Goal: Task Accomplishment & Management: Manage account settings

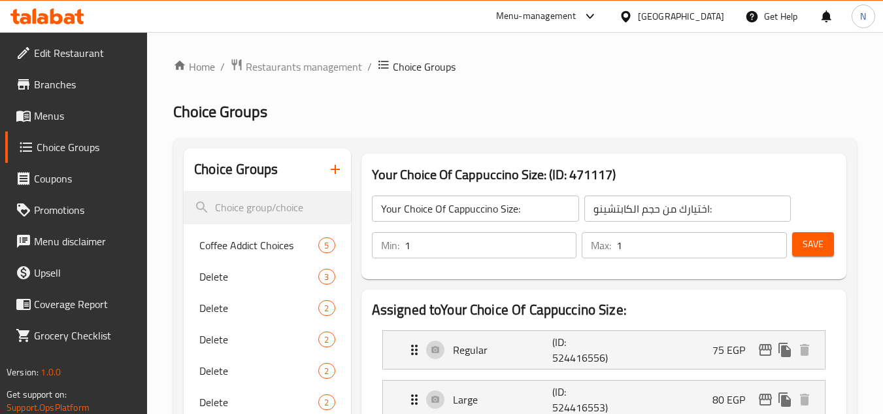
scroll to position [395, 0]
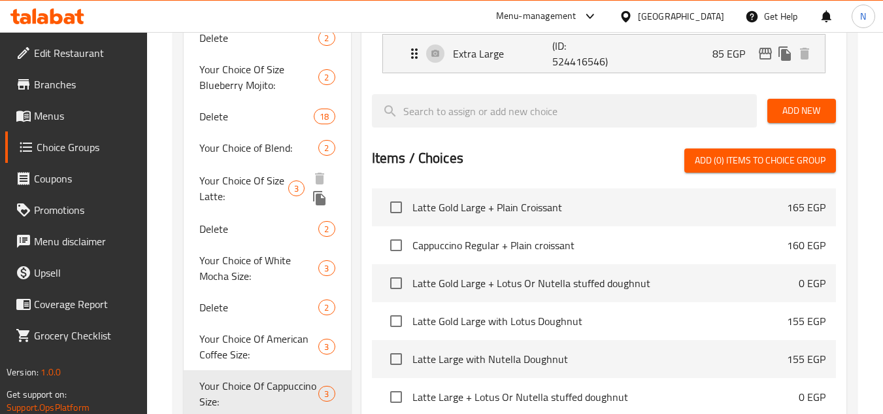
click at [268, 175] on span "Your Choice Of Size Latte:" at bounding box center [243, 188] width 88 height 31
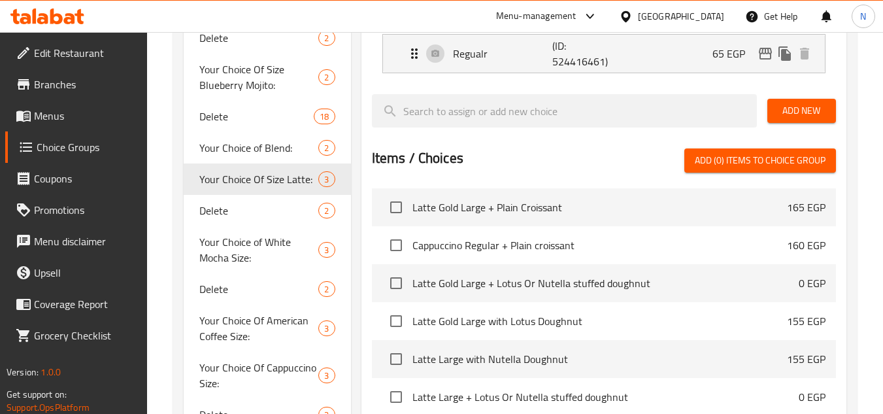
type input "Your Choice Of Size Latte:"
type input "اختيارك من الحجم:"
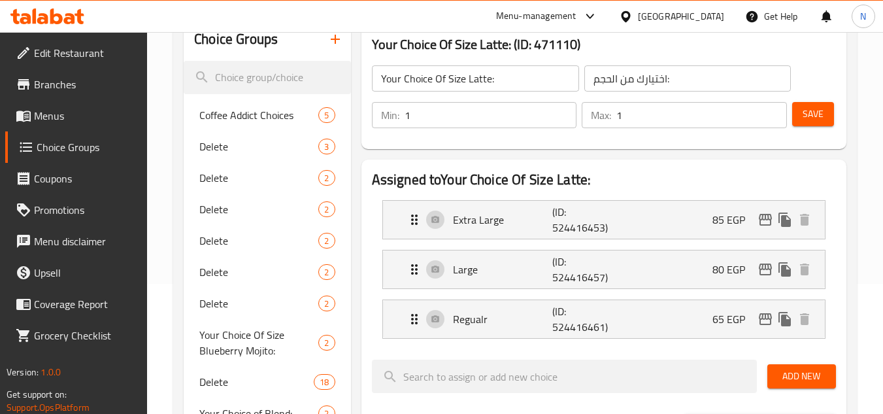
scroll to position [134, 0]
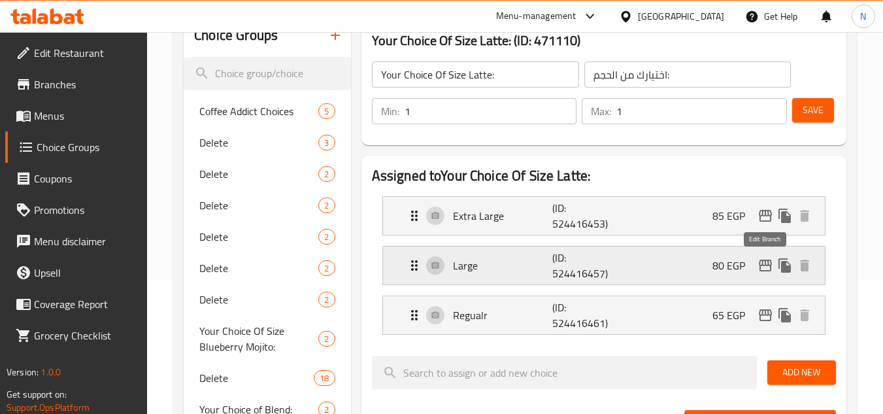
click at [765, 273] on button "edit" at bounding box center [765, 265] width 20 height 20
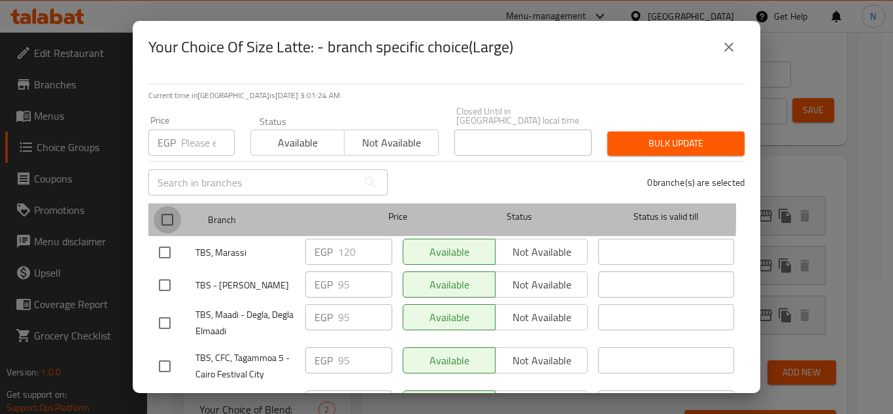
click at [163, 206] on input "checkbox" at bounding box center [167, 219] width 27 height 27
checkbox input "true"
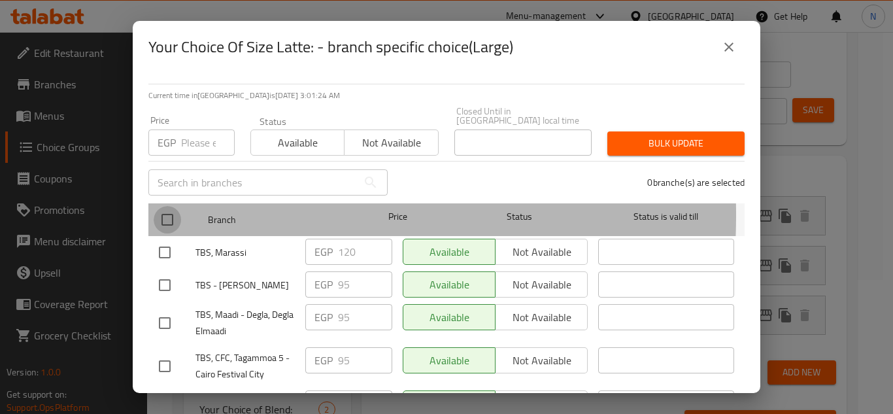
checkbox input "true"
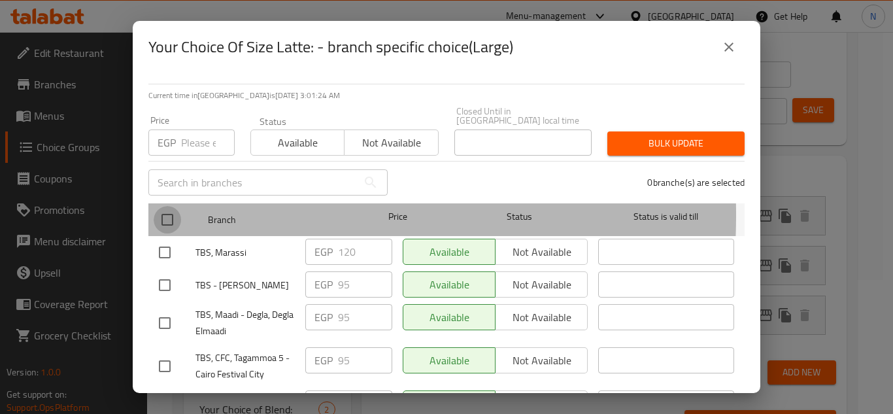
checkbox input "true"
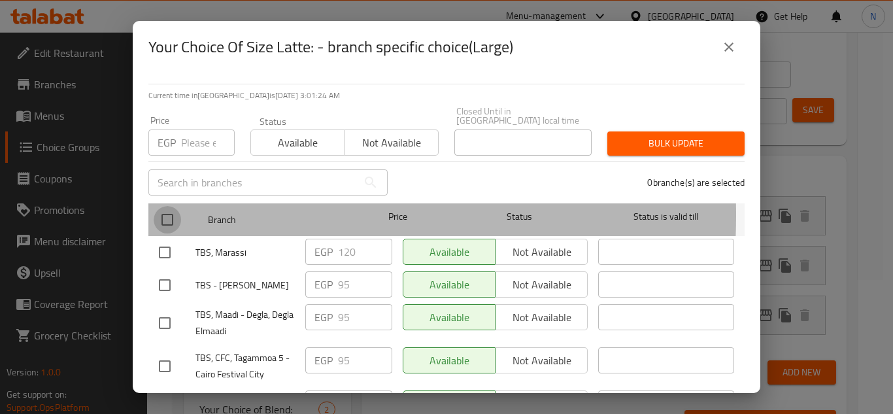
checkbox input "true"
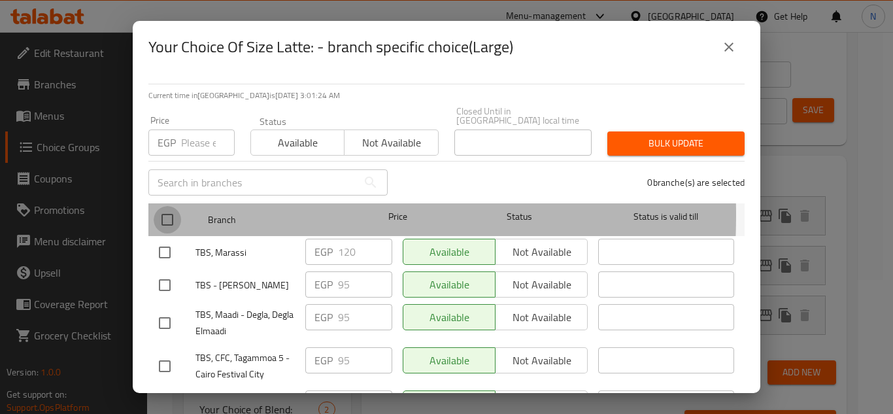
checkbox input "true"
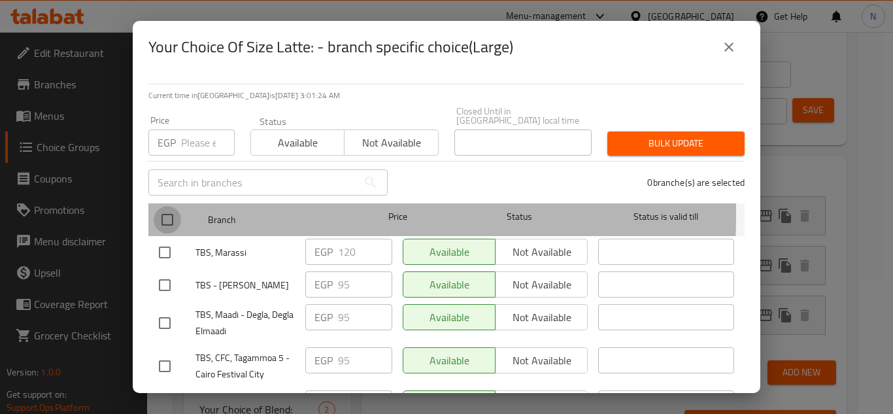
checkbox input "true"
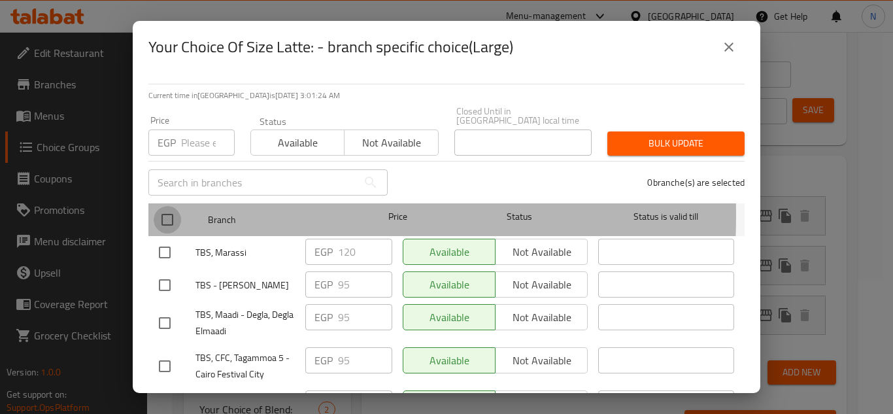
checkbox input "true"
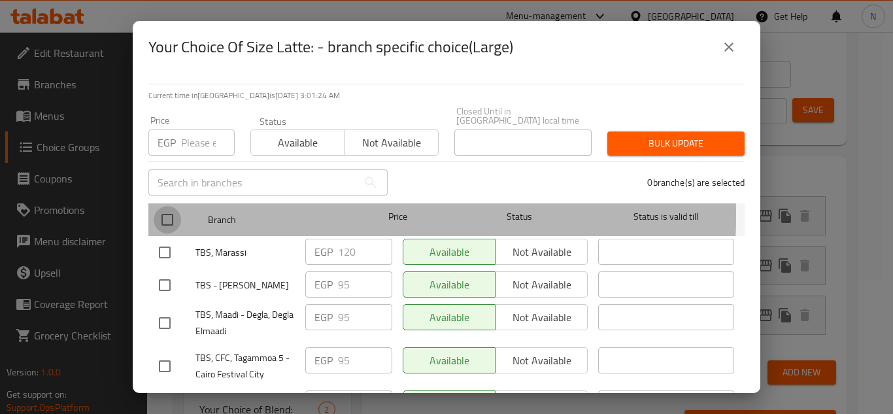
checkbox input "true"
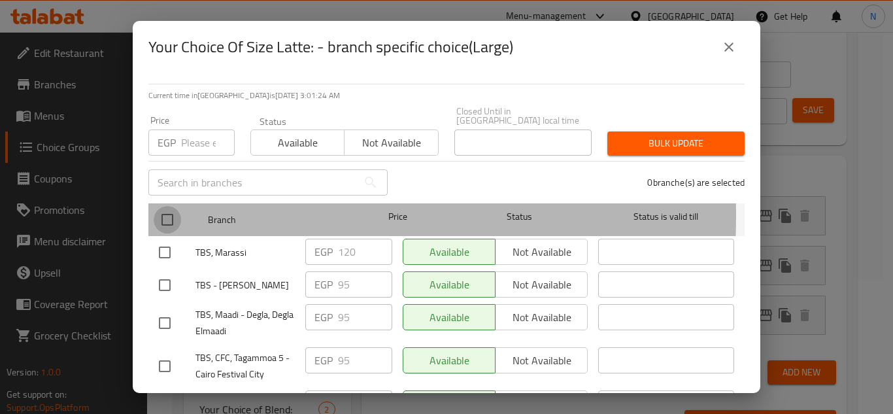
checkbox input "true"
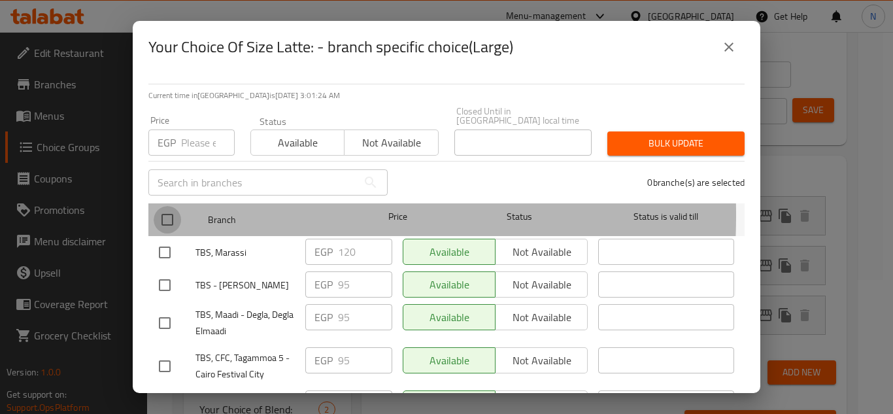
checkbox input "true"
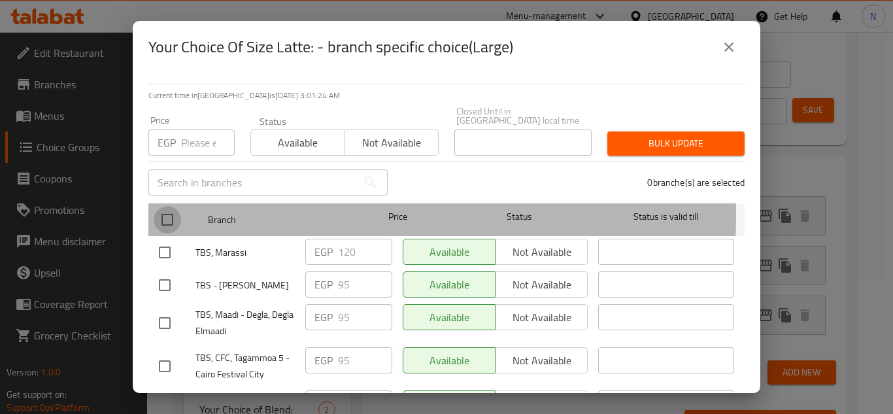
checkbox input "true"
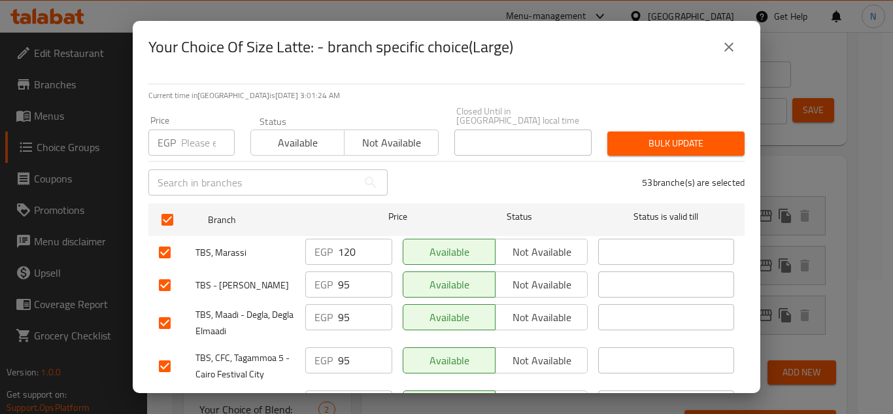
click at [197, 129] on input "number" at bounding box center [208, 142] width 54 height 26
paste input "100"
type input "100"
click at [650, 135] on span "Bulk update" at bounding box center [676, 143] width 116 height 16
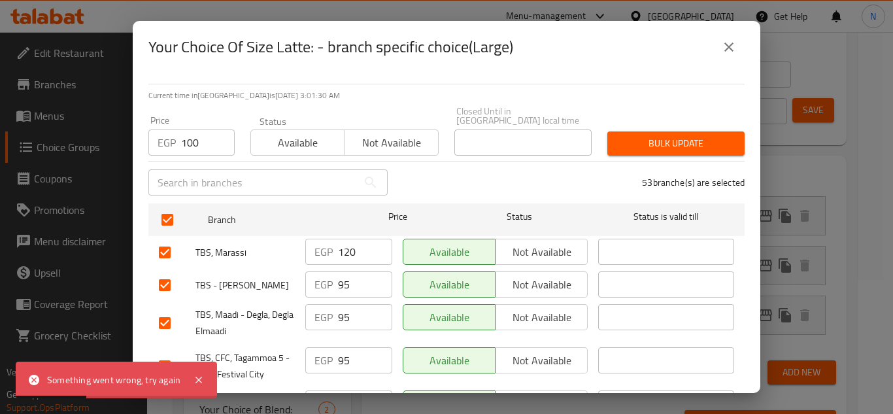
click at [731, 55] on button "close" at bounding box center [728, 46] width 31 height 31
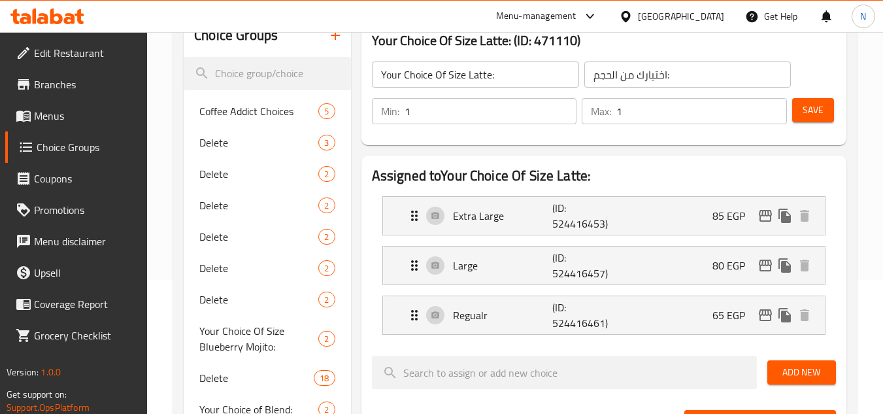
click at [772, 265] on icon "edit" at bounding box center [765, 265] width 16 height 16
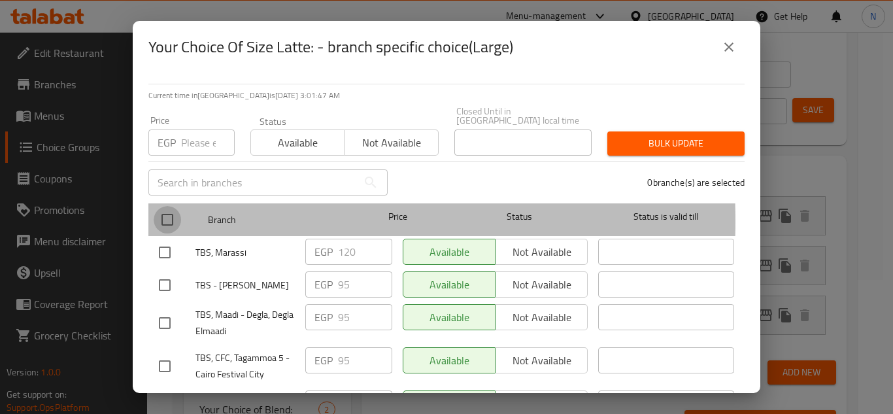
click at [171, 212] on input "checkbox" at bounding box center [167, 219] width 27 height 27
checkbox input "true"
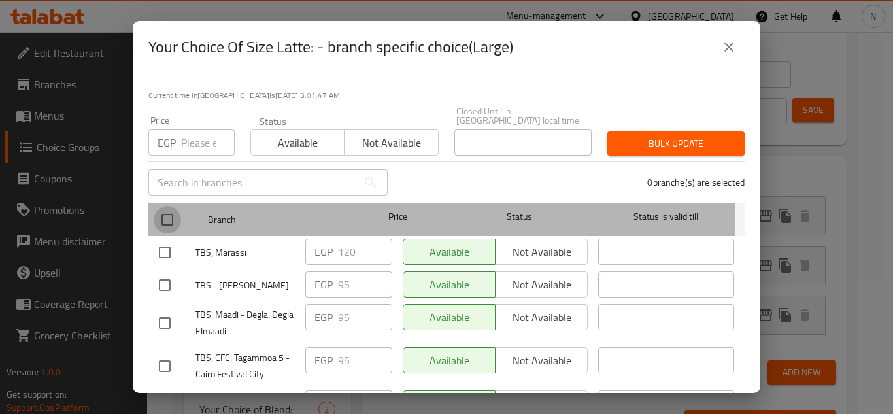
checkbox input "true"
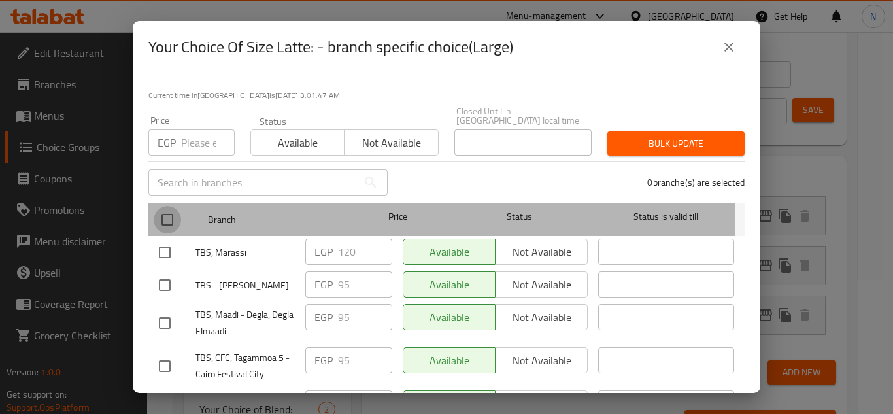
checkbox input "true"
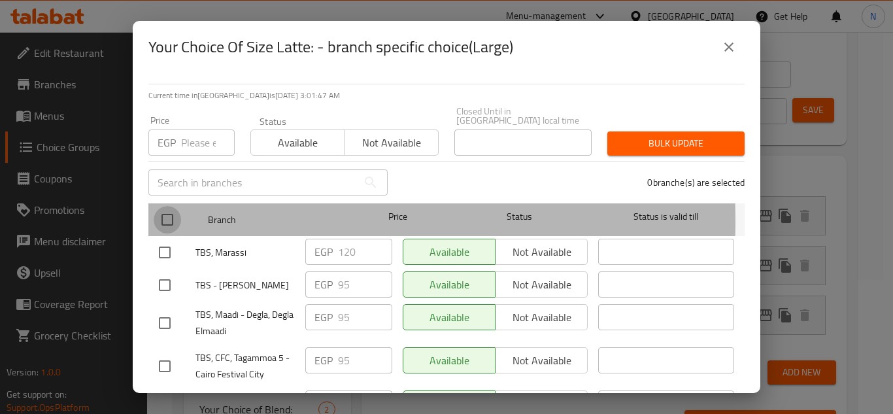
checkbox input "true"
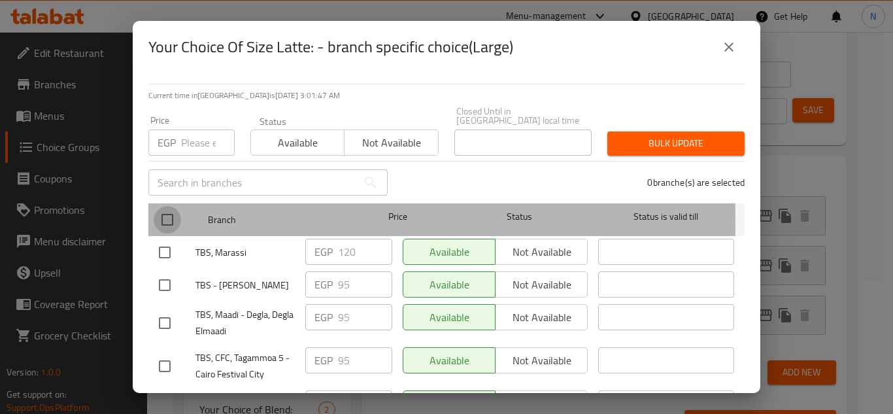
checkbox input "true"
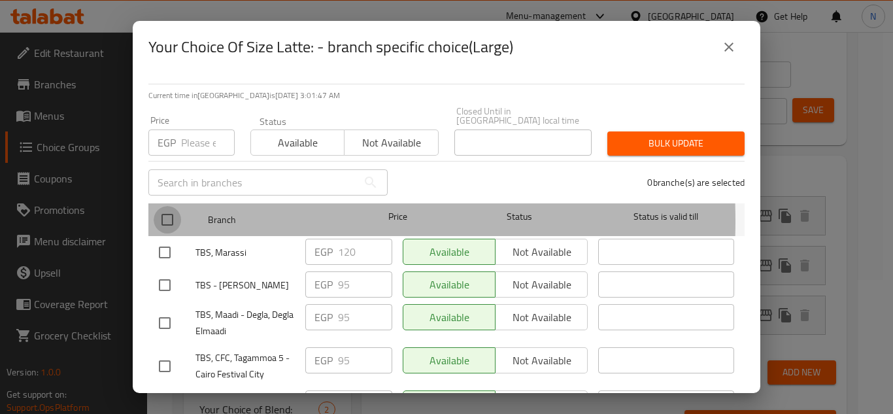
checkbox input "true"
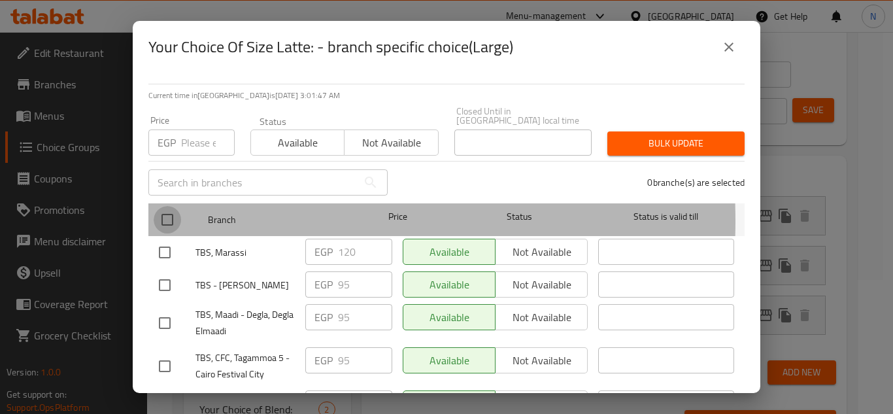
checkbox input "true"
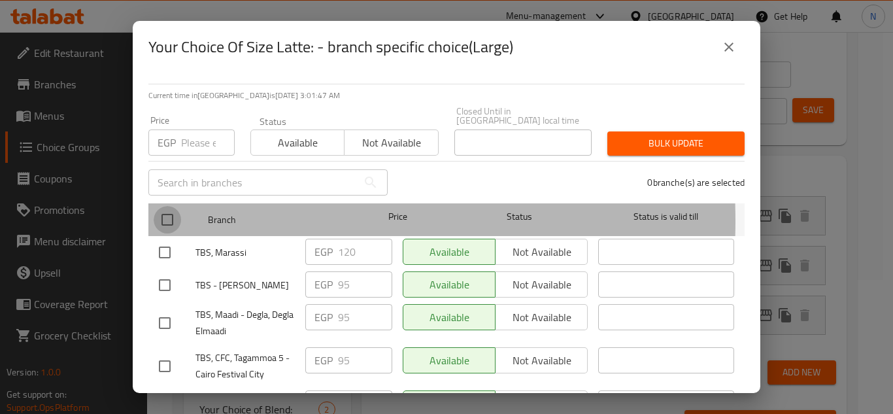
checkbox input "true"
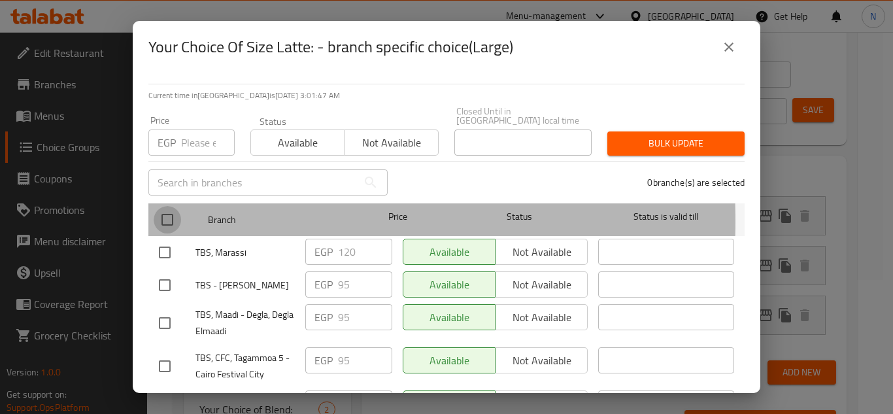
checkbox input "true"
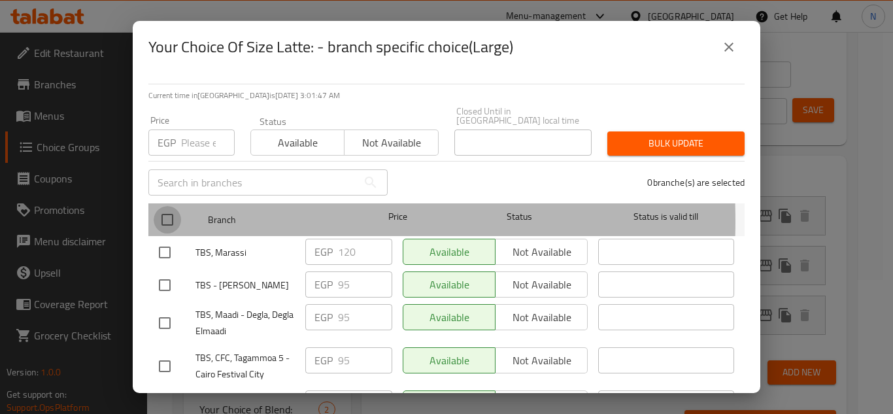
checkbox input "true"
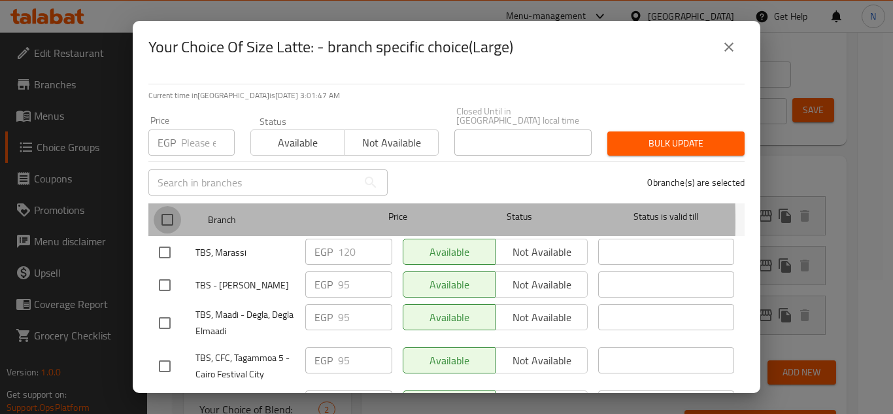
checkbox input "true"
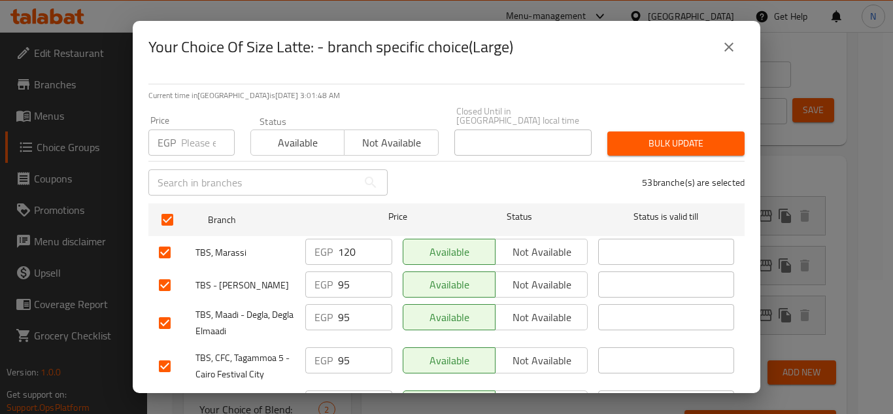
click at [188, 129] on input "number" at bounding box center [208, 142] width 54 height 26
paste input "100"
type input "100"
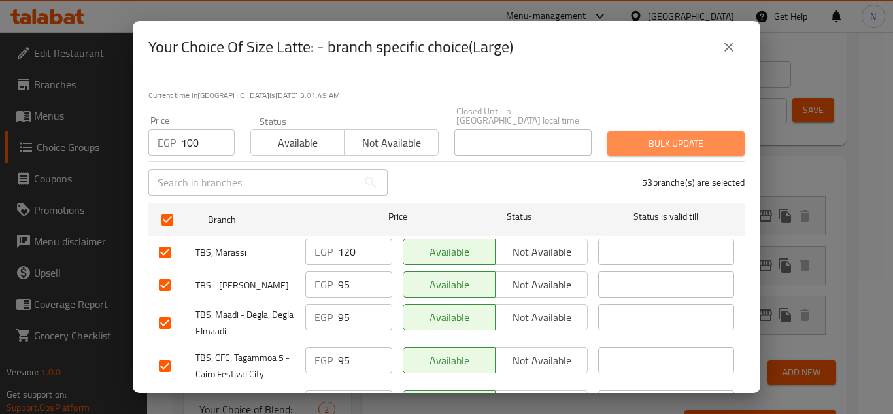
click at [675, 136] on span "Bulk update" at bounding box center [676, 143] width 116 height 16
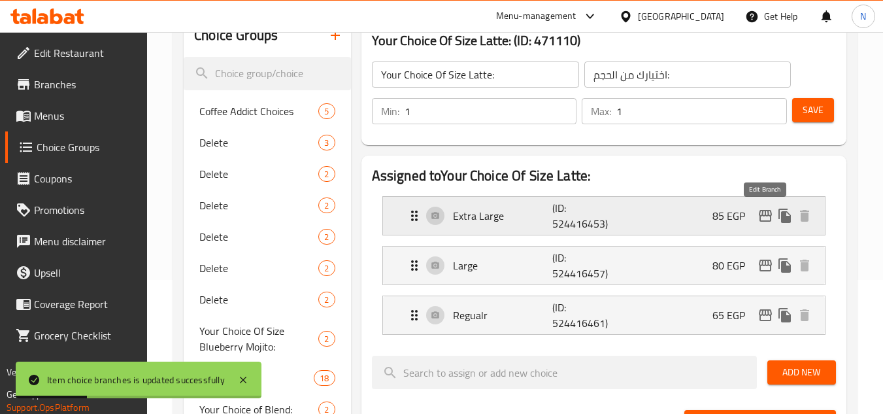
click at [763, 218] on icon "edit" at bounding box center [765, 216] width 16 height 16
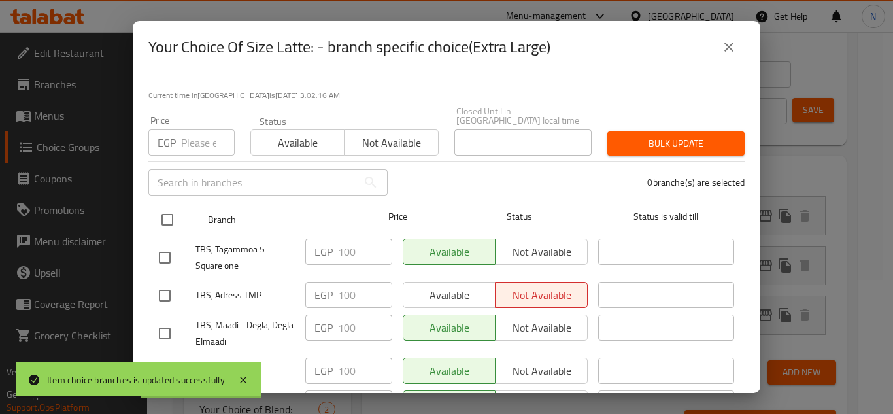
click at [166, 208] on input "checkbox" at bounding box center [167, 219] width 27 height 27
checkbox input "true"
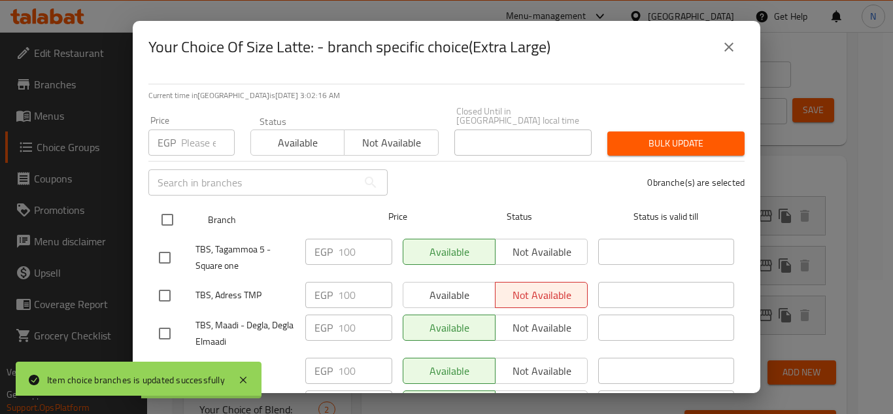
checkbox input "true"
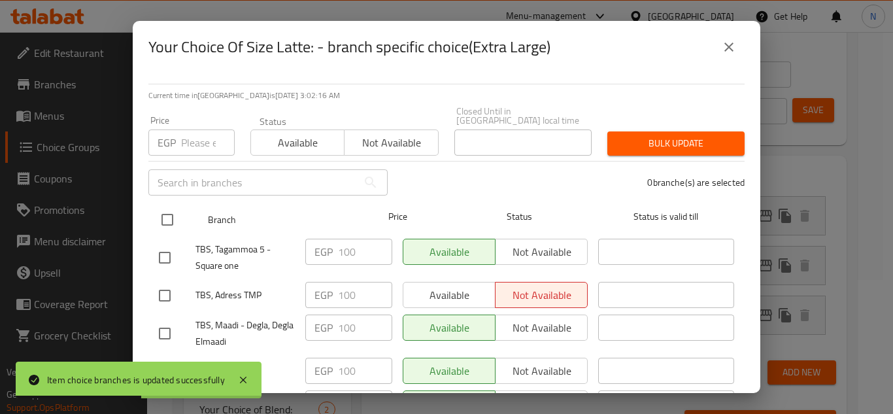
checkbox input "true"
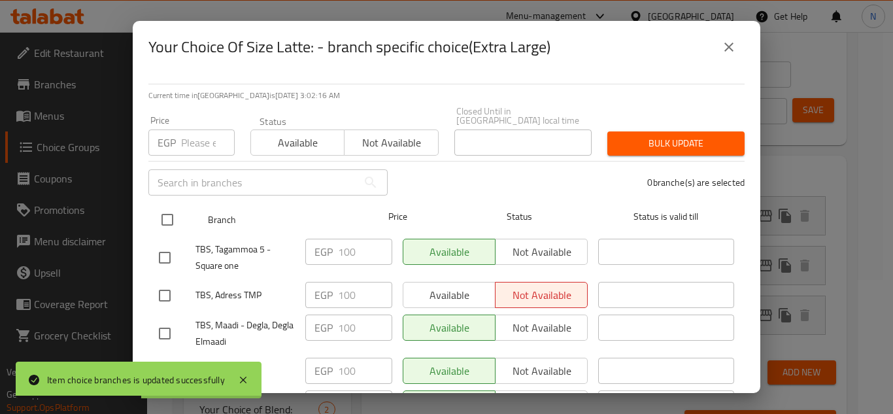
checkbox input "true"
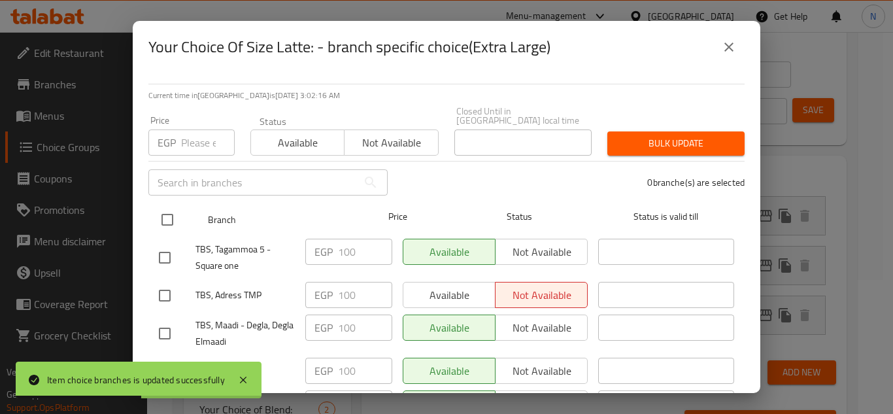
checkbox input "true"
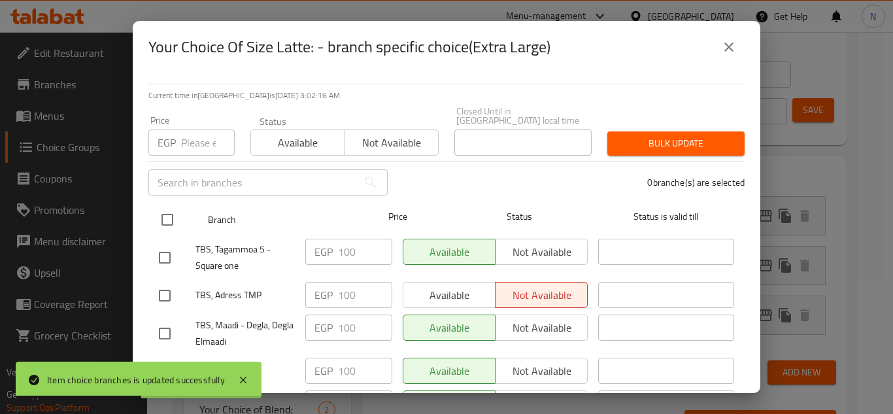
checkbox input "true"
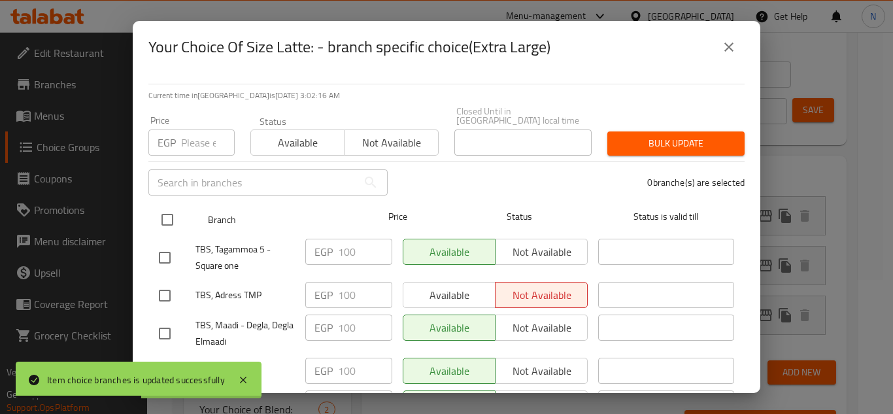
checkbox input "true"
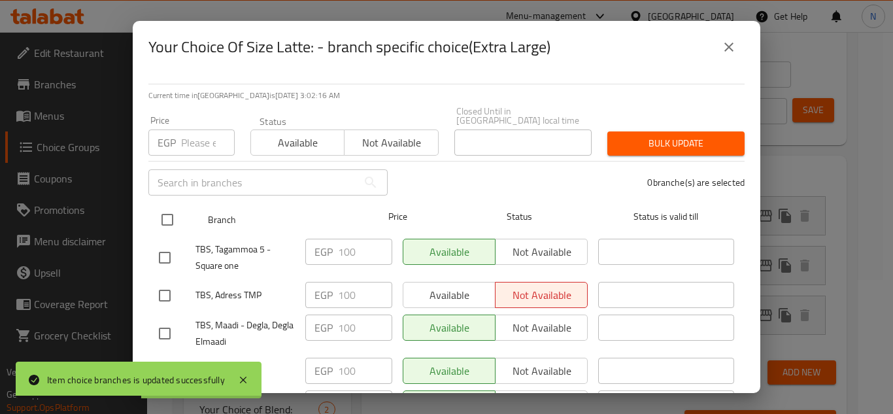
checkbox input "true"
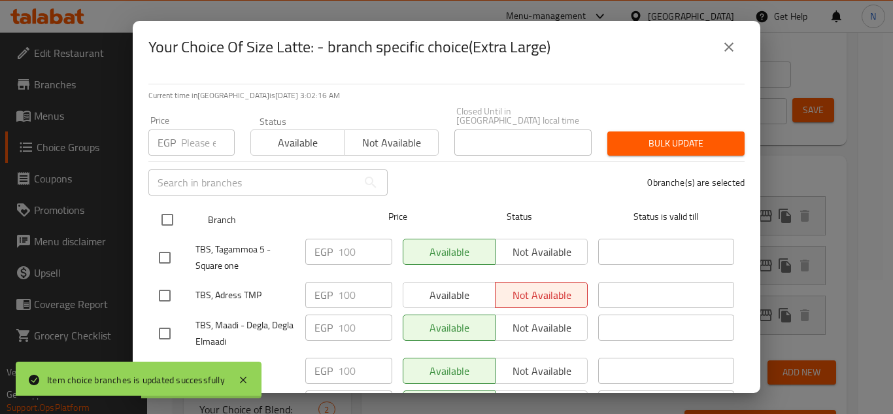
checkbox input "true"
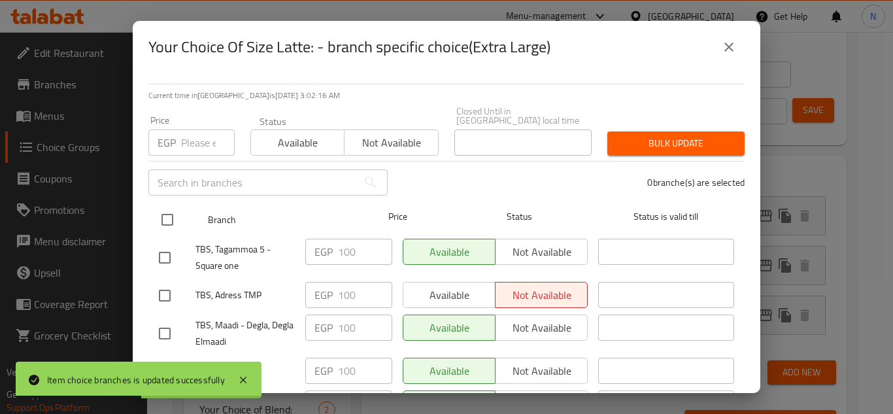
checkbox input "true"
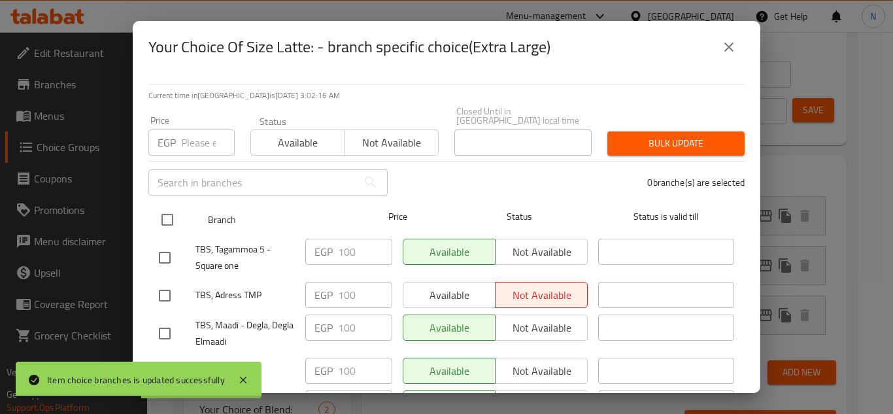
checkbox input "true"
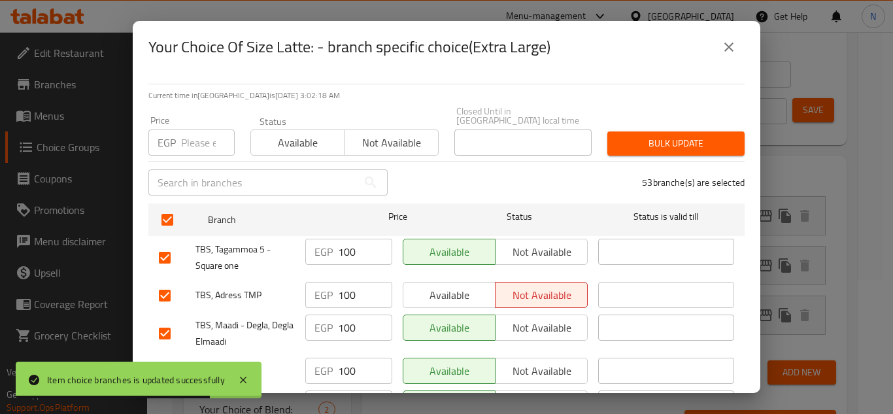
click at [203, 134] on input "number" at bounding box center [208, 142] width 54 height 26
paste input "105"
type input "105"
click at [660, 135] on span "Bulk update" at bounding box center [676, 143] width 116 height 16
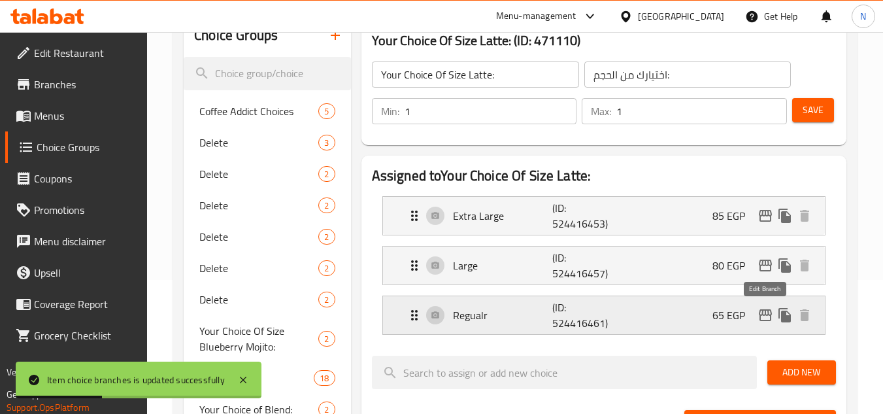
click at [761, 323] on button "edit" at bounding box center [765, 315] width 20 height 20
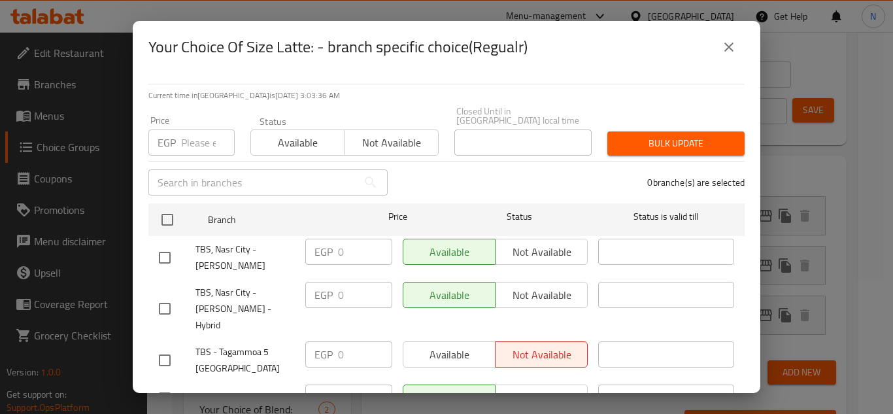
click at [733, 43] on icon "close" at bounding box center [729, 47] width 16 height 16
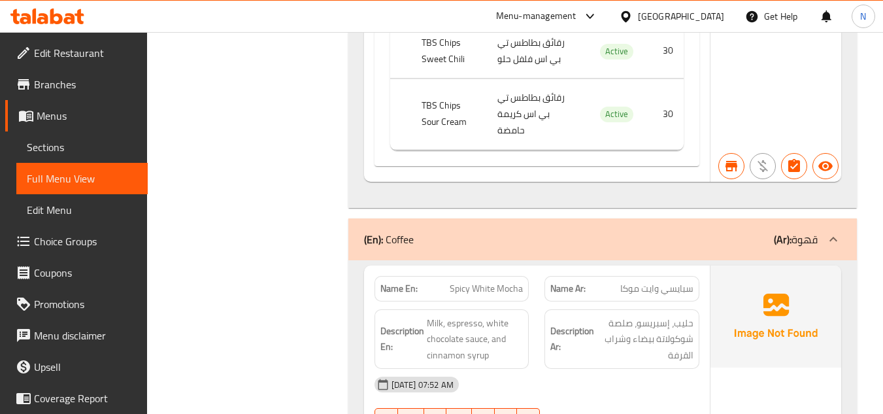
scroll to position [17639, 0]
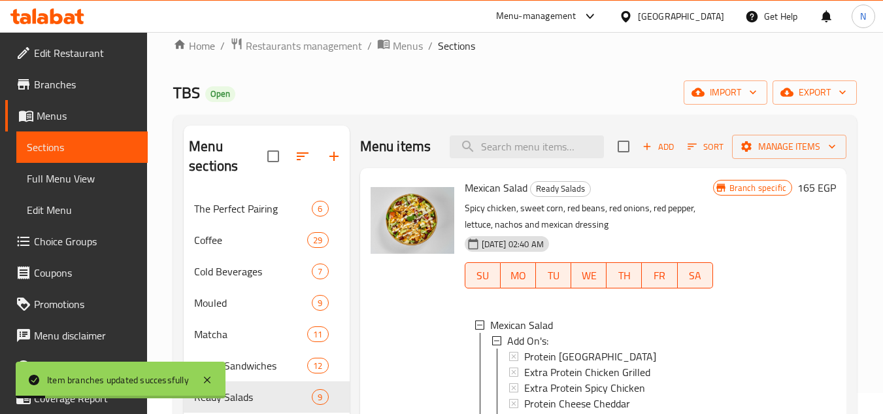
scroll to position [719, 0]
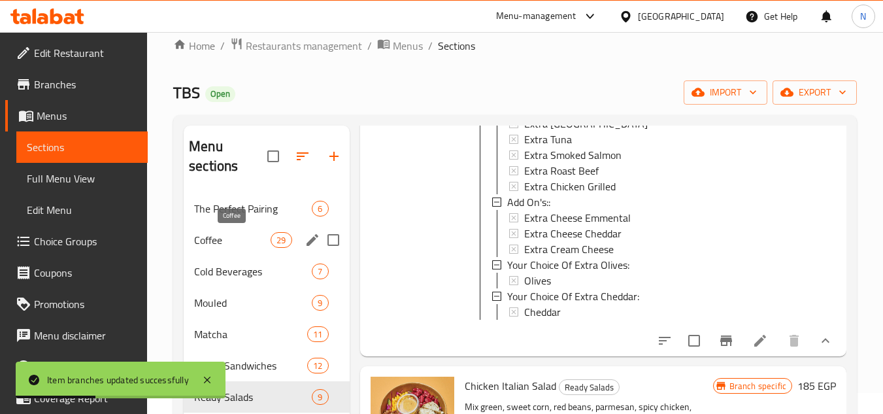
drag, startPoint x: 226, startPoint y: 244, endPoint x: 482, endPoint y: 50, distance: 320.9
click at [226, 244] on span "Coffee" at bounding box center [232, 240] width 76 height 16
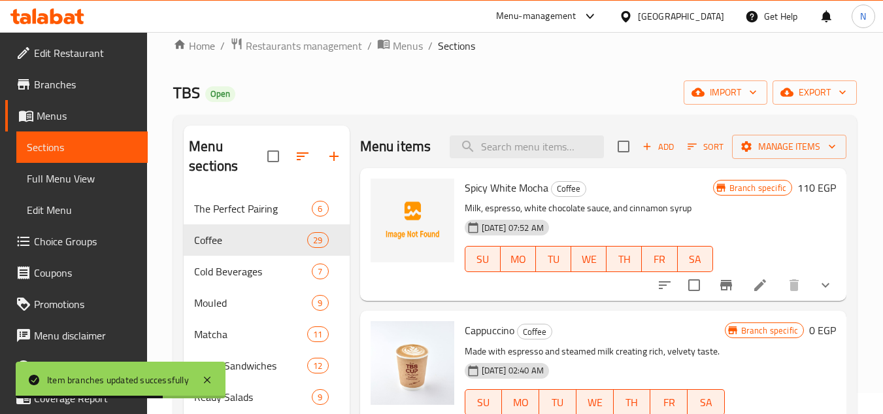
scroll to position [306, 0]
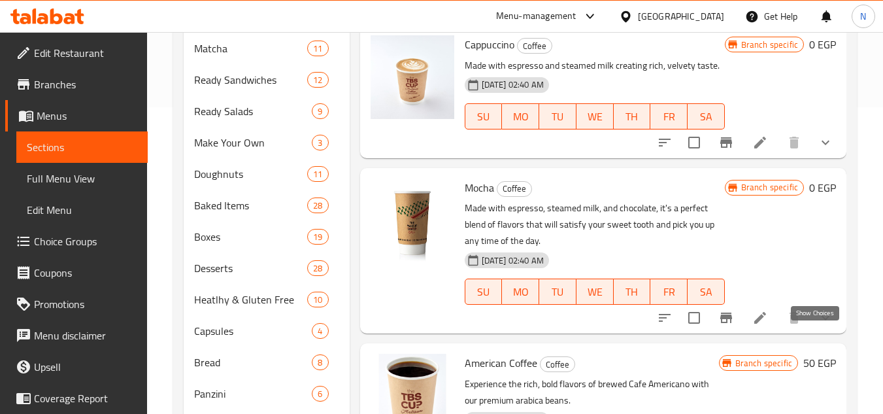
click at [817, 325] on icon "show more" at bounding box center [825, 318] width 16 height 16
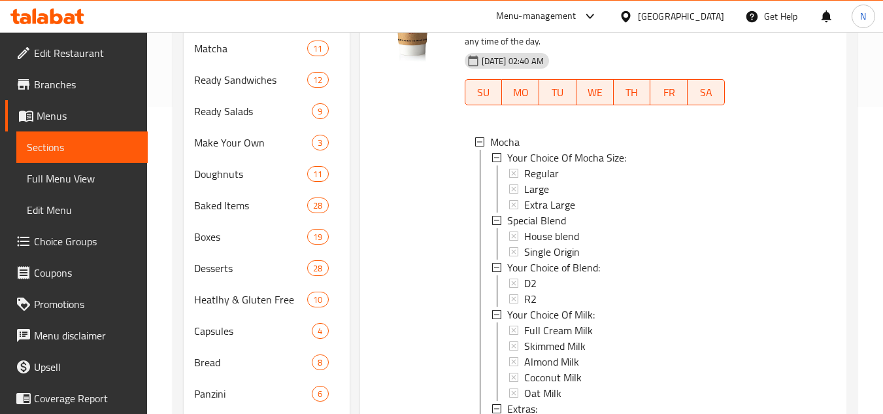
scroll to position [196, 0]
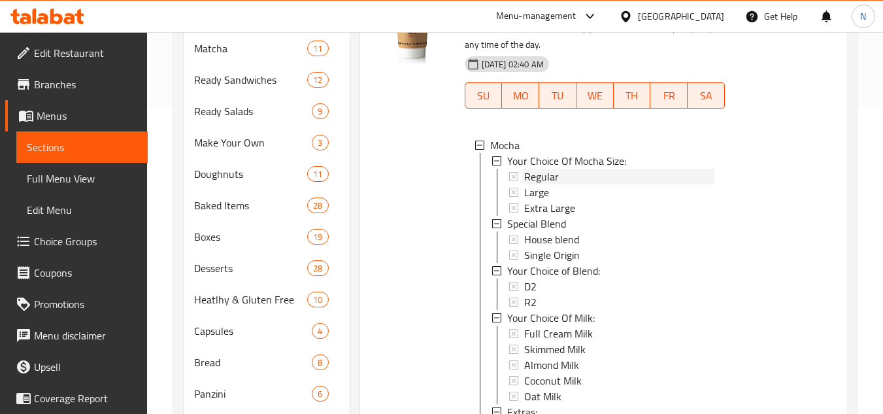
click at [597, 184] on div "Regular" at bounding box center [619, 177] width 190 height 16
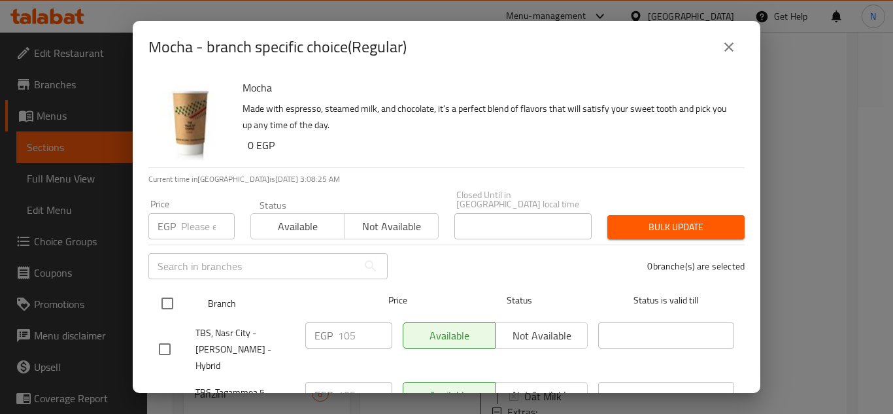
click at [172, 294] on input "checkbox" at bounding box center [167, 302] width 27 height 27
checkbox input "true"
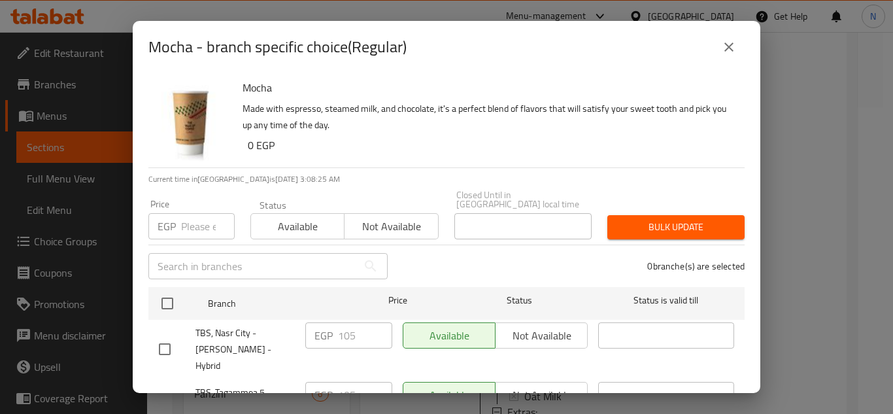
checkbox input "true"
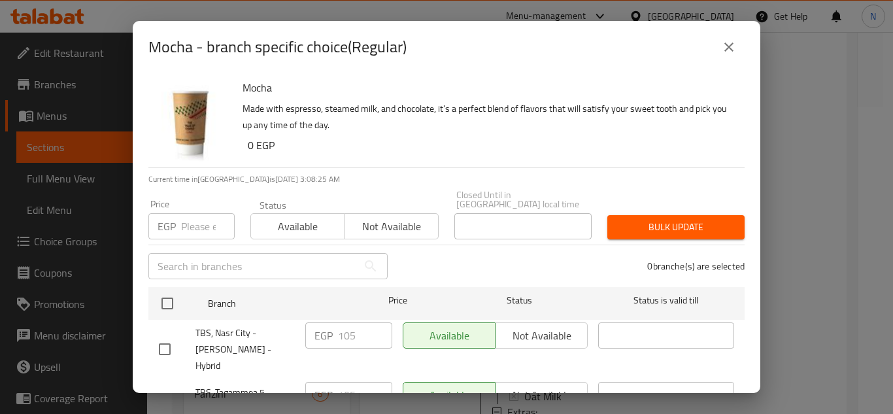
checkbox input "true"
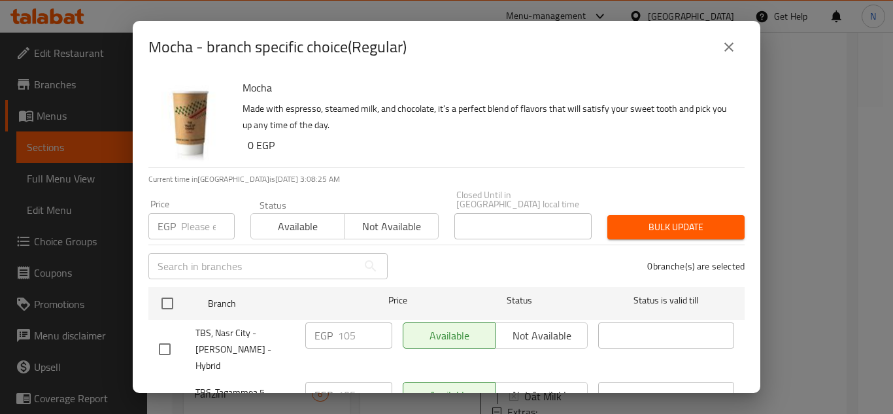
checkbox input "true"
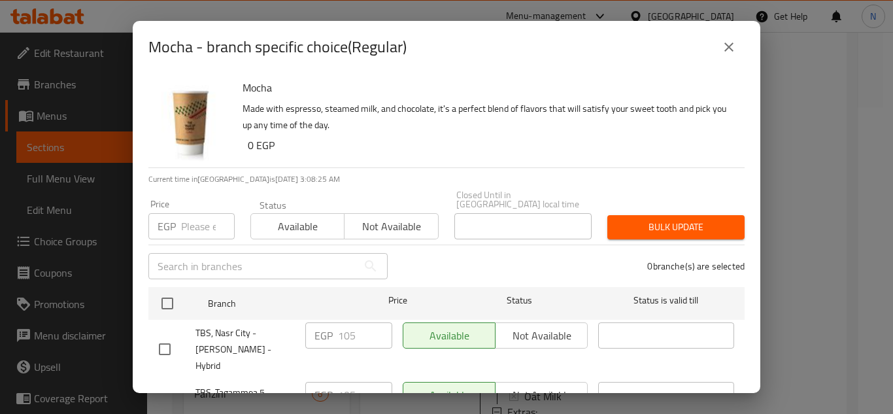
checkbox input "true"
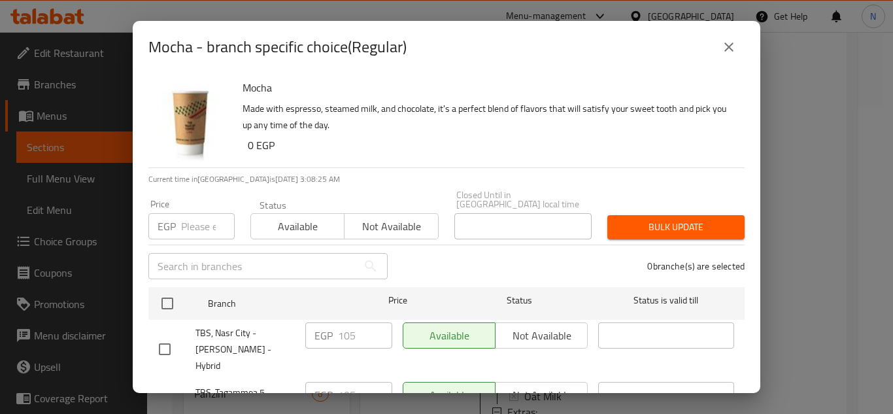
checkbox input "true"
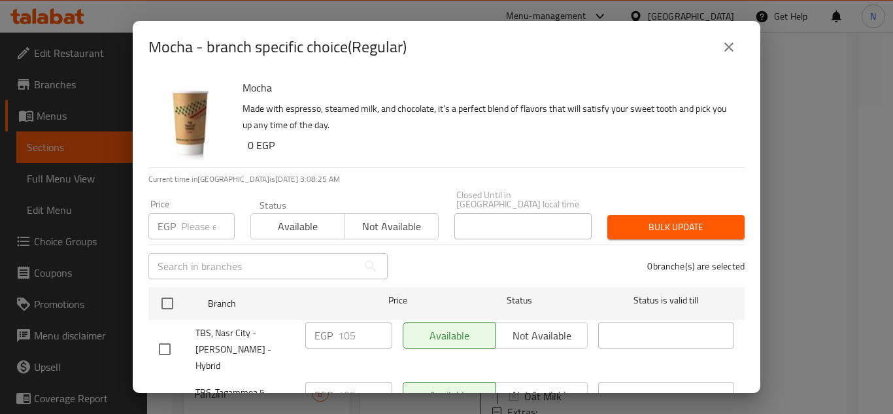
checkbox input "true"
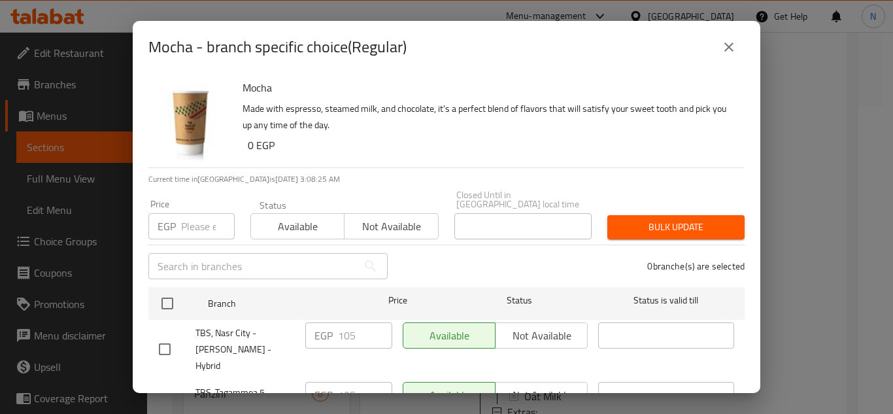
checkbox input "true"
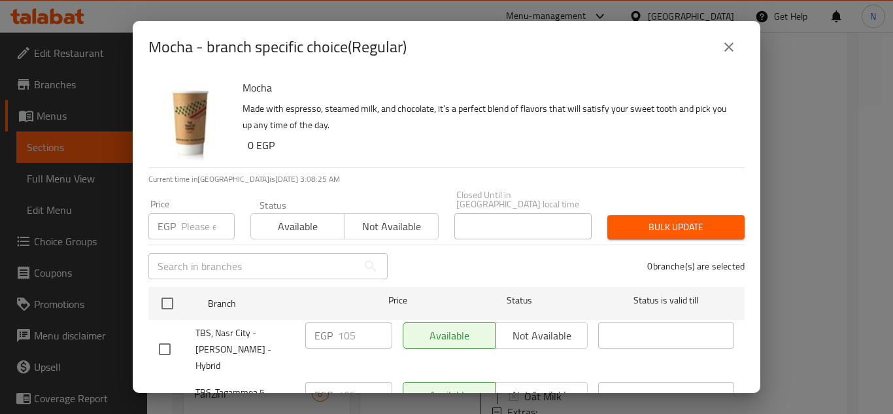
checkbox input "true"
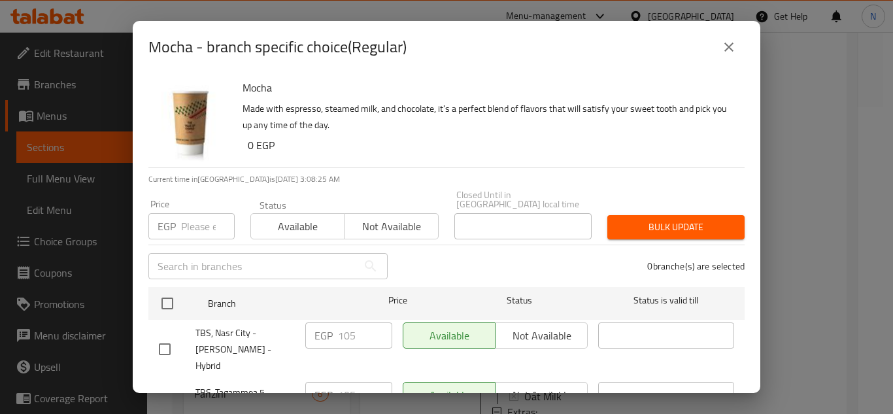
checkbox input "true"
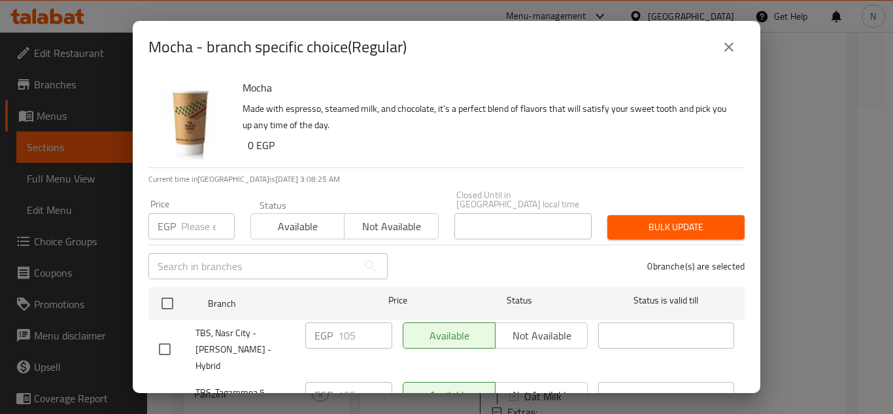
checkbox input "true"
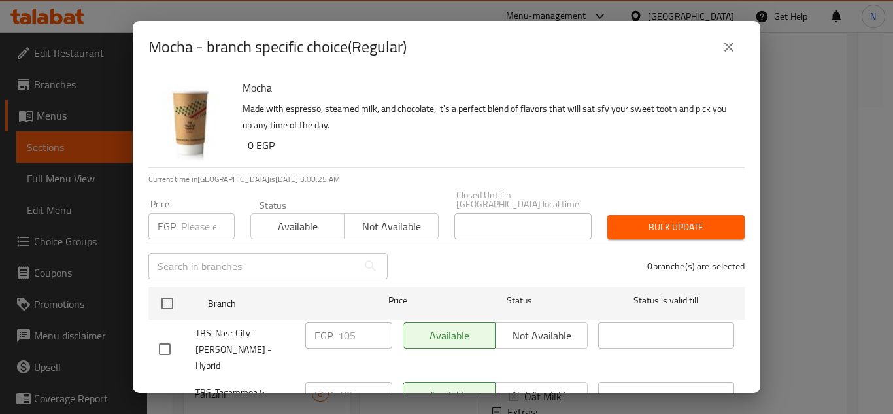
checkbox input "true"
click at [195, 214] on input "number" at bounding box center [208, 226] width 54 height 26
drag, startPoint x: 197, startPoint y: 216, endPoint x: 142, endPoint y: 214, distance: 55.6
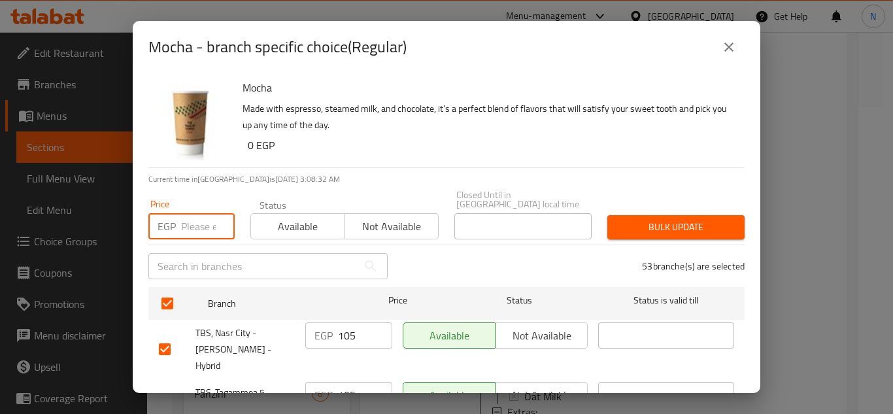
click at [142, 214] on div "Price EGP Price" at bounding box center [191, 219] width 102 height 56
paste input "110"
type input "110"
click at [673, 219] on span "Bulk update" at bounding box center [676, 227] width 116 height 16
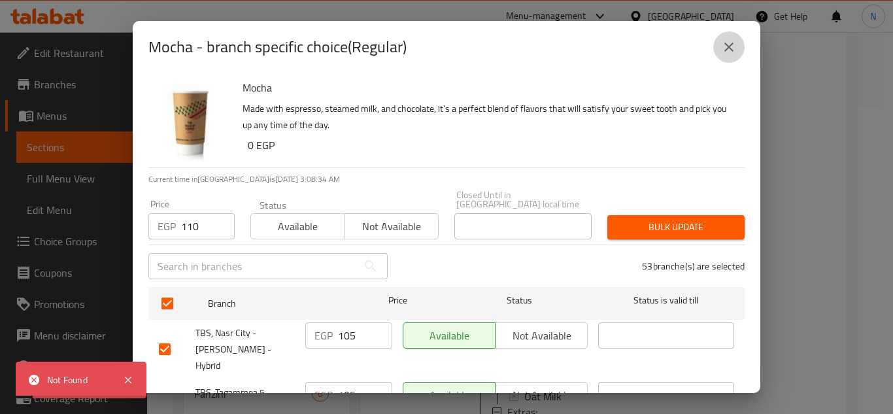
click at [731, 47] on icon "close" at bounding box center [729, 47] width 16 height 16
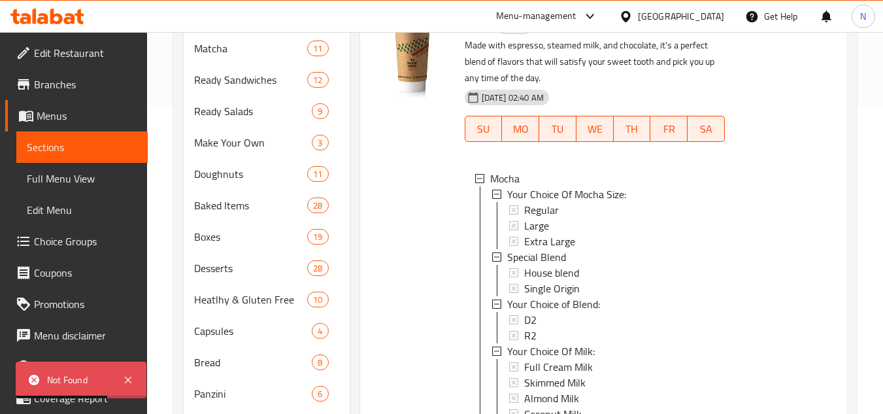
scroll to position [65, 0]
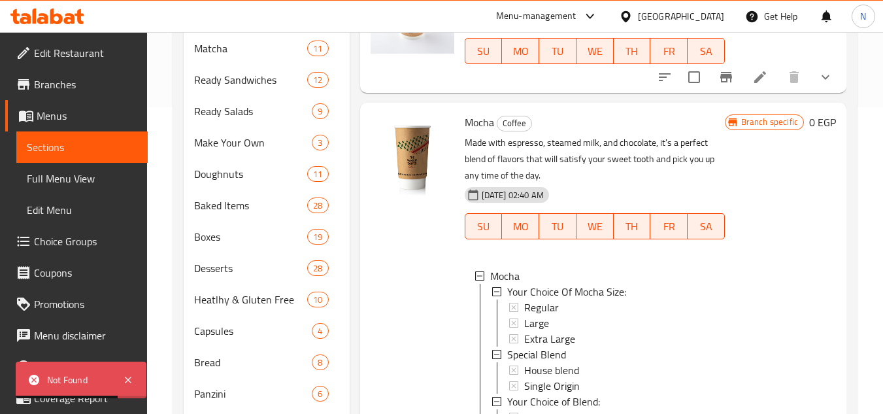
click at [469, 132] on span "Mocha" at bounding box center [479, 122] width 29 height 20
copy h6 "Mocha"
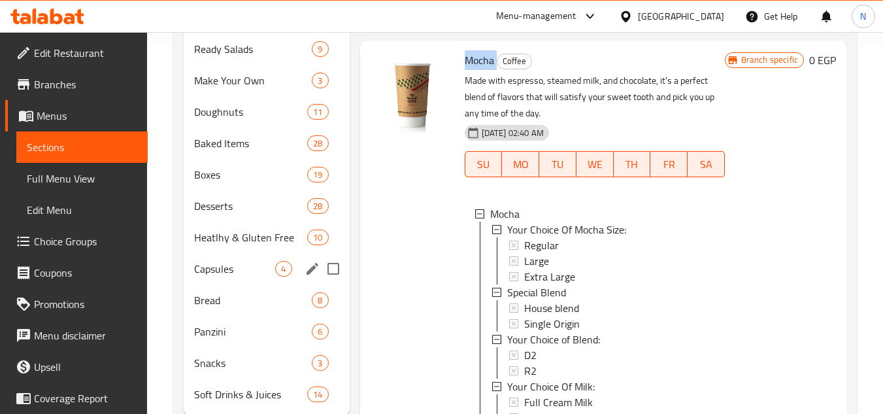
scroll to position [406, 0]
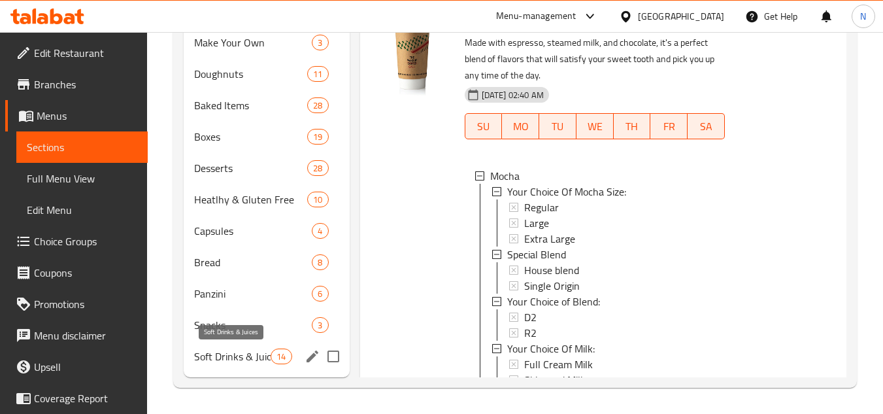
click at [223, 361] on span "Soft Drinks & Juices" at bounding box center [232, 356] width 76 height 16
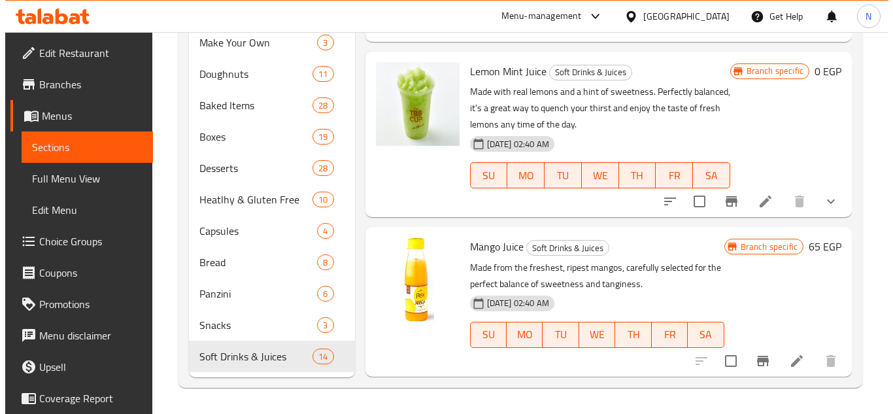
scroll to position [115, 0]
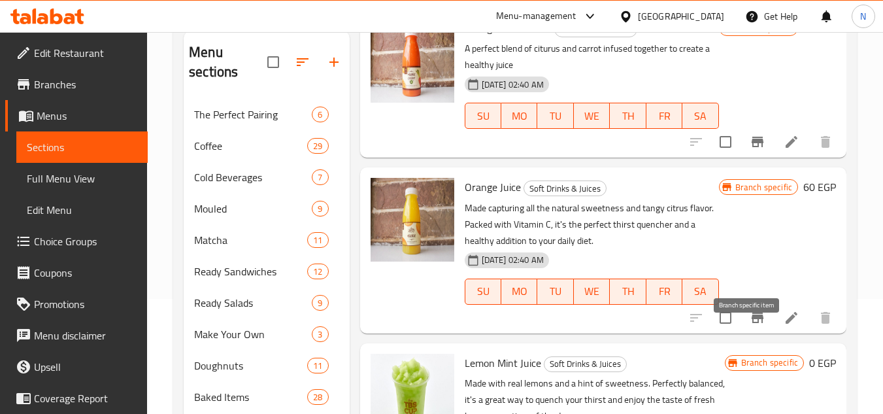
click at [751, 323] on icon "Branch-specific-item" at bounding box center [757, 317] width 12 height 10
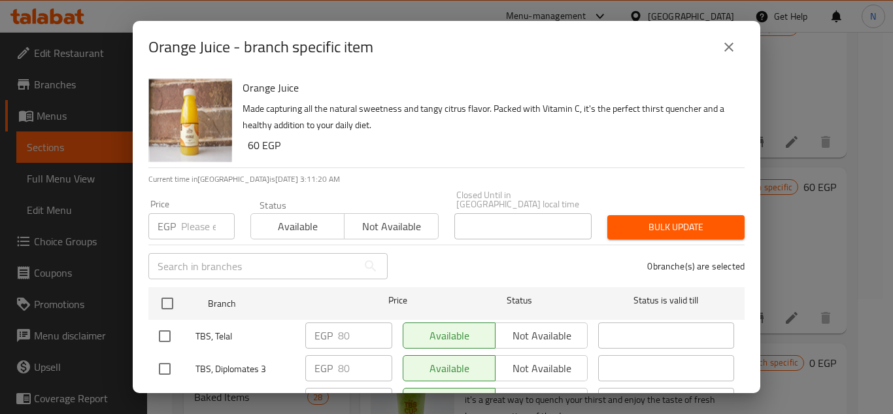
drag, startPoint x: 164, startPoint y: 292, endPoint x: 195, endPoint y: 256, distance: 47.7
click at [163, 293] on input "checkbox" at bounding box center [167, 302] width 27 height 27
checkbox input "true"
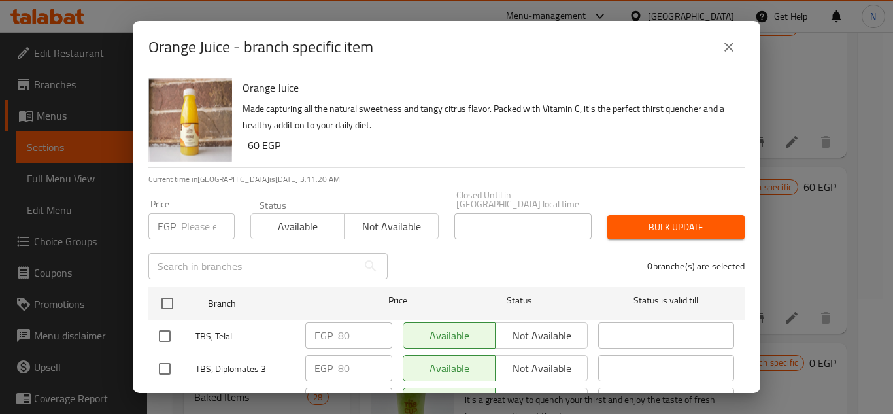
checkbox input "true"
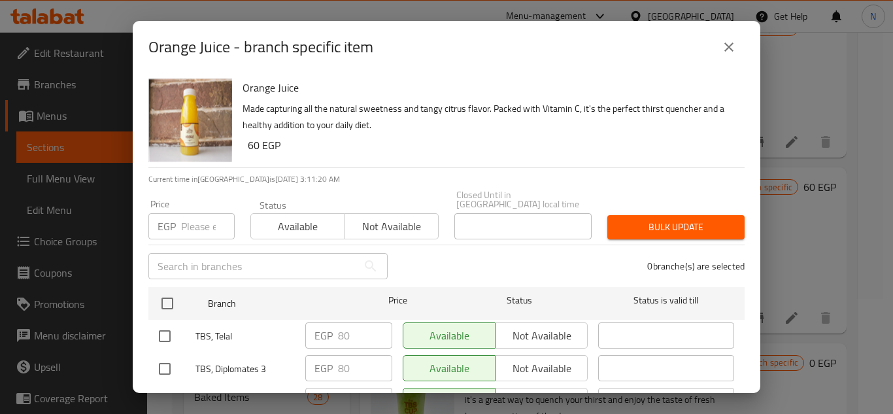
checkbox input "true"
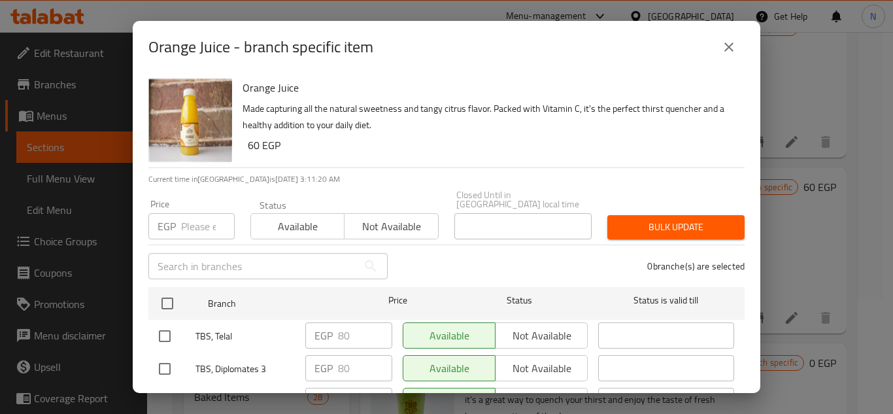
checkbox input "true"
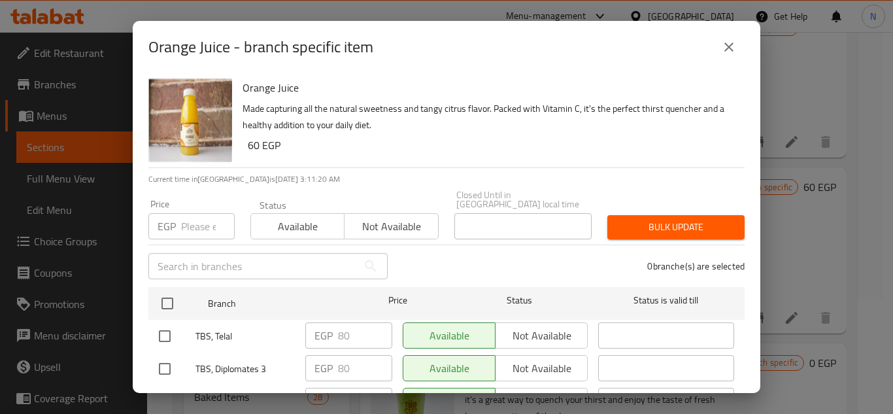
checkbox input "true"
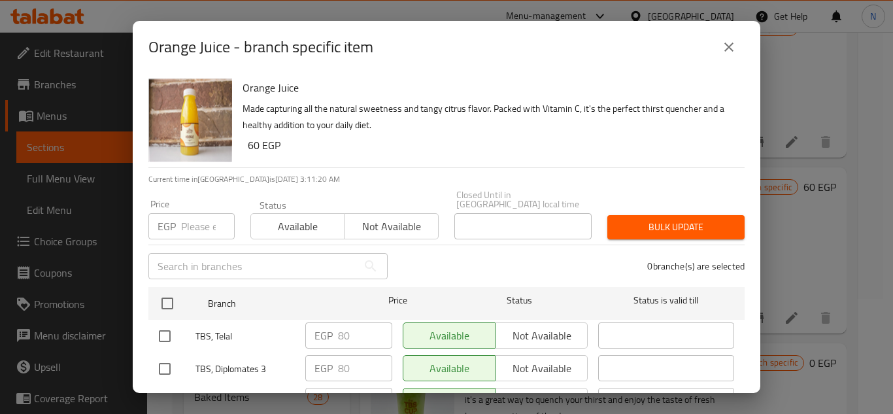
checkbox input "true"
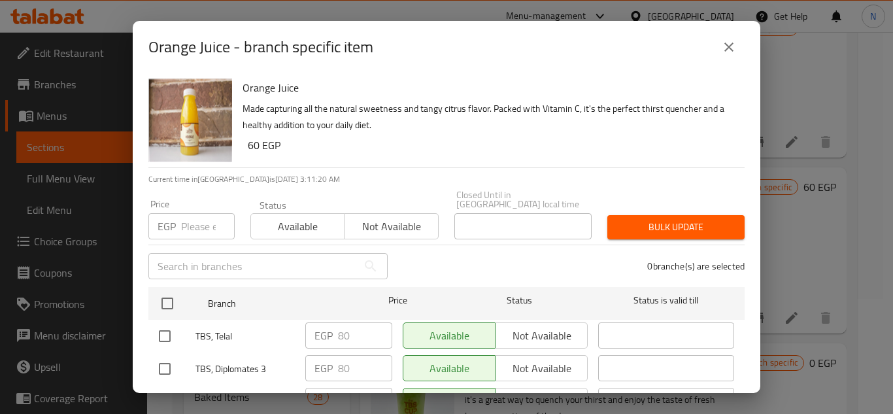
checkbox input "true"
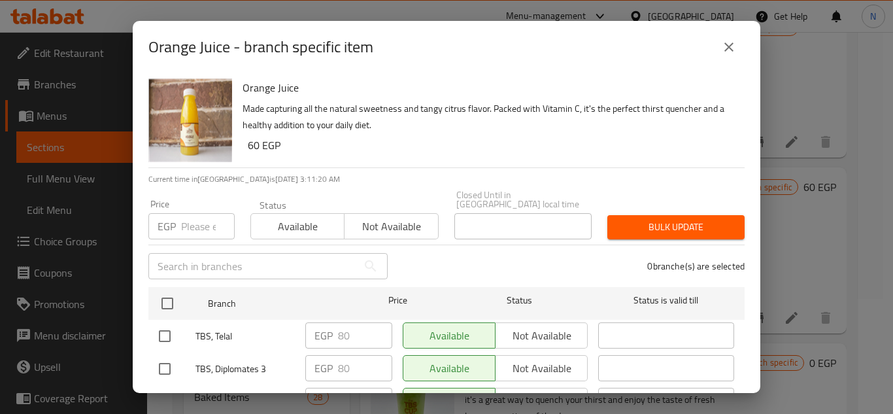
checkbox input "true"
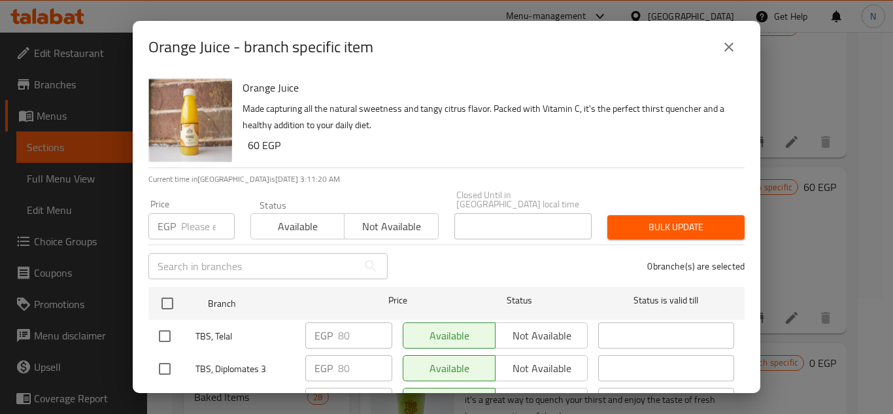
checkbox input "true"
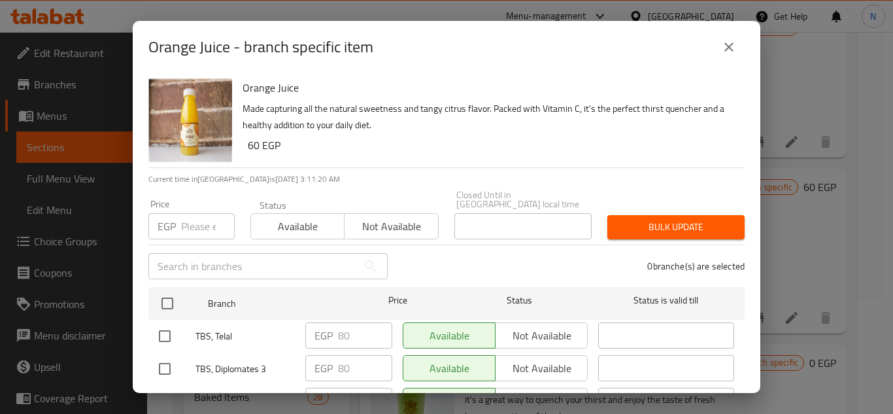
checkbox input "true"
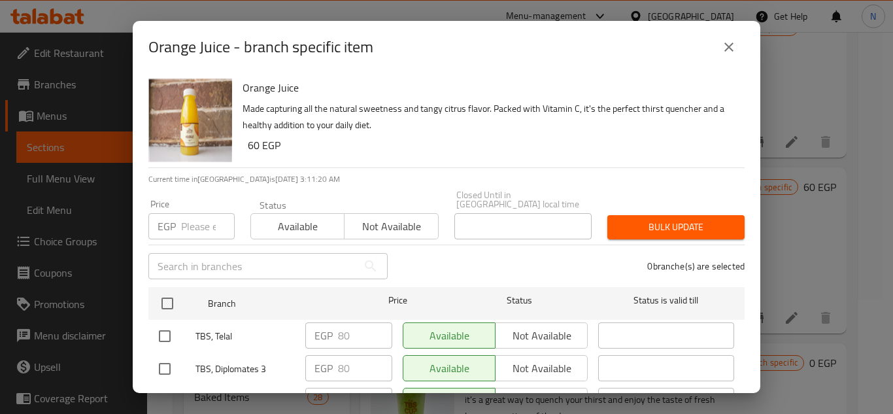
checkbox input "true"
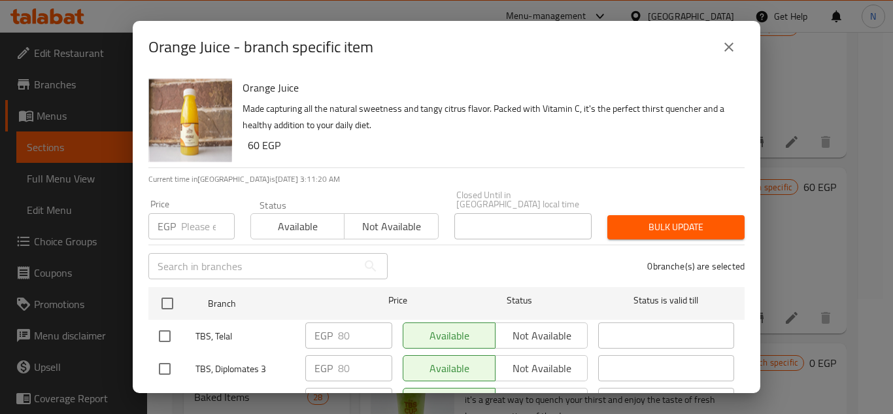
checkbox input "true"
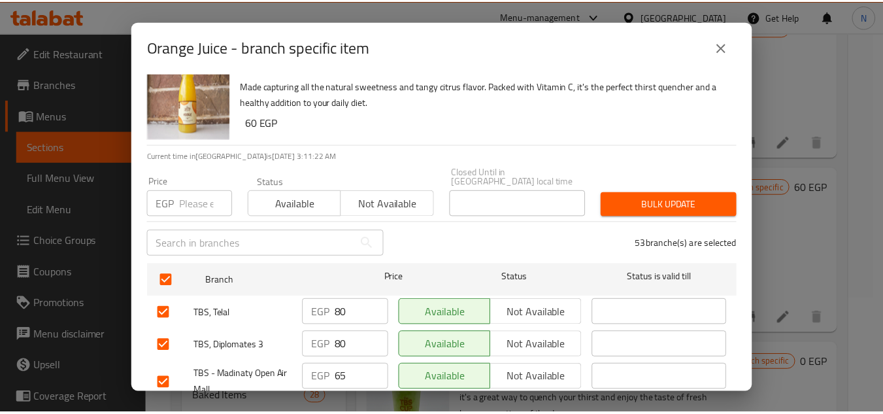
scroll to position [0, 0]
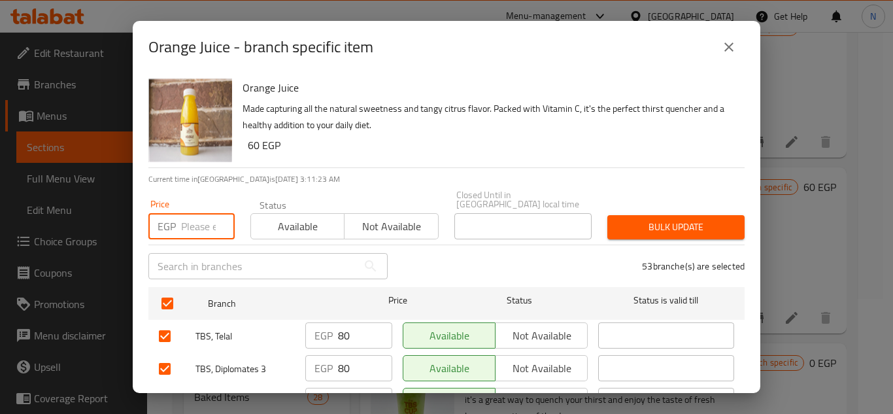
click at [200, 218] on input "number" at bounding box center [208, 226] width 54 height 26
paste input "70"
type input "70"
click at [661, 219] on span "Bulk update" at bounding box center [676, 227] width 116 height 16
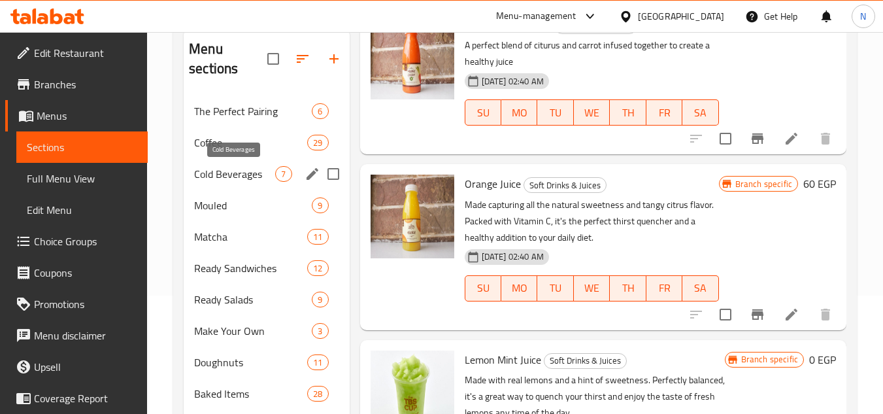
scroll to position [115, 0]
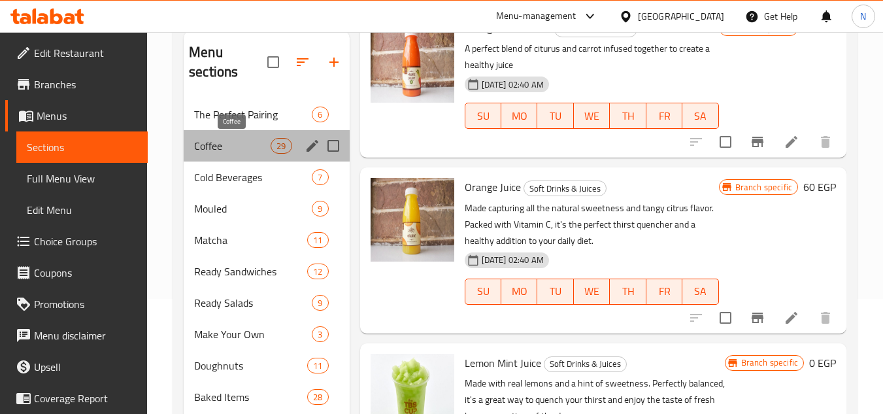
click at [209, 139] on span "Coffee" at bounding box center [232, 146] width 76 height 16
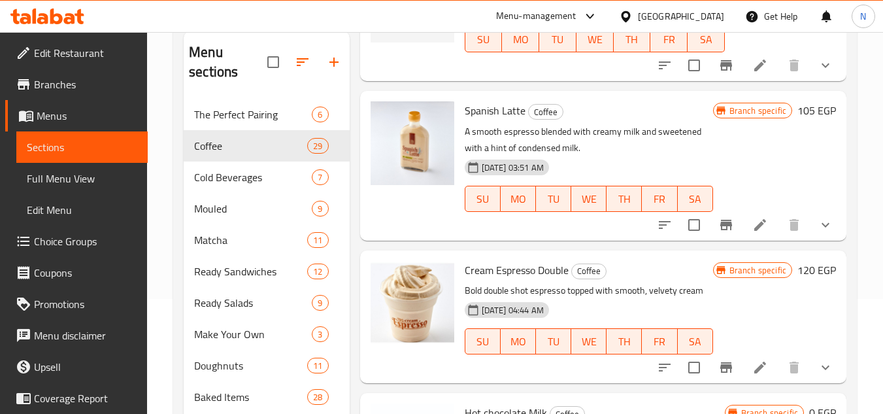
scroll to position [3783, 0]
click at [720, 225] on icon "Branch-specific-item" at bounding box center [726, 225] width 12 height 10
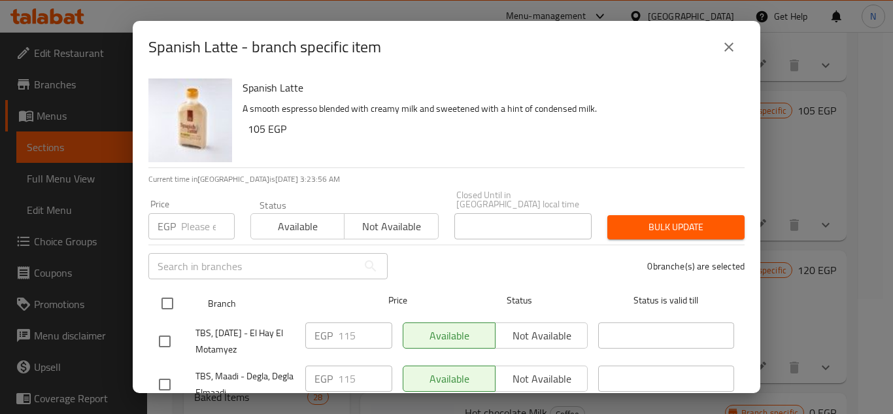
click at [176, 295] on input "checkbox" at bounding box center [167, 302] width 27 height 27
checkbox input "true"
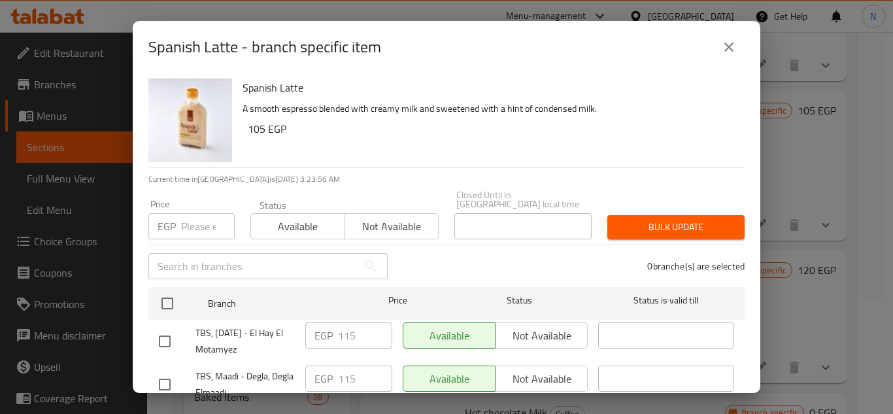
checkbox input "true"
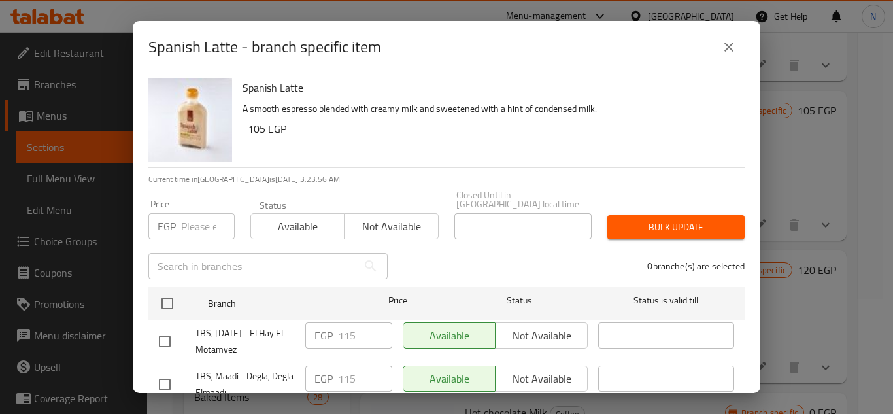
checkbox input "true"
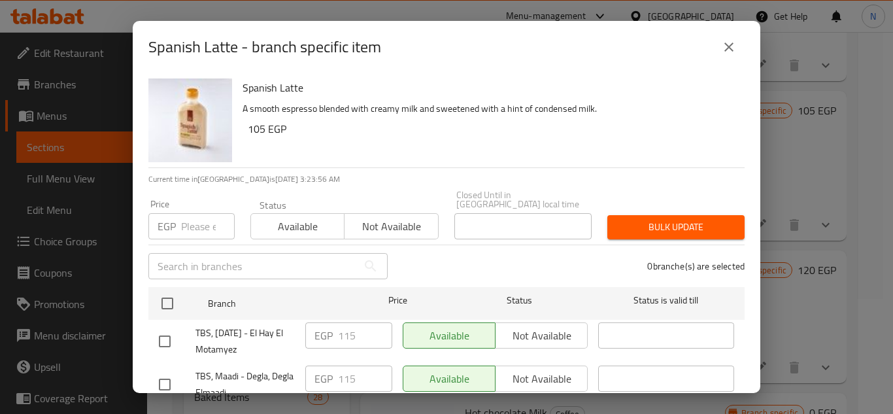
checkbox input "true"
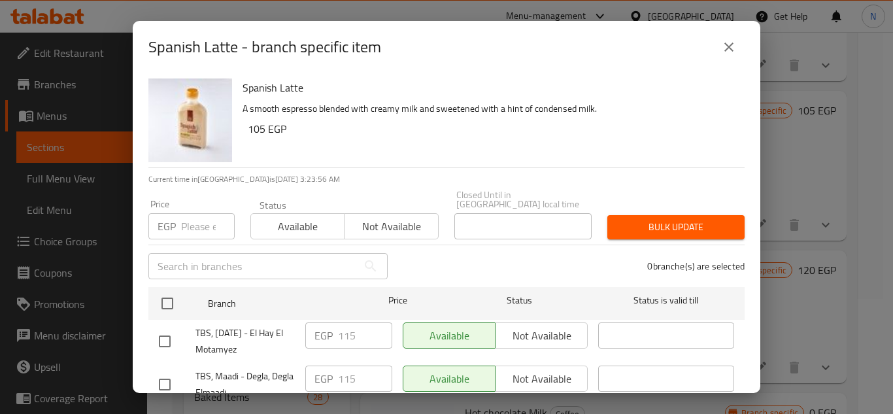
checkbox input "true"
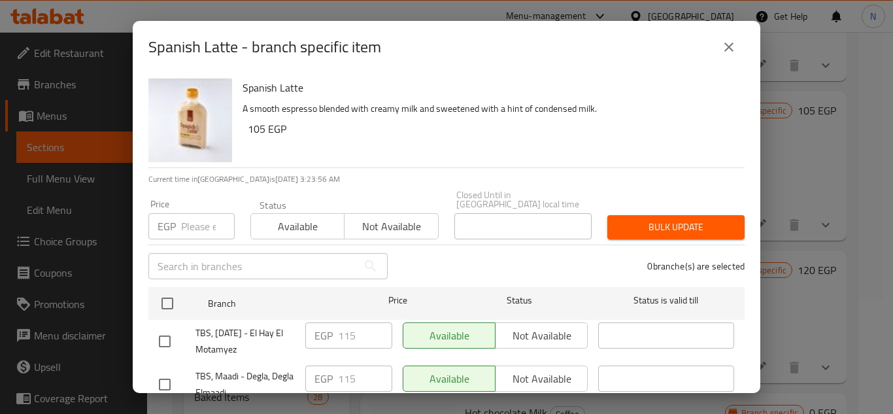
checkbox input "true"
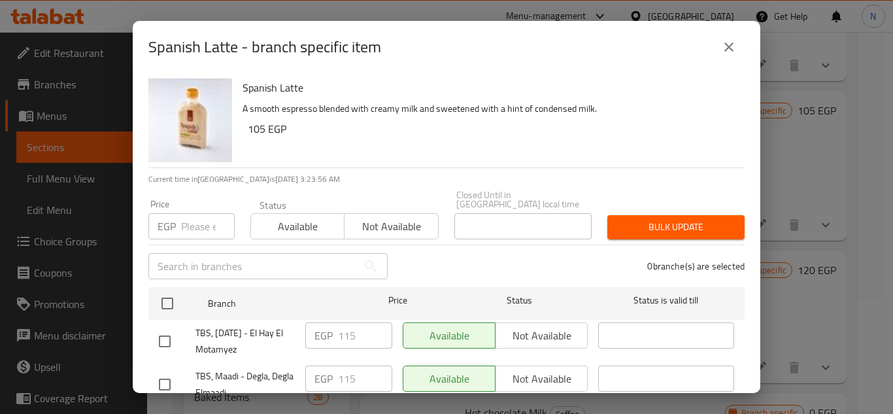
checkbox input "true"
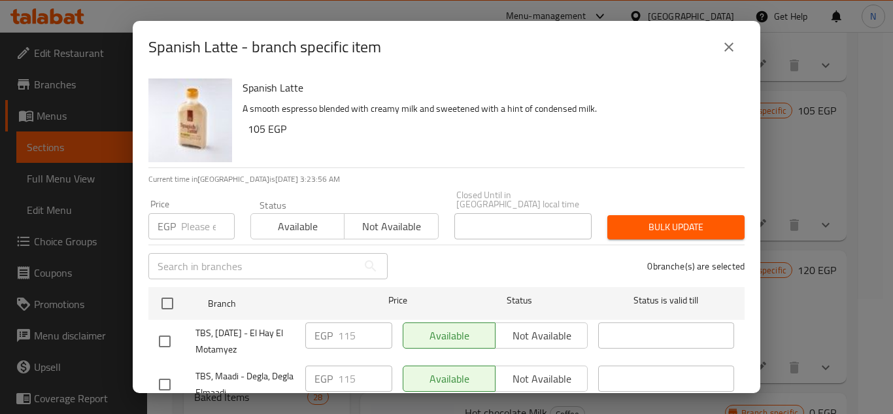
checkbox input "true"
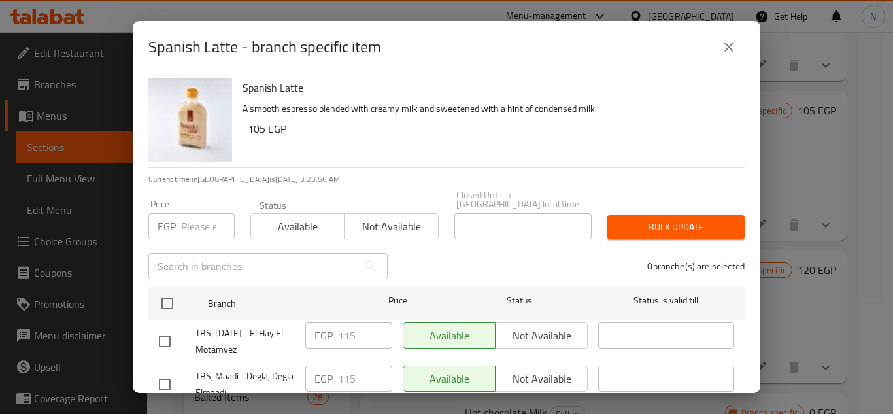
checkbox input "true"
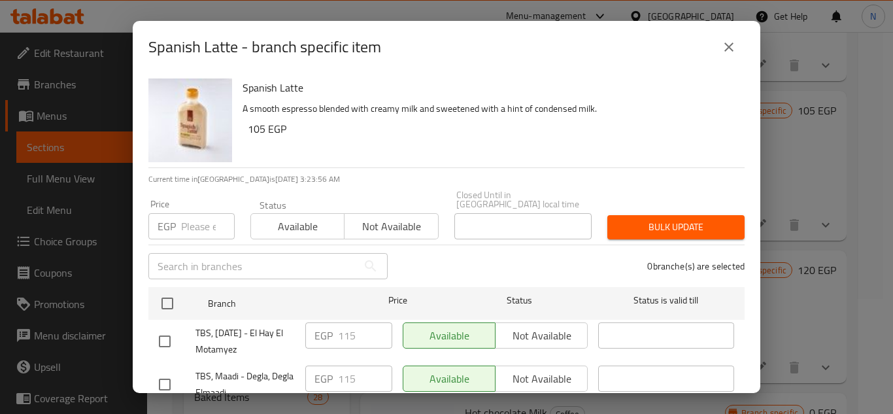
checkbox input "true"
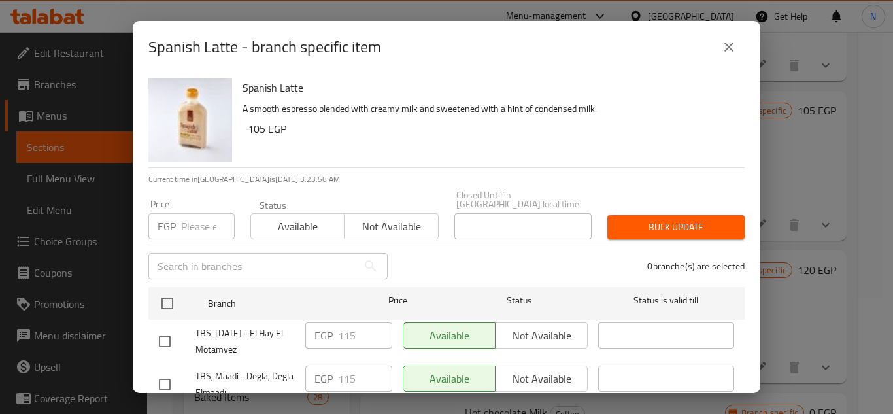
checkbox input "true"
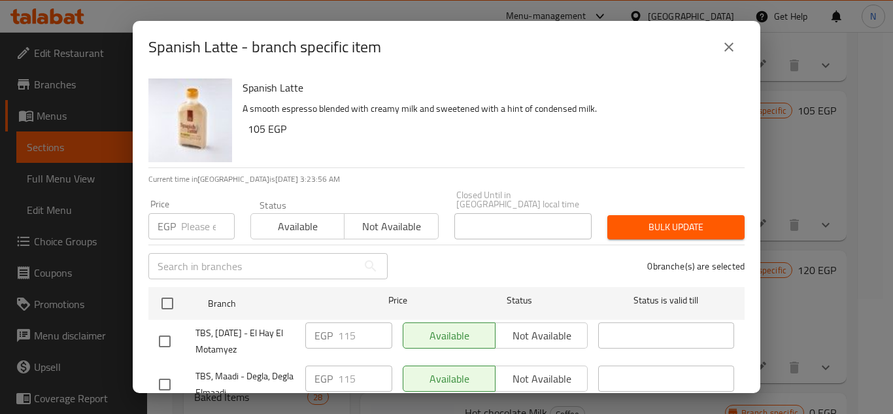
checkbox input "true"
click at [191, 217] on input "number" at bounding box center [208, 226] width 54 height 26
paste input "115"
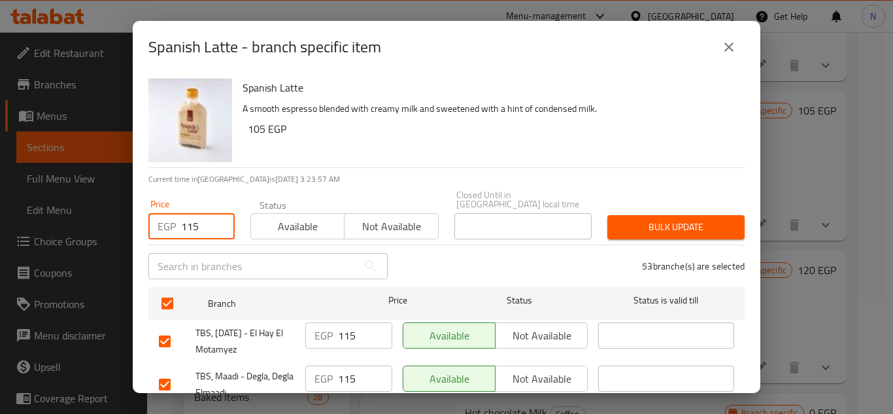
type input "115"
click at [671, 215] on button "Bulk update" at bounding box center [675, 227] width 137 height 24
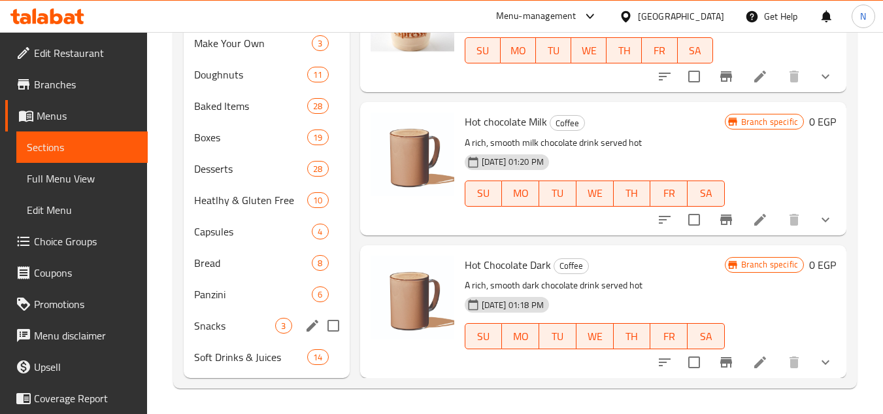
scroll to position [406, 0]
click at [242, 365] on div "Soft Drinks & Juices 14" at bounding box center [266, 355] width 165 height 31
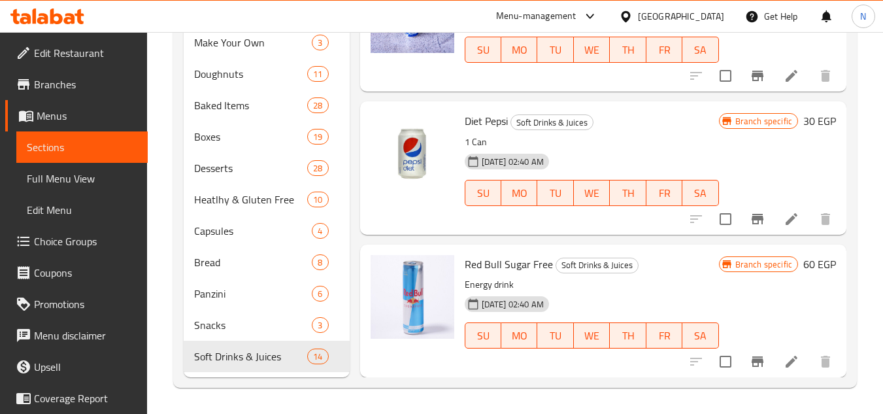
scroll to position [432, 0]
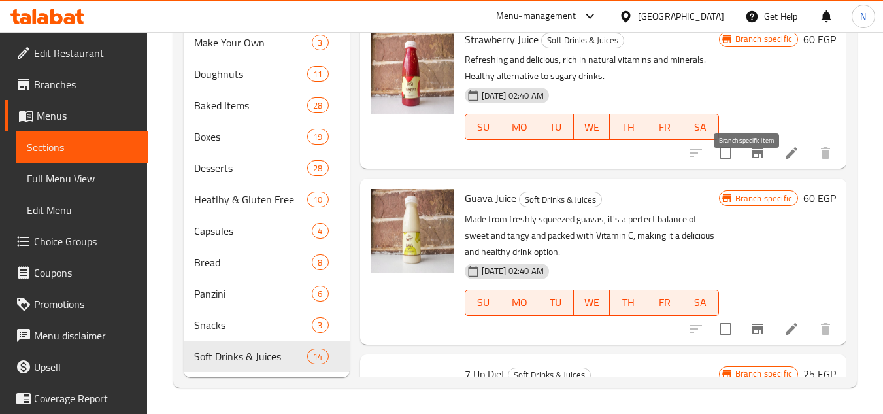
click at [750, 161] on icon "Branch-specific-item" at bounding box center [758, 153] width 16 height 16
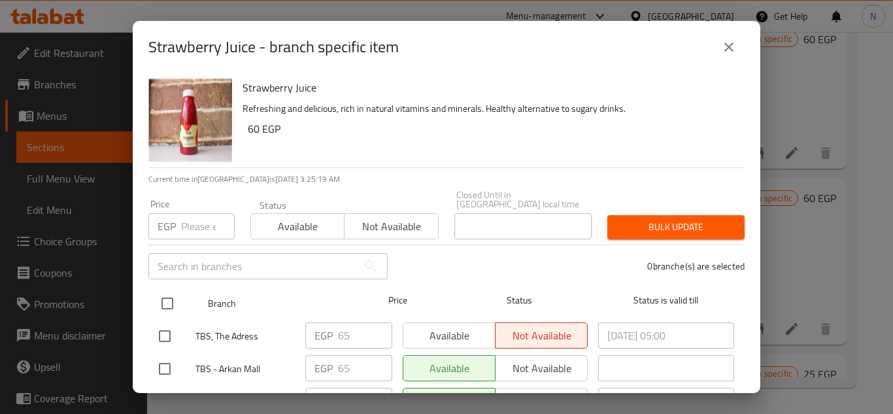
click at [163, 291] on input "checkbox" at bounding box center [167, 302] width 27 height 27
checkbox input "true"
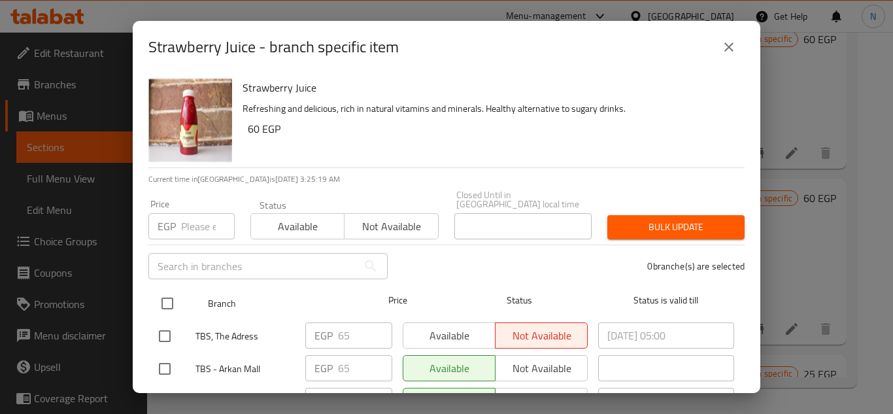
checkbox input "true"
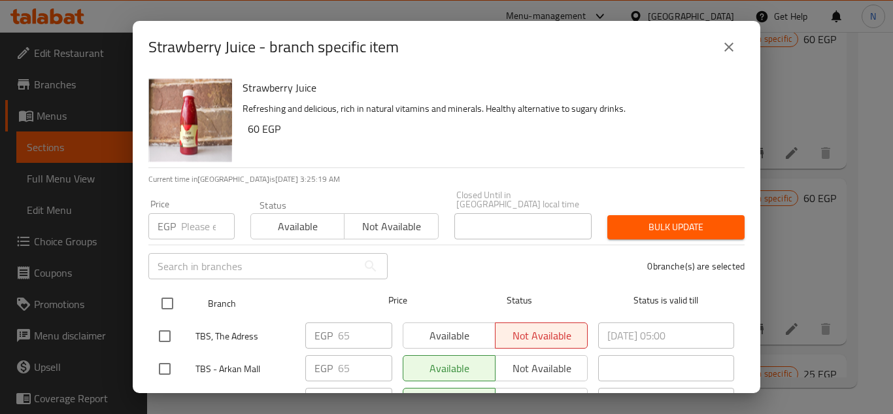
checkbox input "true"
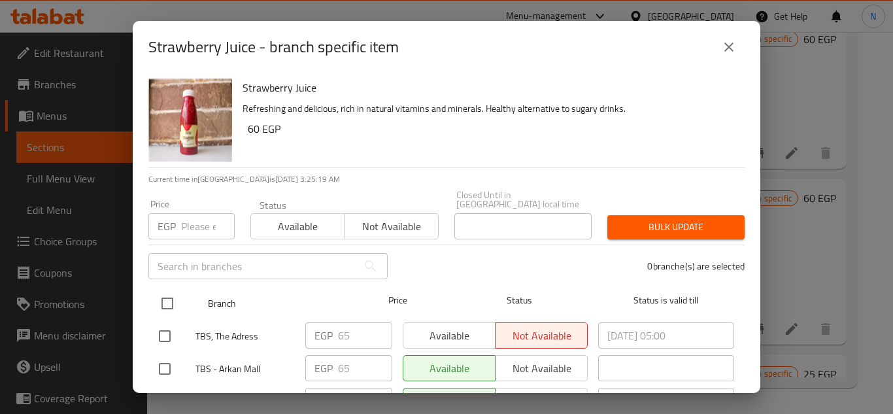
checkbox input "true"
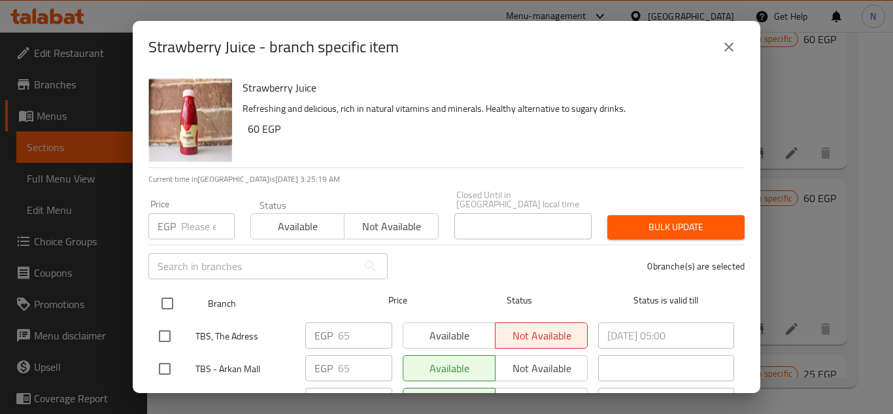
checkbox input "true"
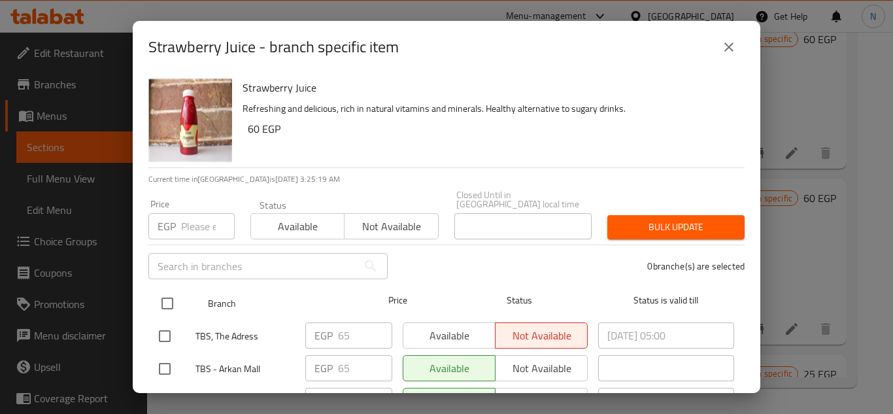
checkbox input "true"
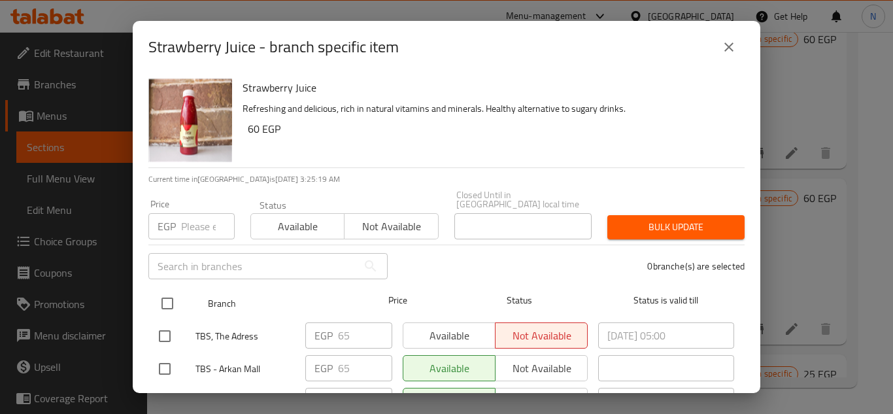
checkbox input "true"
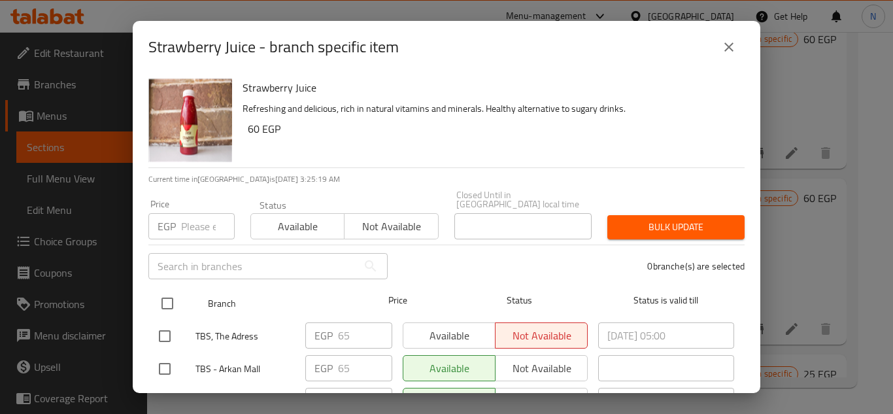
checkbox input "true"
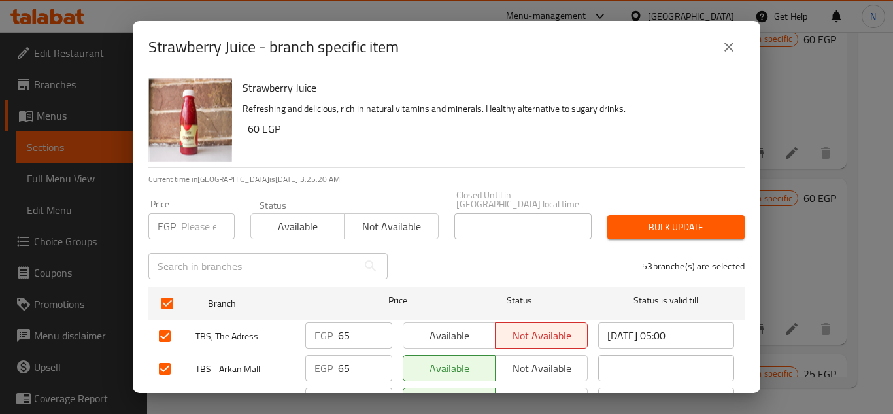
click at [199, 213] on input "number" at bounding box center [208, 226] width 54 height 26
paste input "70"
click at [643, 219] on span "Bulk update" at bounding box center [676, 227] width 116 height 16
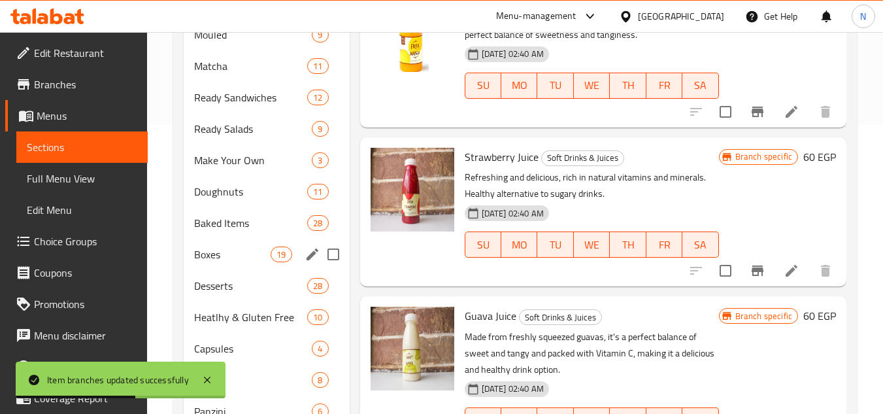
scroll to position [276, 0]
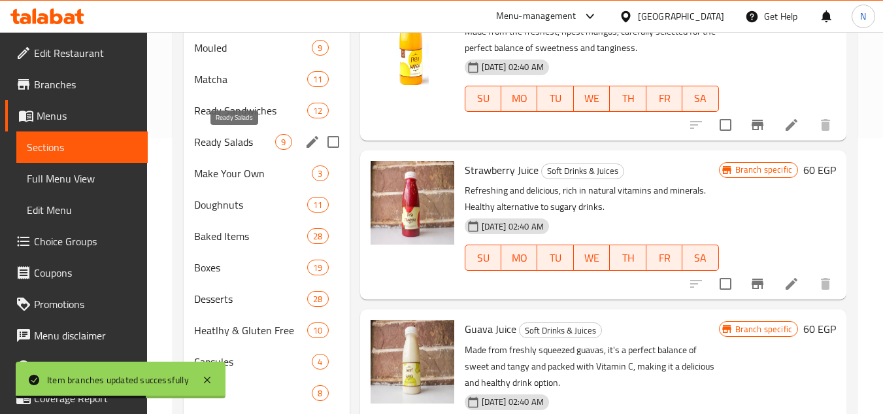
click at [239, 140] on span "Ready Salads" at bounding box center [234, 142] width 81 height 16
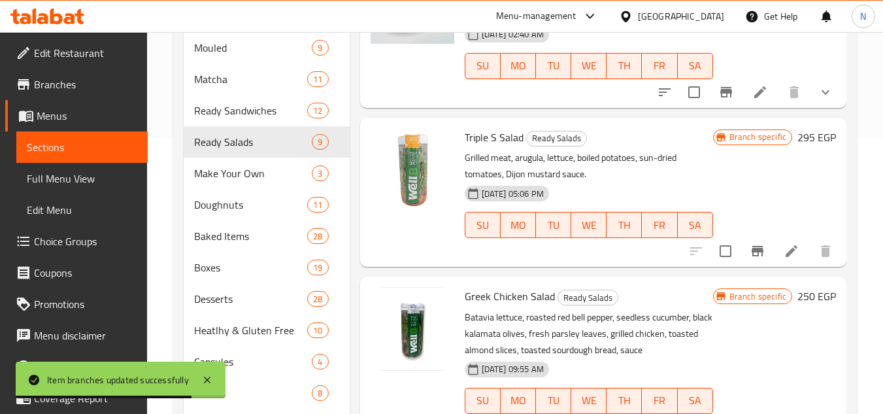
scroll to position [81, 0]
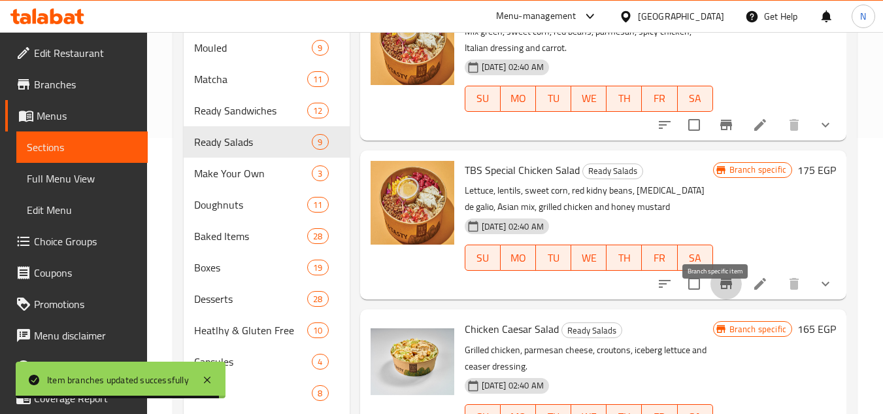
click at [719, 291] on icon "Branch-specific-item" at bounding box center [726, 284] width 16 height 16
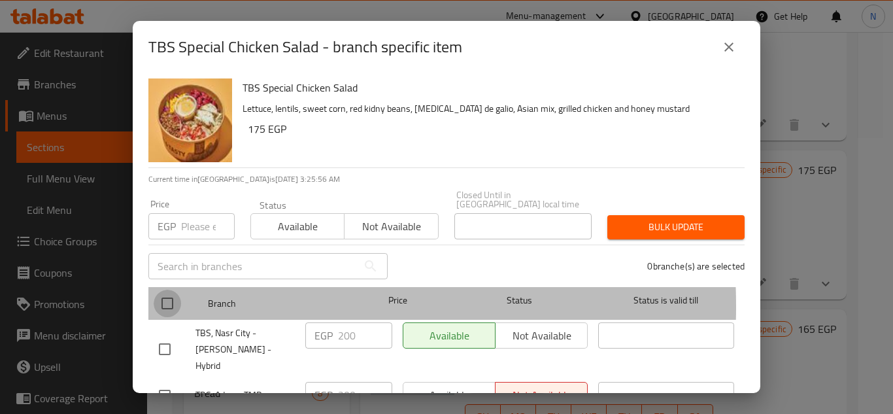
click at [167, 297] on input "checkbox" at bounding box center [167, 302] width 27 height 27
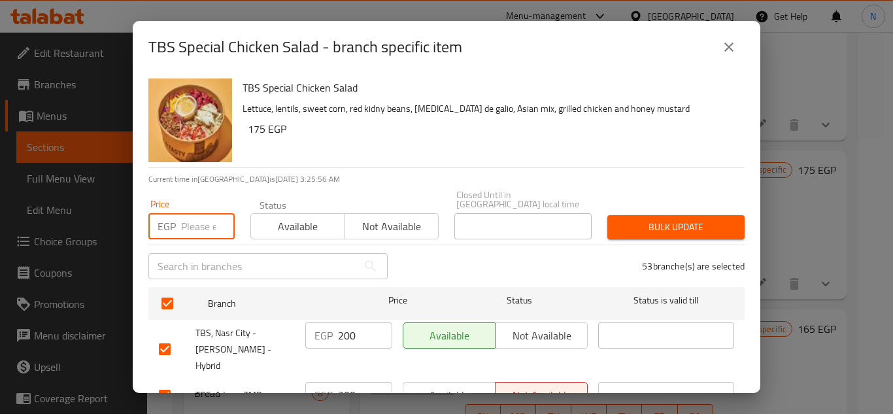
click at [201, 222] on input "number" at bounding box center [208, 226] width 54 height 26
paste input "215"
click at [651, 215] on button "Bulk update" at bounding box center [675, 227] width 137 height 24
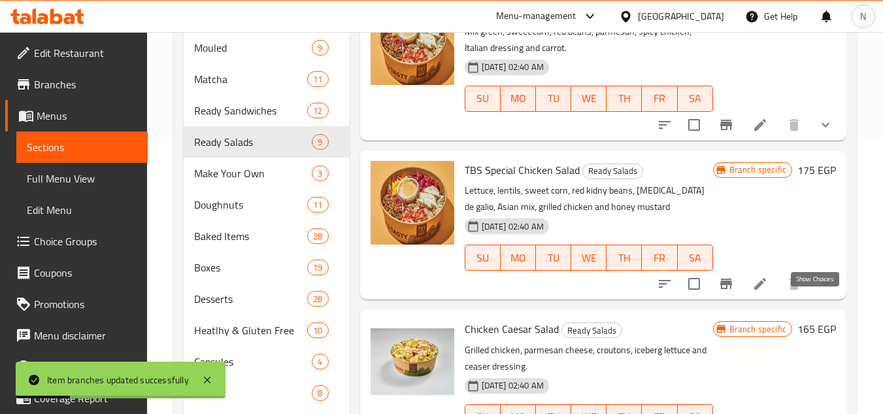
click at [817, 291] on icon "show more" at bounding box center [825, 284] width 16 height 16
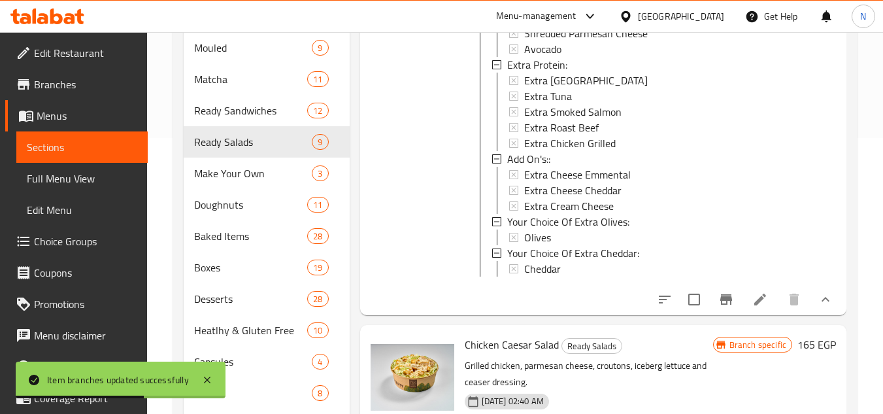
scroll to position [669, 0]
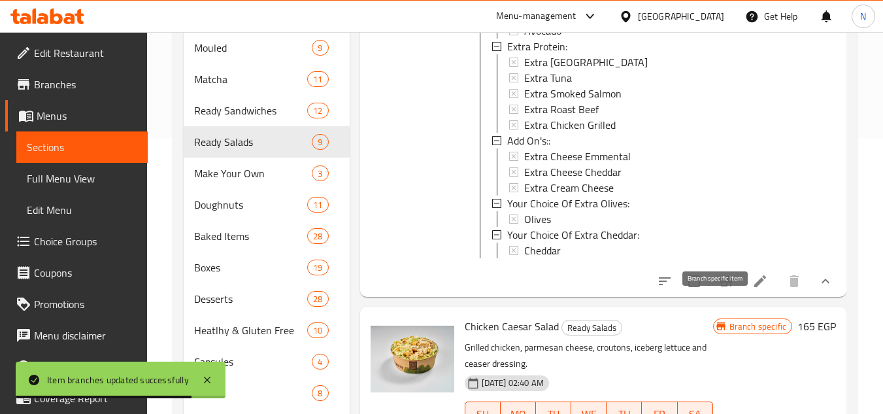
click at [720, 286] on icon "Branch-specific-item" at bounding box center [726, 281] width 12 height 10
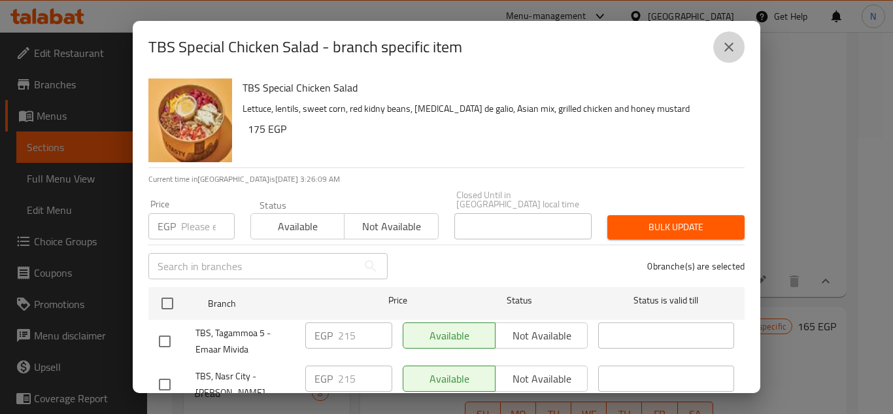
click at [736, 49] on button "close" at bounding box center [728, 46] width 31 height 31
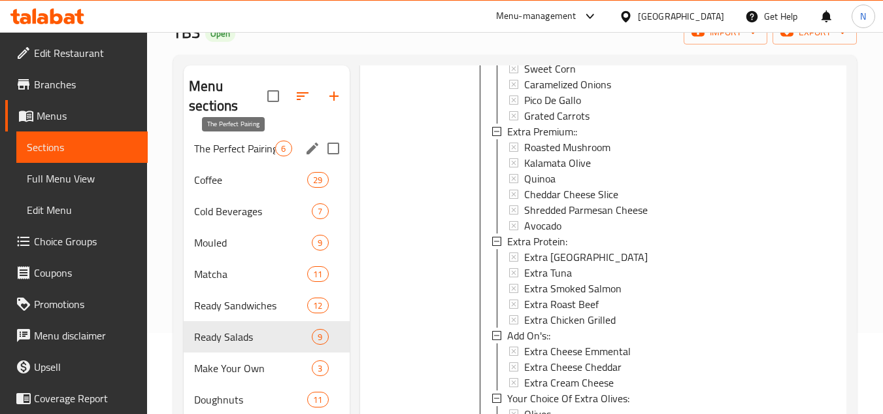
scroll to position [80, 0]
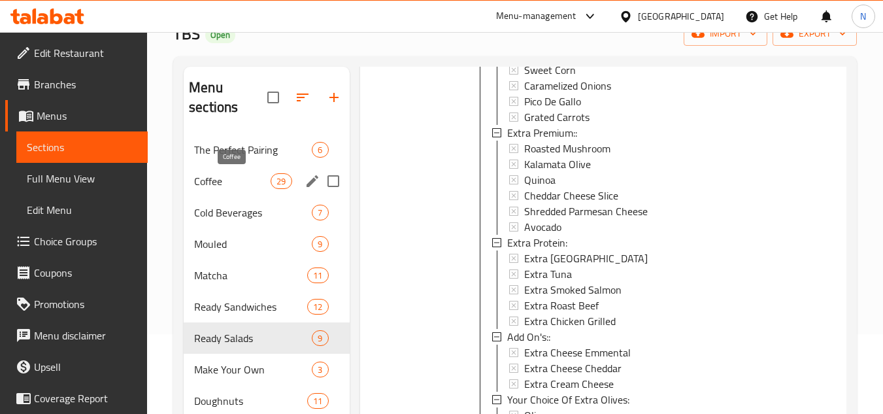
click at [211, 173] on span "Coffee" at bounding box center [232, 181] width 76 height 16
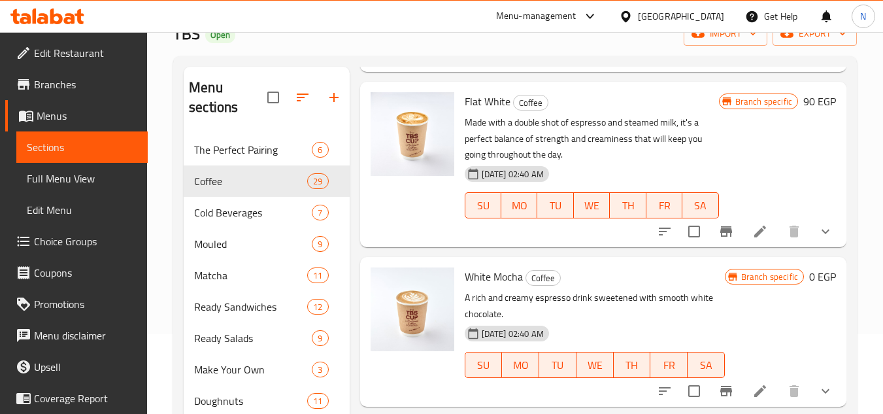
scroll to position [1787, 0]
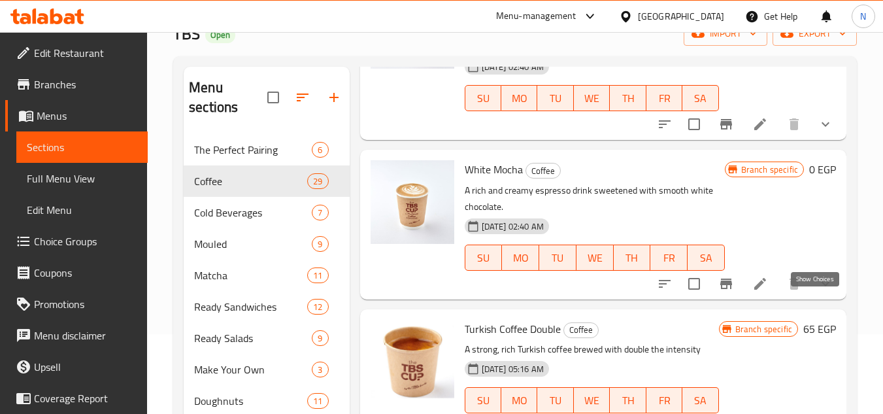
click at [817, 291] on icon "show more" at bounding box center [825, 284] width 16 height 16
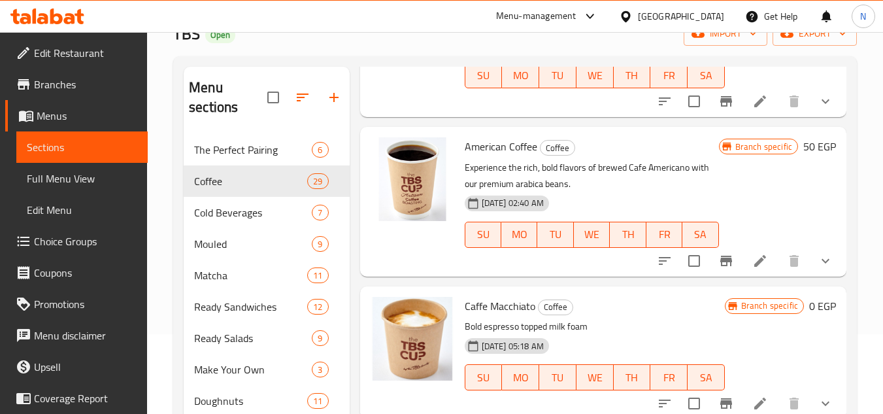
scroll to position [579, 0]
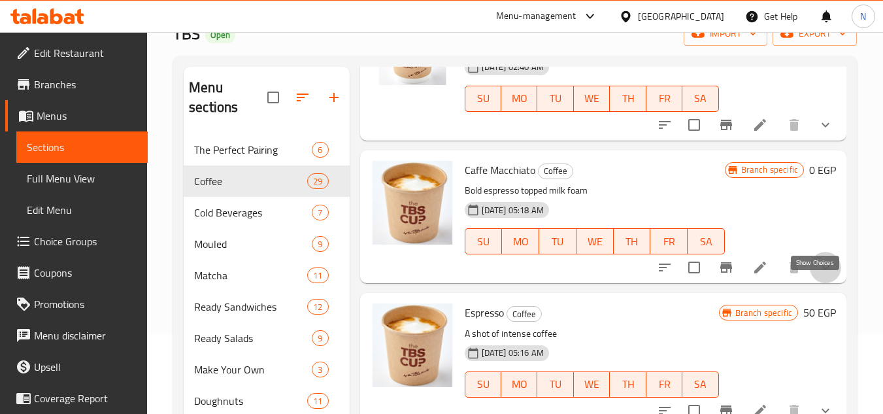
click at [819, 275] on icon "show more" at bounding box center [825, 267] width 16 height 16
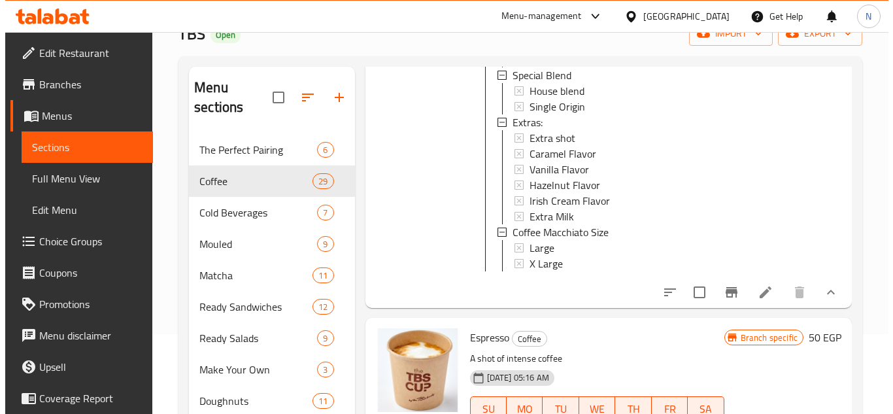
scroll to position [906, 0]
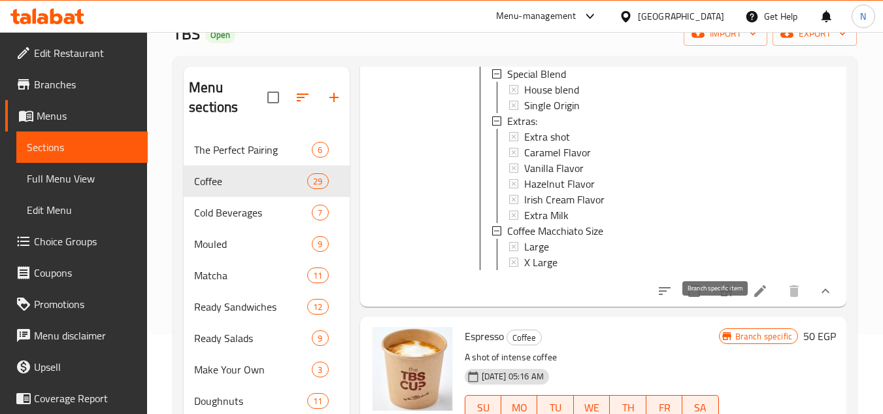
click at [725, 306] on button "Branch-specific-item" at bounding box center [725, 290] width 31 height 31
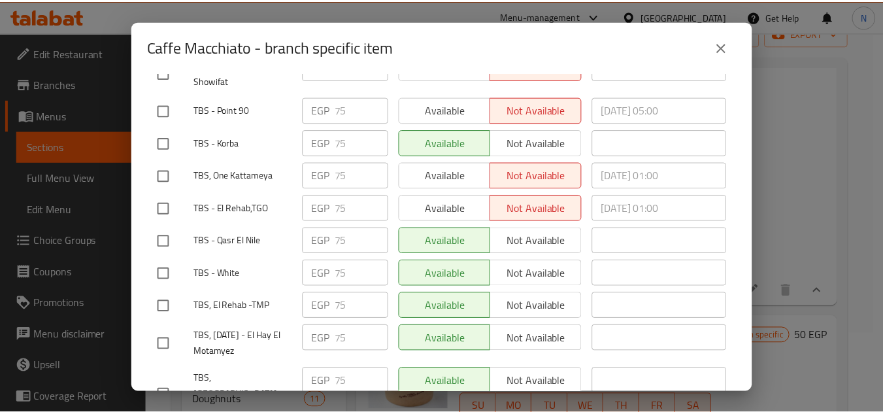
scroll to position [392, 0]
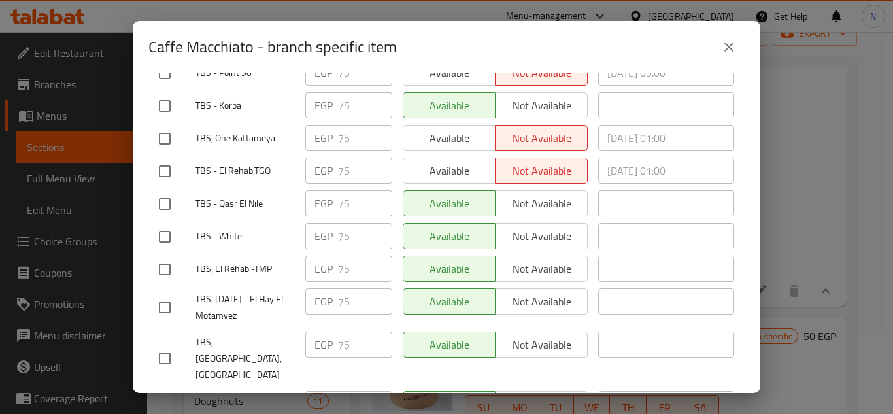
click at [730, 55] on button "close" at bounding box center [728, 46] width 31 height 31
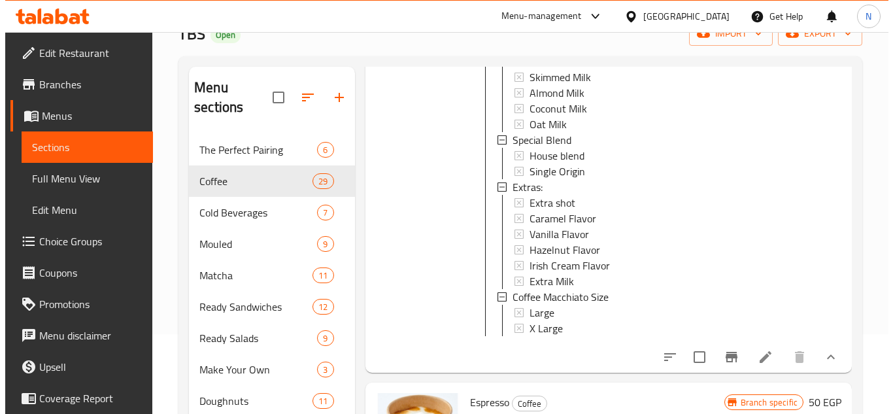
scroll to position [840, 0]
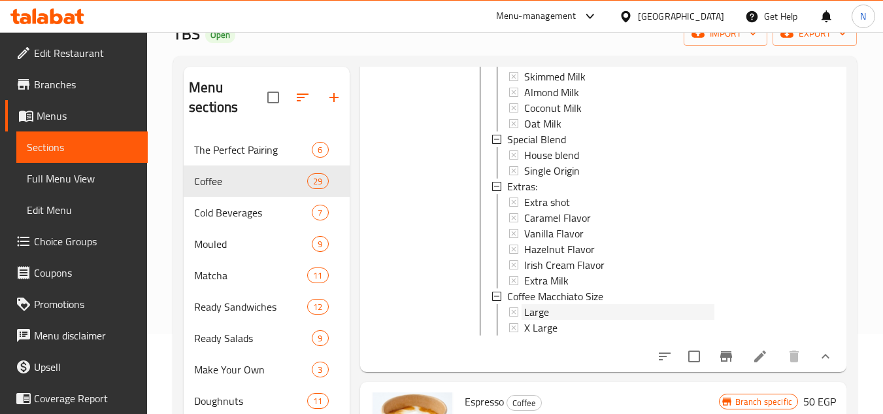
click at [546, 320] on span "Large" at bounding box center [536, 312] width 25 height 16
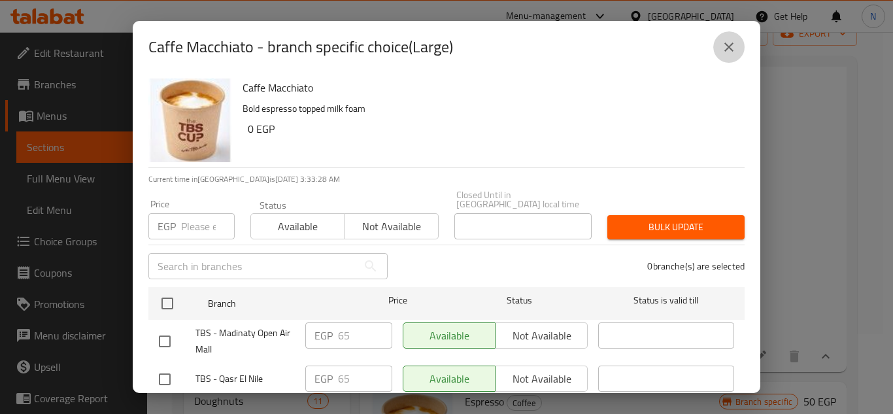
click at [731, 53] on icon "close" at bounding box center [729, 47] width 16 height 16
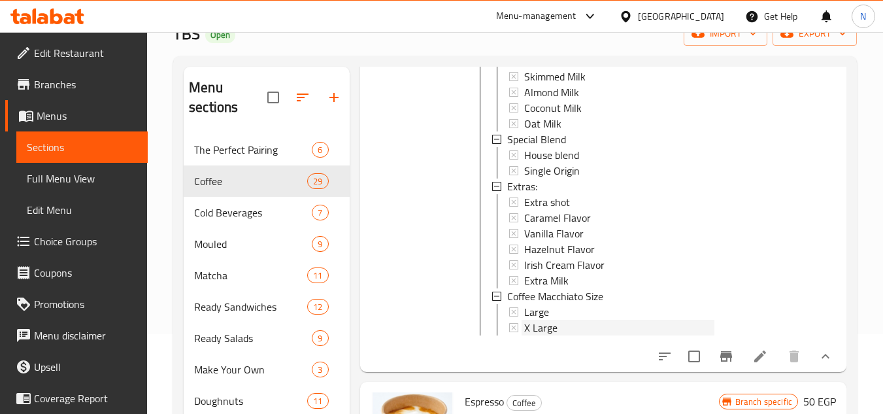
click at [547, 335] on span "X Large" at bounding box center [540, 328] width 33 height 16
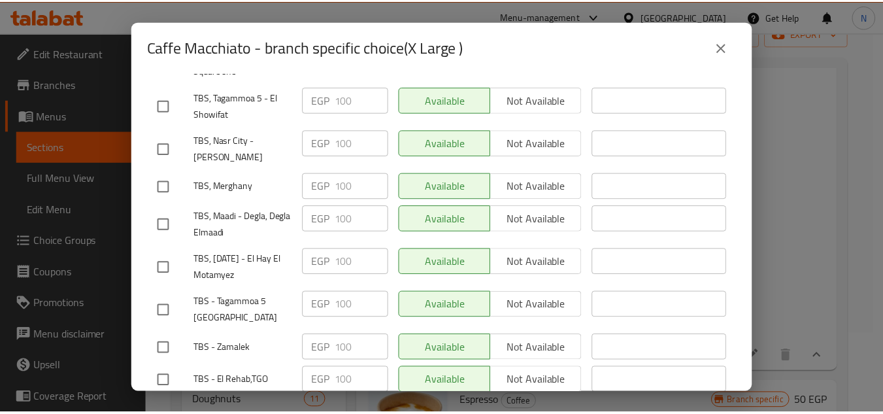
scroll to position [392, 0]
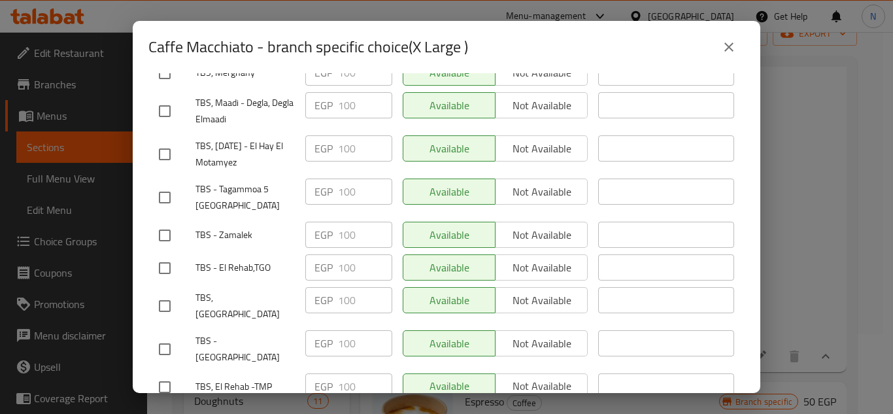
click at [733, 47] on icon "close" at bounding box center [729, 47] width 16 height 16
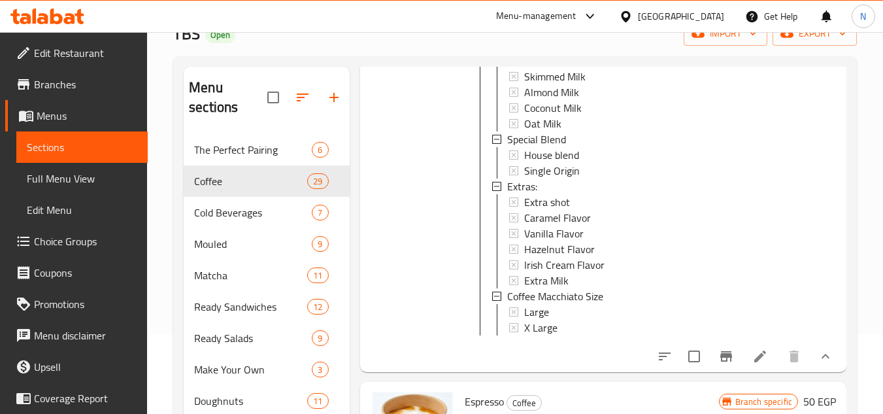
drag, startPoint x: 69, startPoint y: 176, endPoint x: 80, endPoint y: 7, distance: 169.6
click at [69, 176] on span "Full Menu View" at bounding box center [82, 179] width 110 height 16
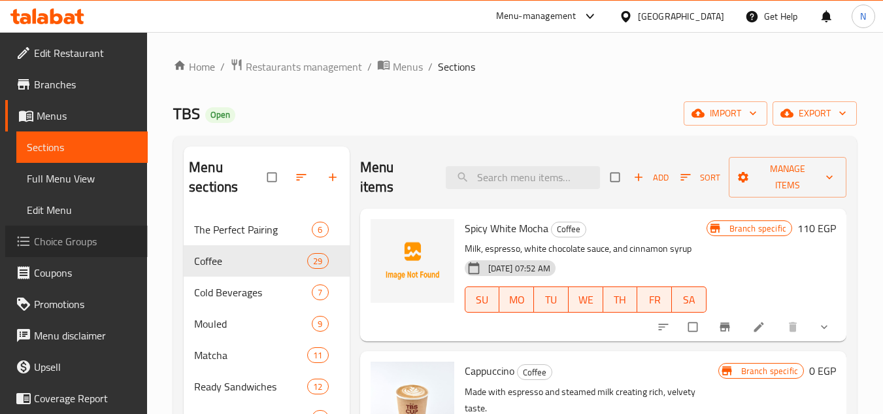
click at [86, 242] on span "Choice Groups" at bounding box center [85, 241] width 103 height 16
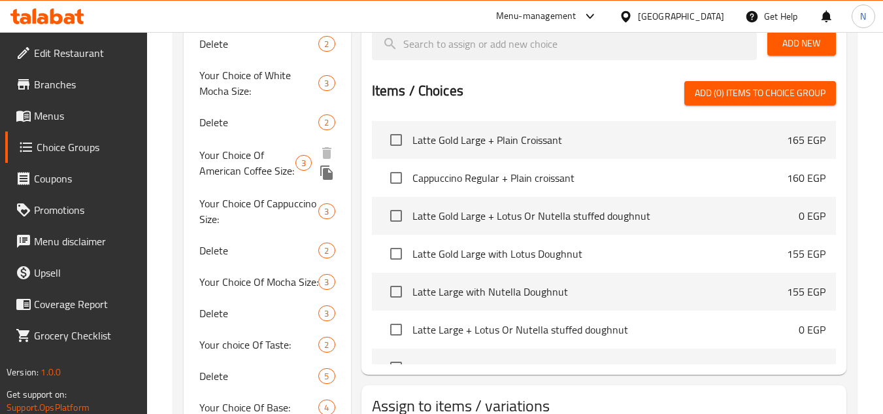
scroll to position [576, 0]
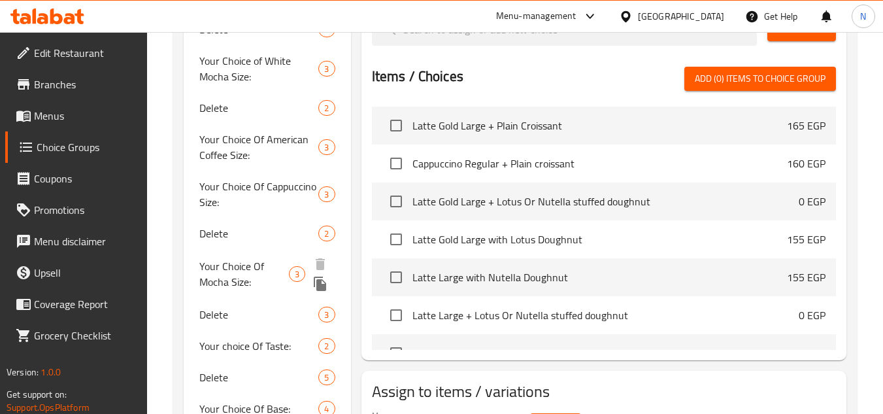
click at [251, 289] on span "Your Choice Of Mocha Size:" at bounding box center [244, 273] width 90 height 31
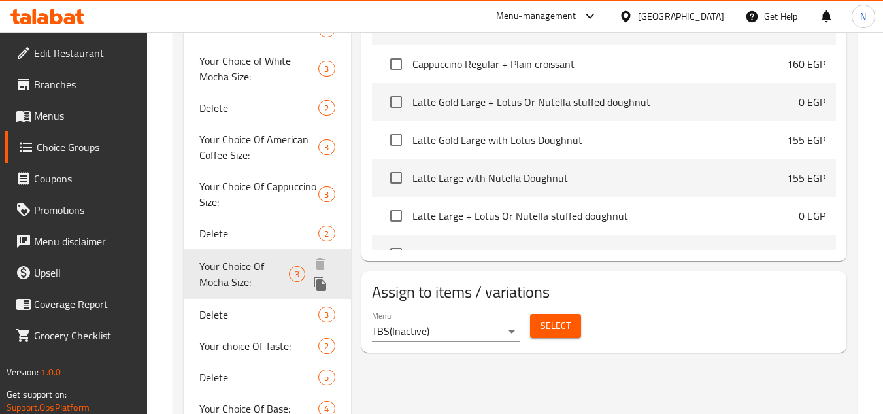
type input "Your Choice Of Mocha Size:"
type input "اختيارك من حجم موكا:"
click at [267, 264] on span "Your Choice Of Mocha Size:" at bounding box center [244, 273] width 90 height 31
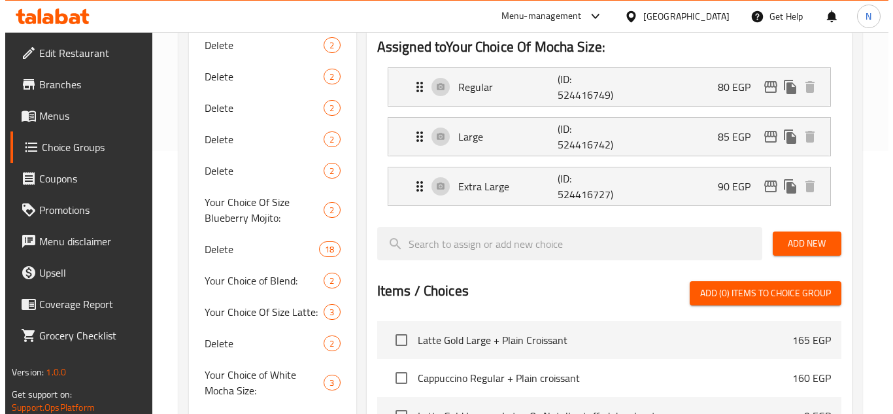
scroll to position [54, 0]
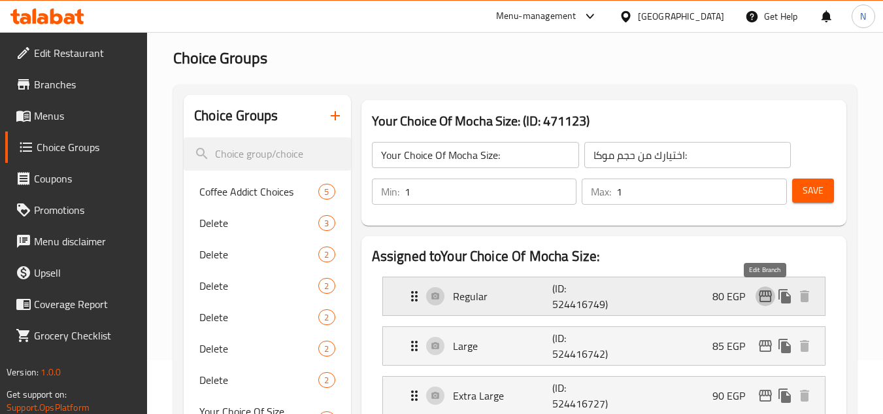
click at [761, 295] on icon "edit" at bounding box center [765, 296] width 16 height 16
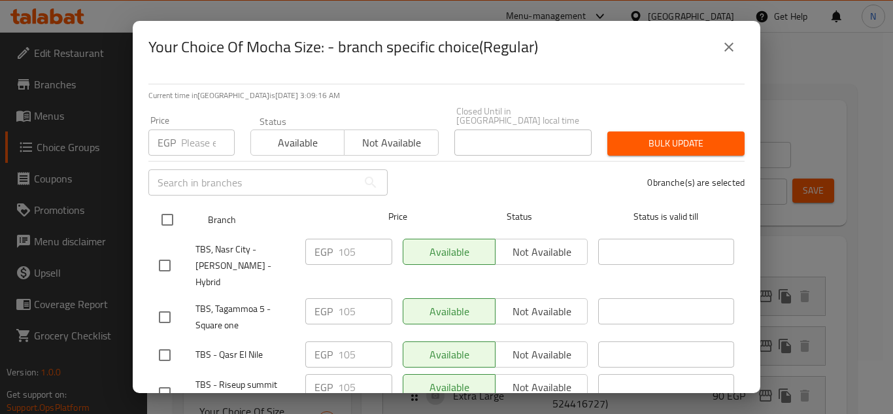
click at [171, 216] on input "checkbox" at bounding box center [167, 219] width 27 height 27
checkbox input "true"
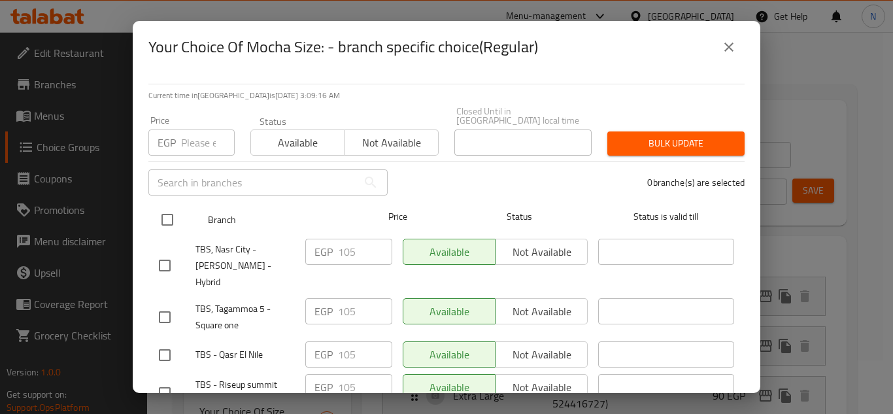
checkbox input "true"
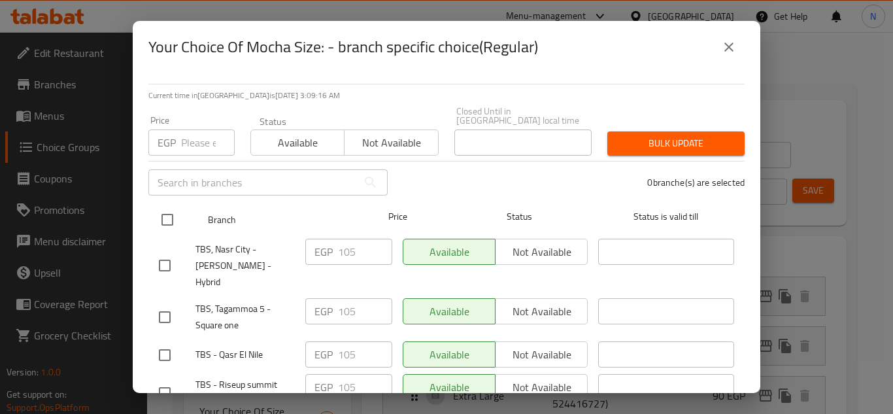
checkbox input "true"
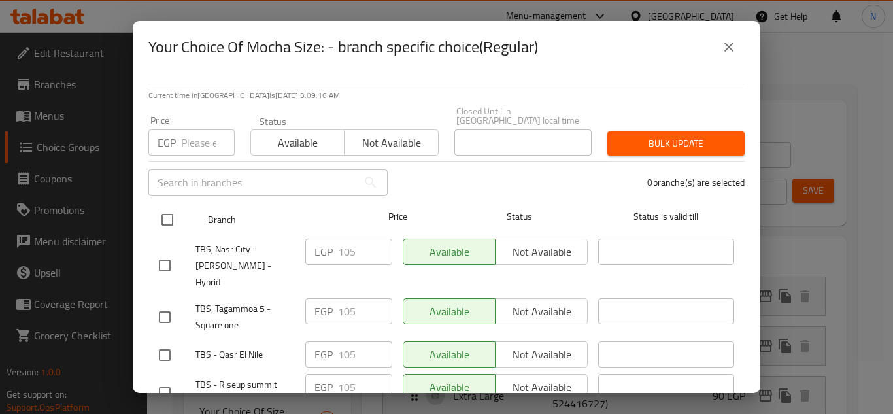
checkbox input "true"
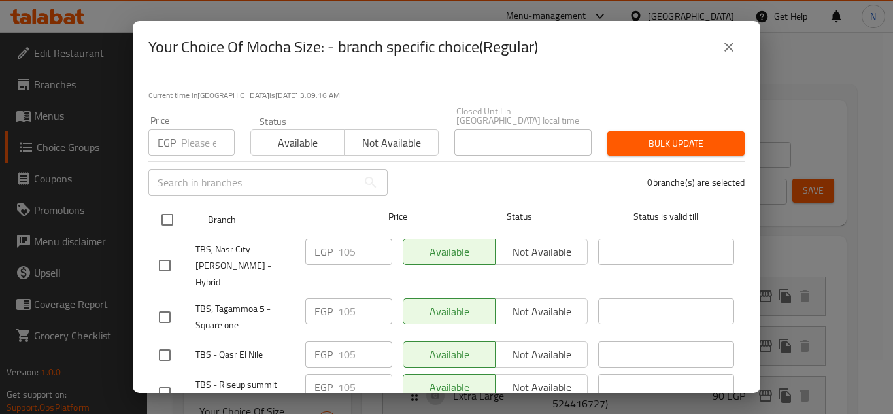
checkbox input "true"
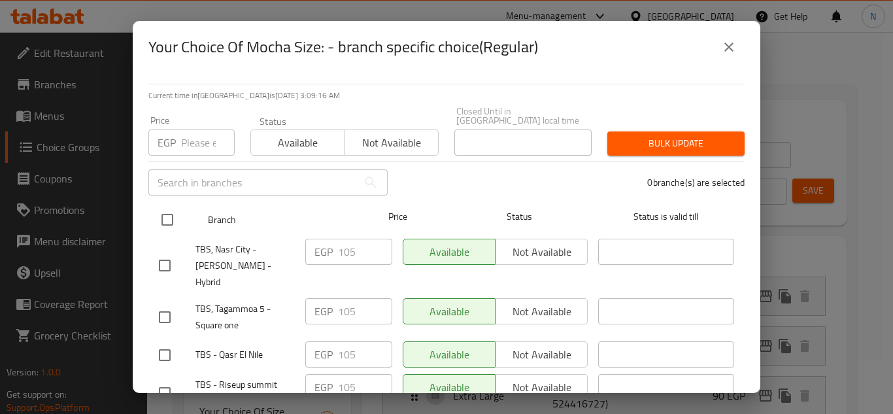
checkbox input "true"
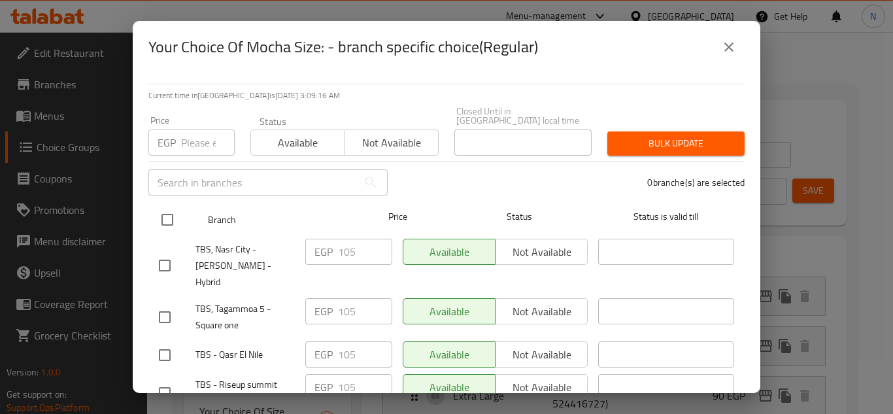
checkbox input "true"
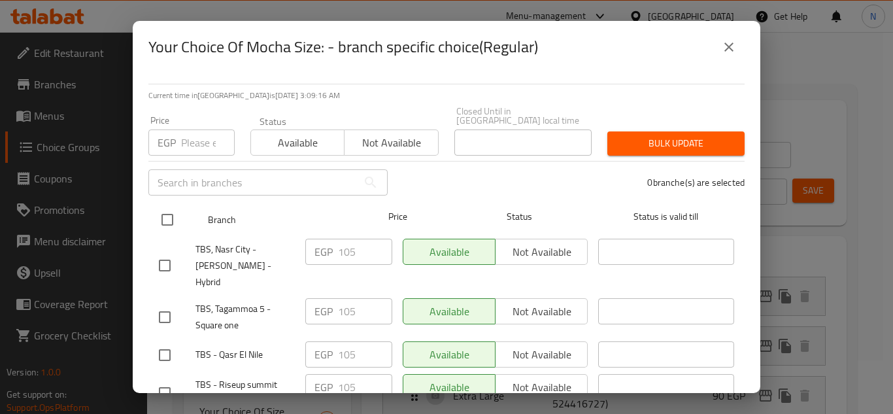
checkbox input "true"
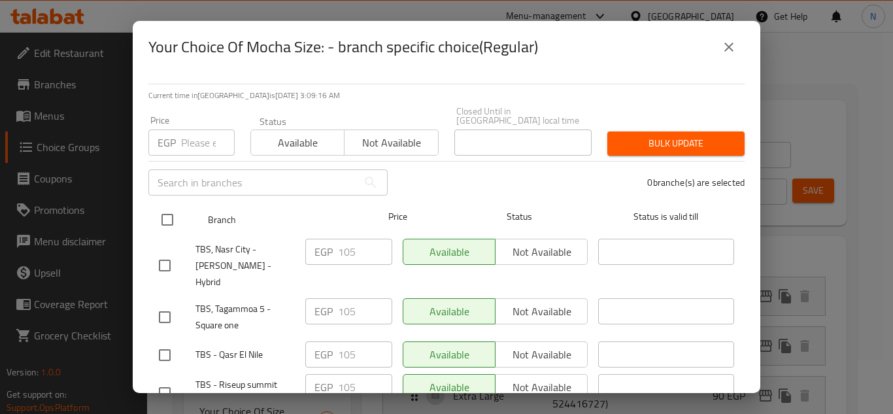
checkbox input "true"
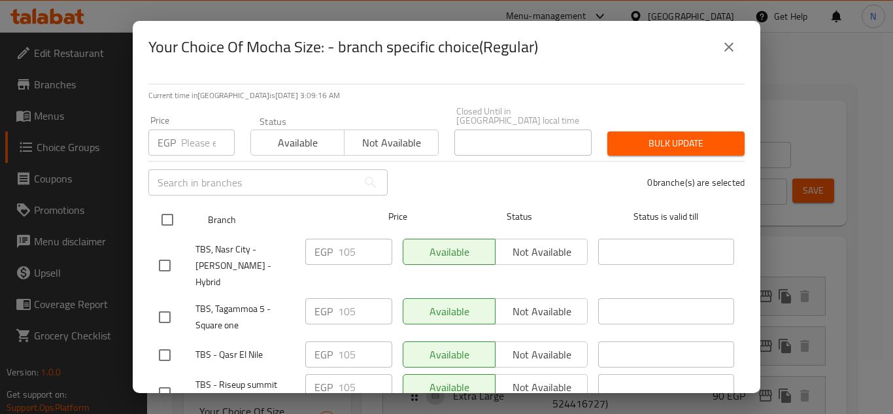
checkbox input "true"
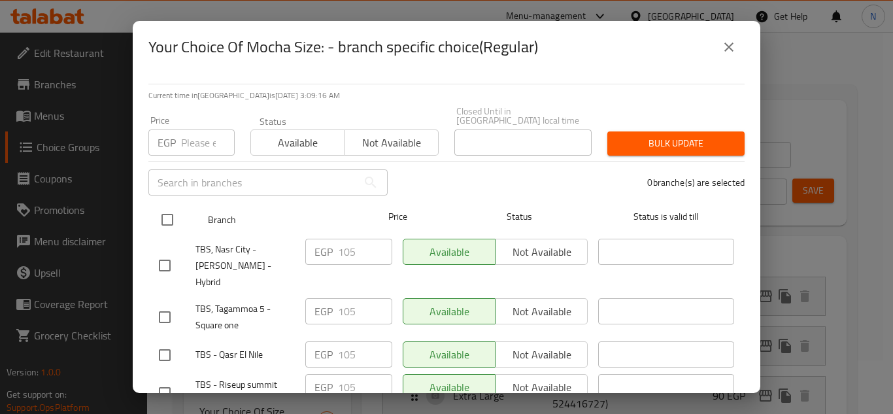
checkbox input "true"
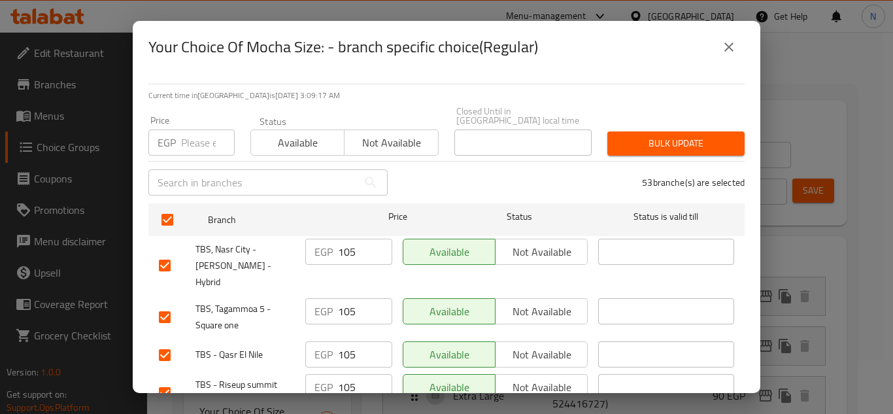
click at [186, 134] on input "number" at bounding box center [208, 142] width 54 height 26
paste input "110"
type input "110"
click at [700, 135] on span "Bulk update" at bounding box center [676, 143] width 116 height 16
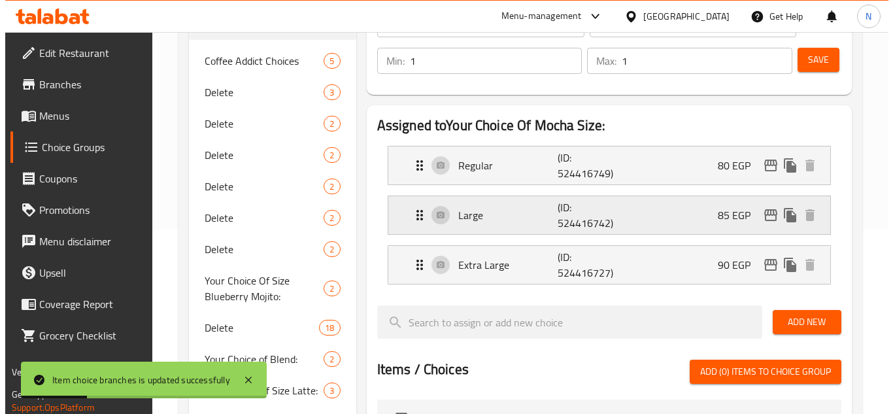
scroll to position [176, 0]
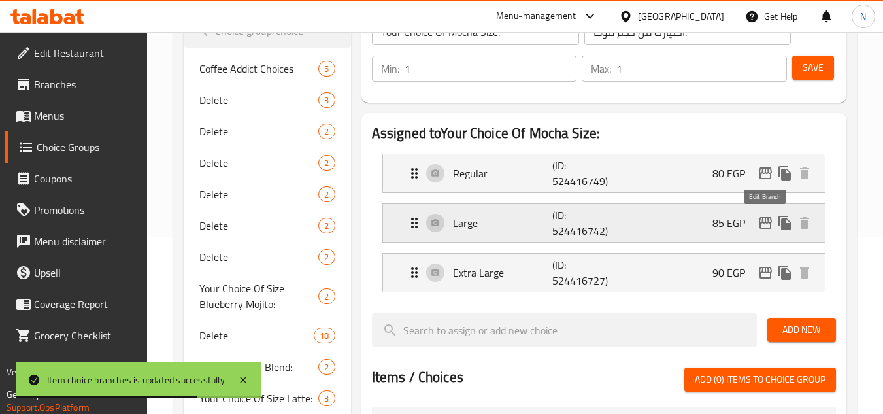
click at [768, 225] on icon "edit" at bounding box center [765, 223] width 16 height 16
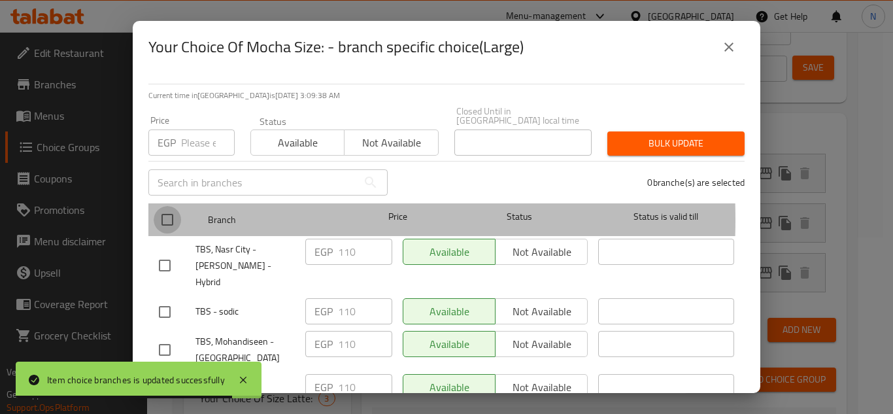
click at [171, 210] on input "checkbox" at bounding box center [167, 219] width 27 height 27
checkbox input "true"
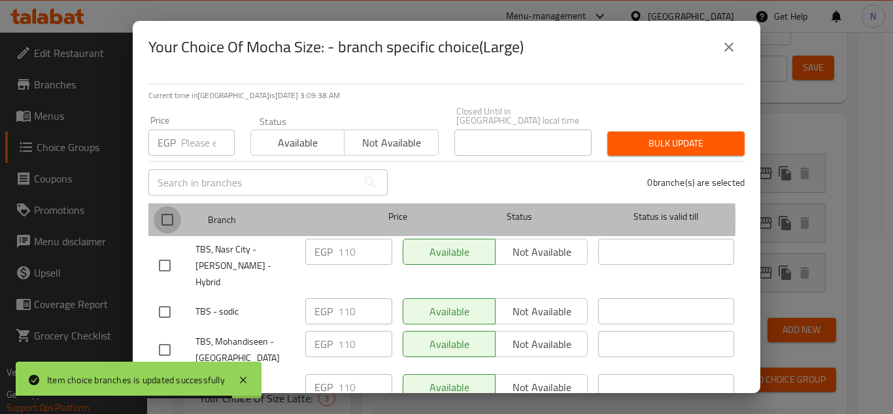
checkbox input "true"
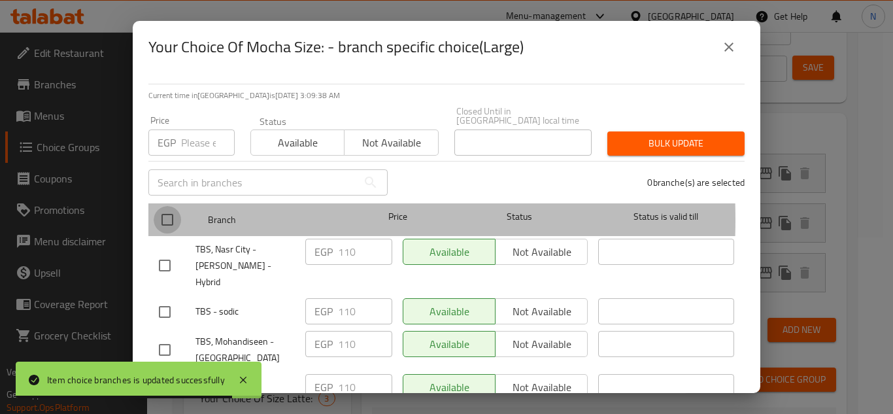
checkbox input "true"
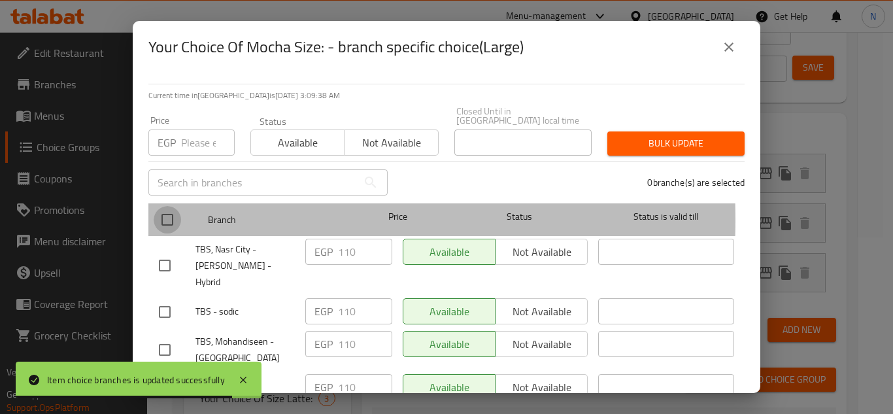
checkbox input "true"
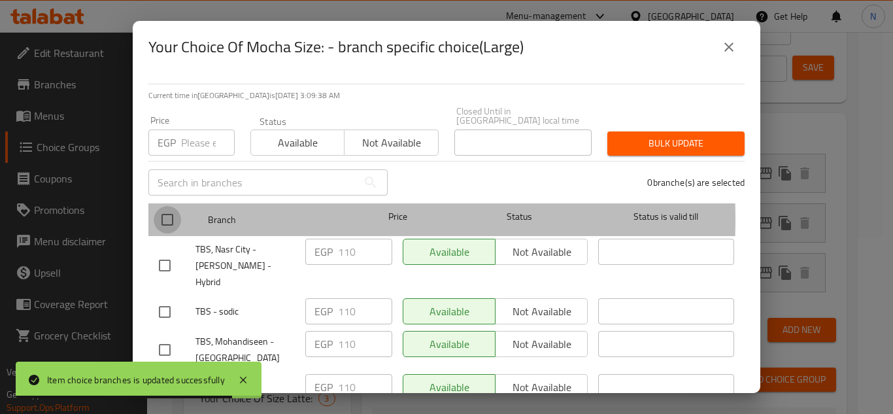
checkbox input "true"
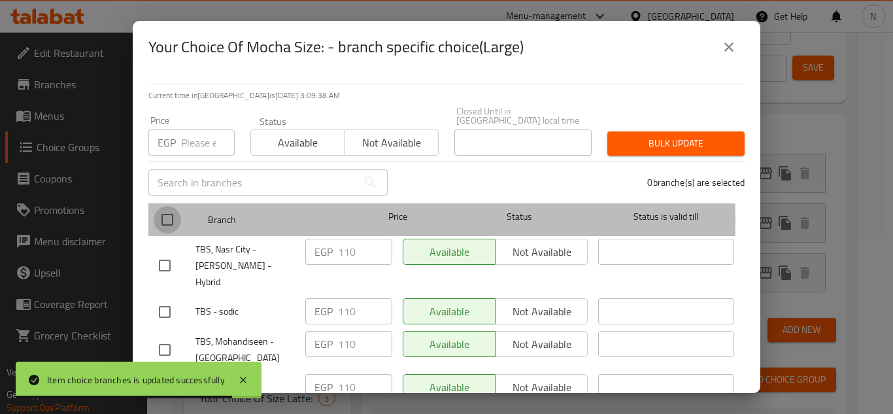
checkbox input "true"
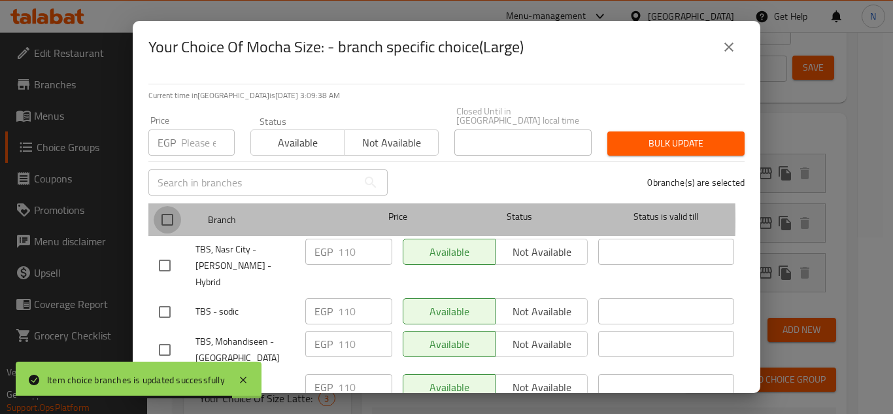
checkbox input "true"
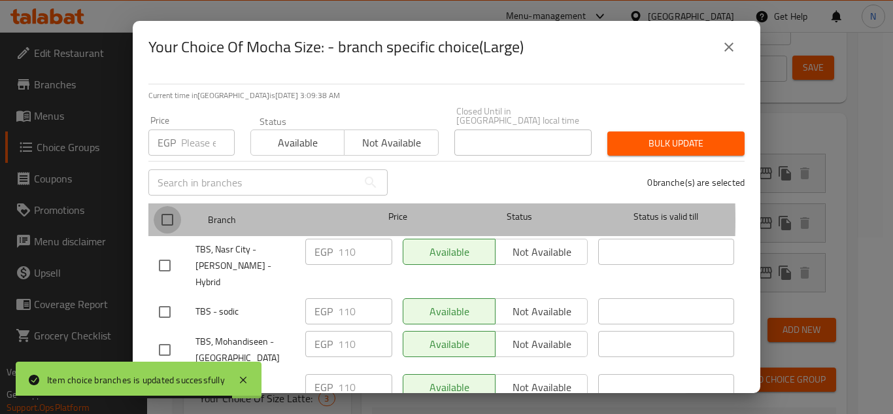
checkbox input "true"
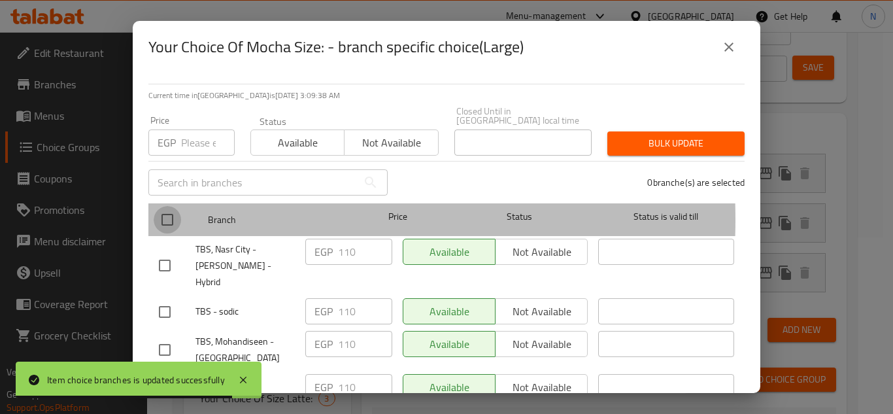
checkbox input "true"
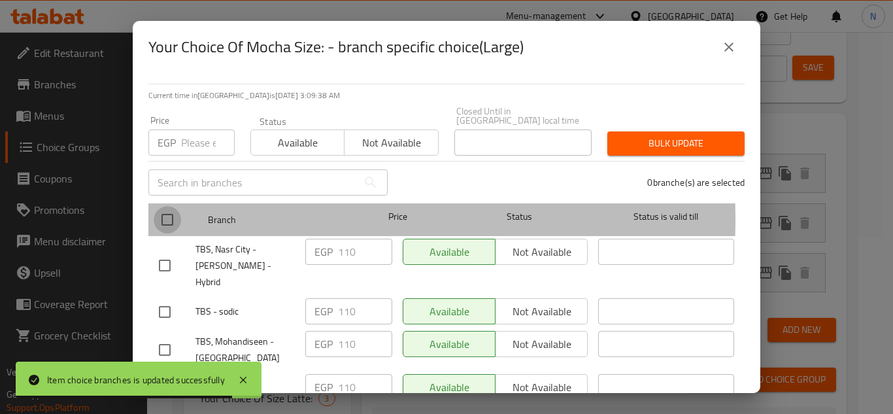
checkbox input "true"
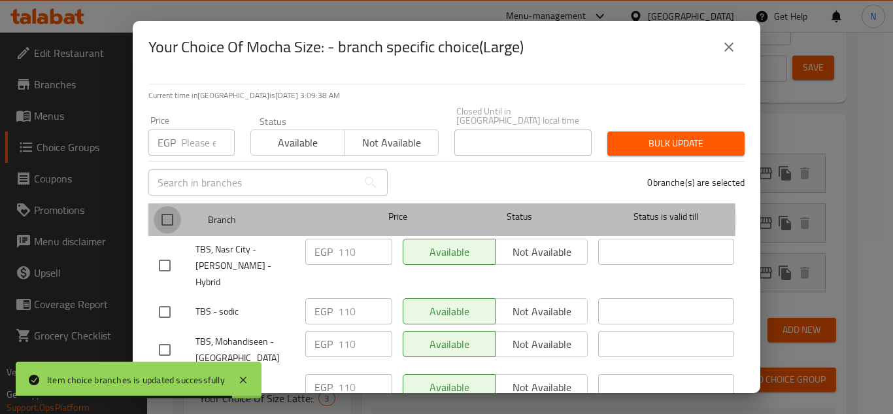
checkbox input "true"
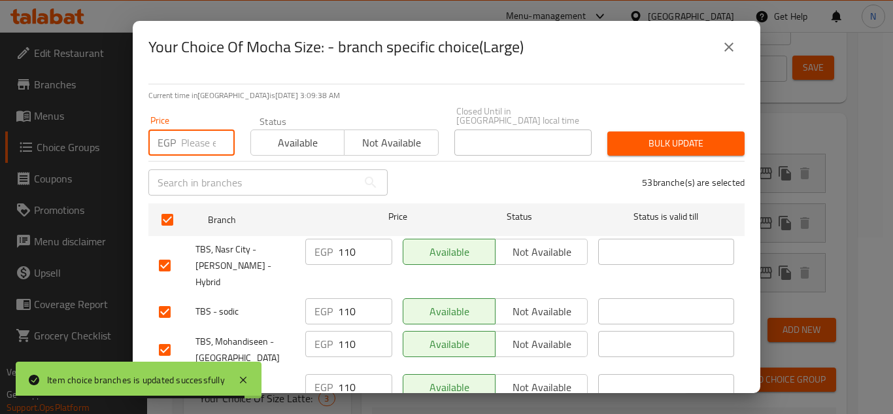
click at [197, 141] on input "number" at bounding box center [208, 142] width 54 height 26
paste input "115"
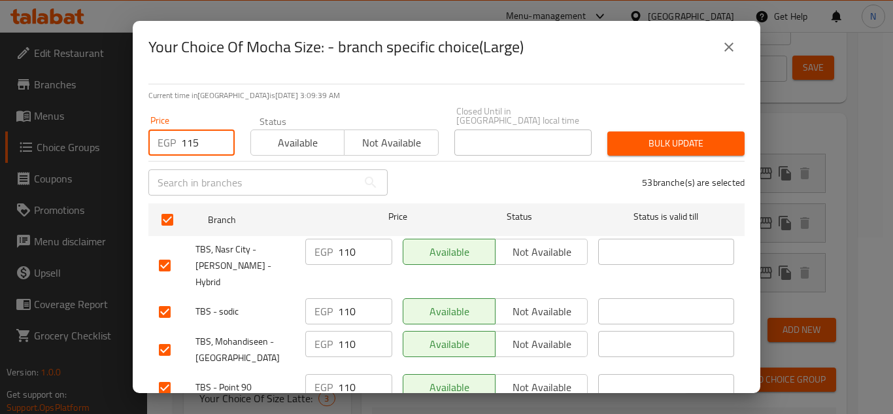
type input "115"
click at [653, 135] on span "Bulk update" at bounding box center [676, 143] width 116 height 16
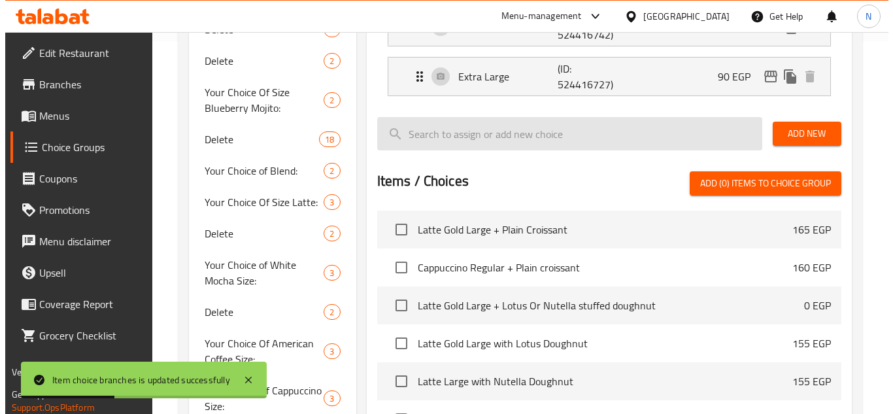
scroll to position [0, 0]
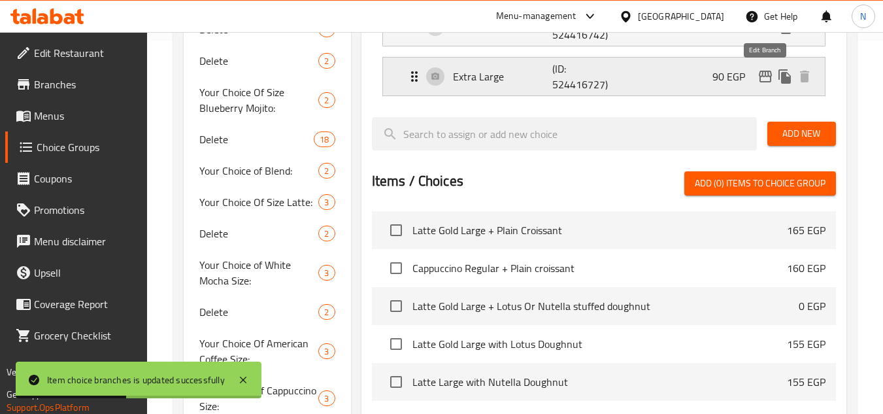
click at [765, 80] on icon "edit" at bounding box center [765, 77] width 16 height 16
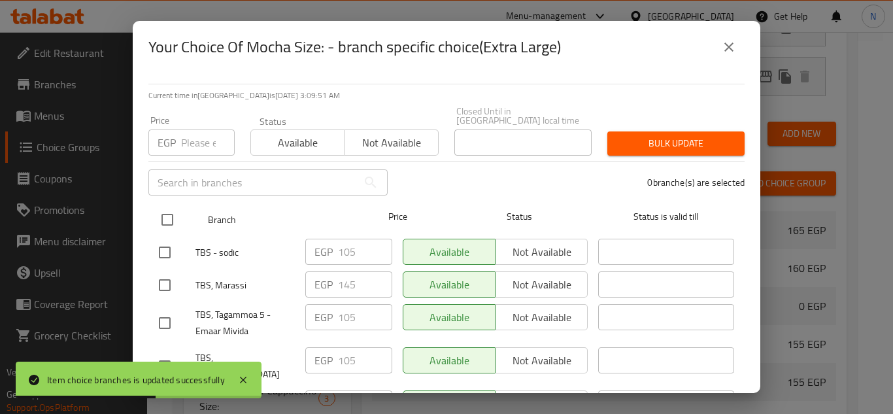
click at [168, 210] on input "checkbox" at bounding box center [167, 219] width 27 height 27
checkbox input "true"
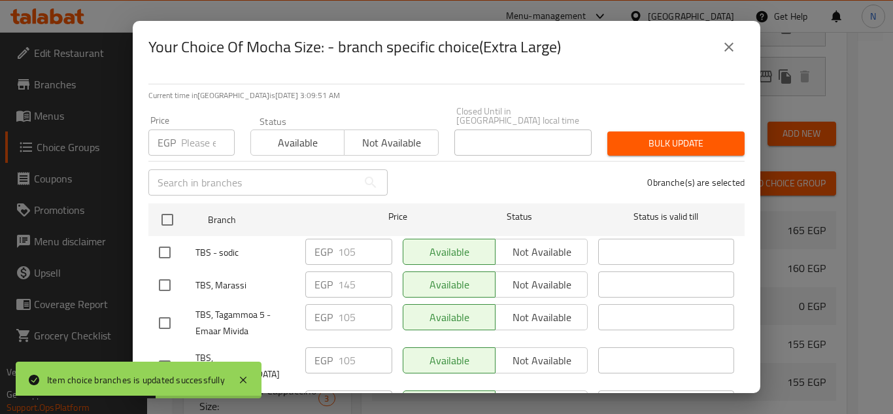
checkbox input "true"
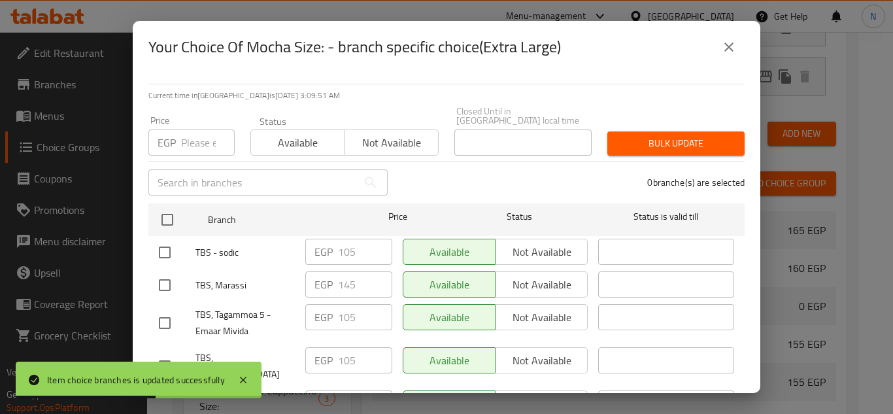
checkbox input "true"
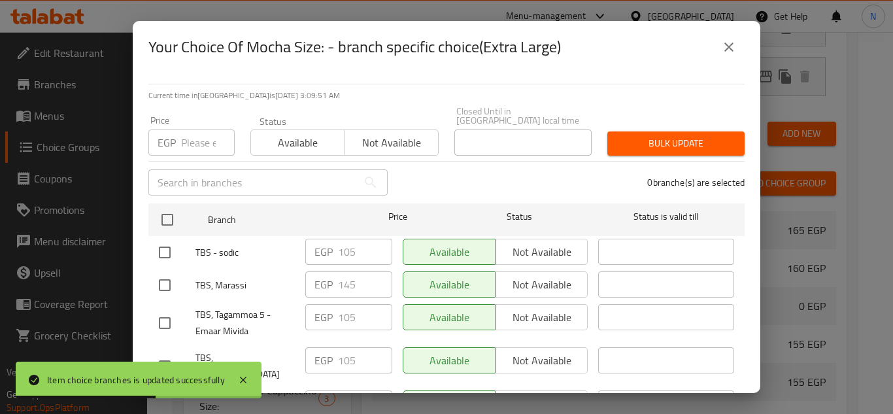
checkbox input "true"
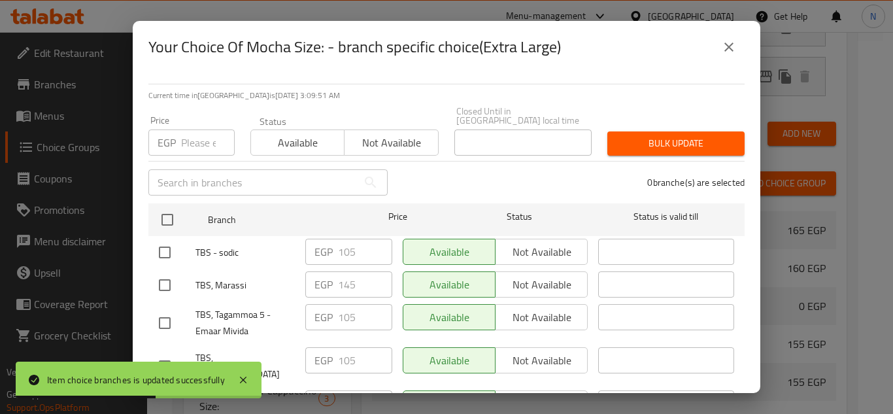
checkbox input "true"
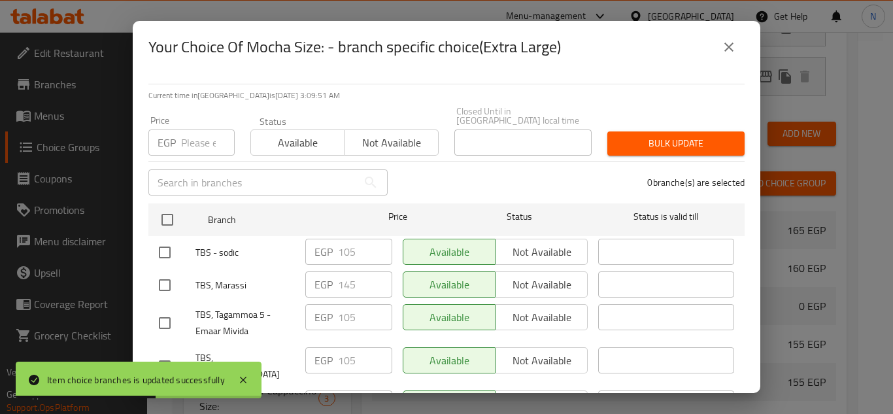
checkbox input "true"
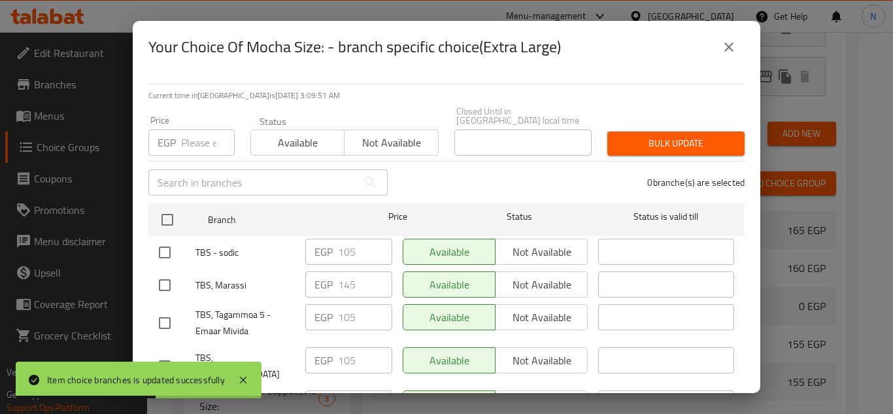
checkbox input "true"
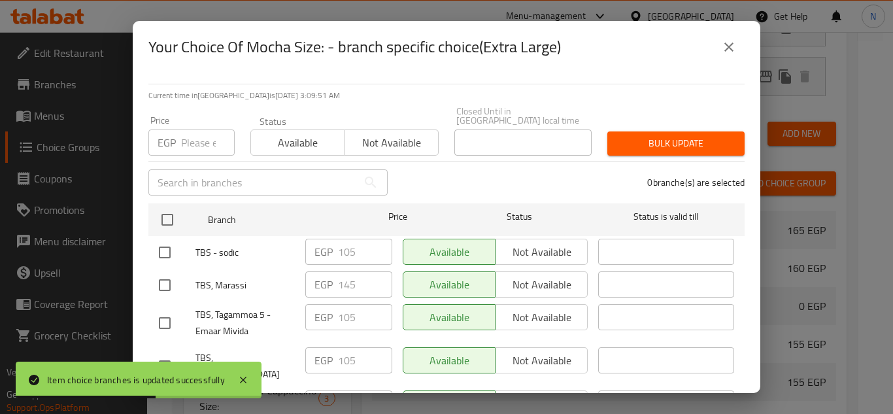
checkbox input "true"
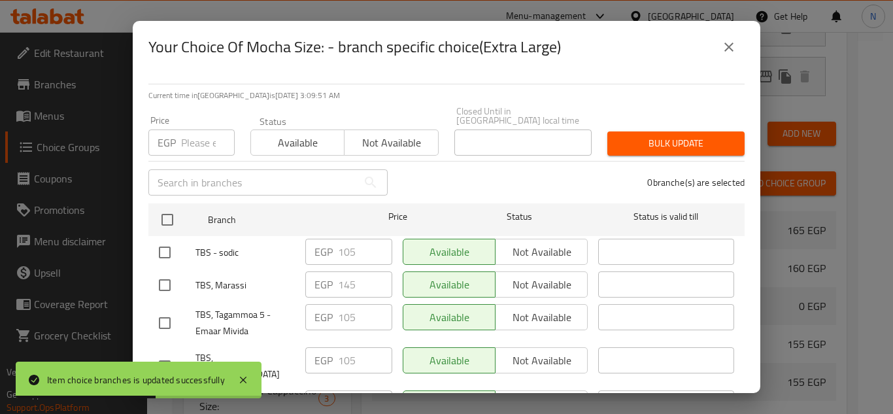
checkbox input "true"
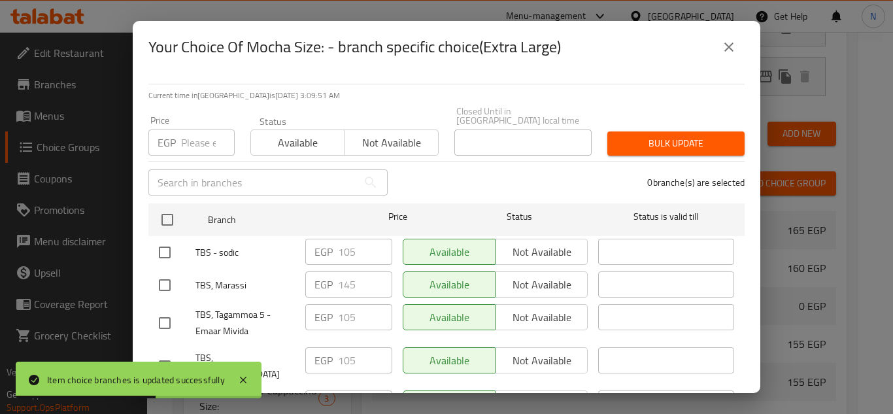
checkbox input "true"
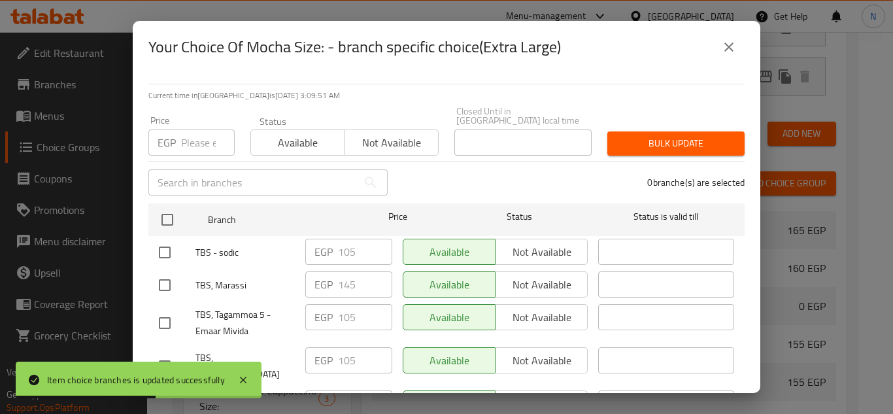
checkbox input "true"
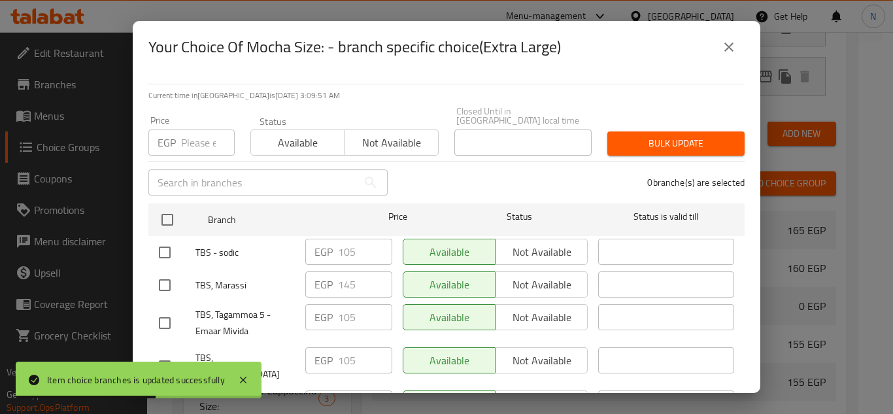
checkbox input "true"
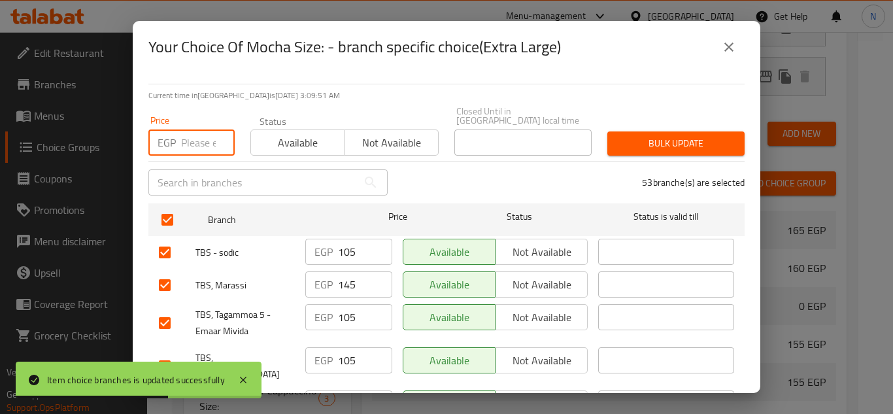
click at [203, 142] on input "number" at bounding box center [208, 142] width 54 height 26
paste input "120"
type input "120"
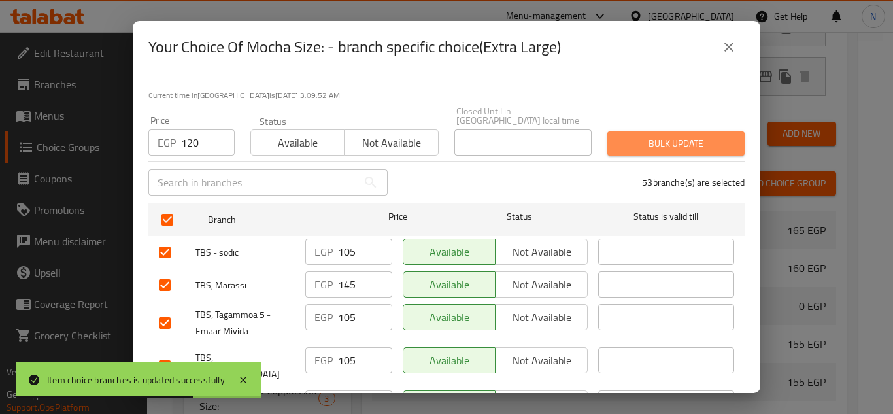
click at [689, 135] on span "Bulk update" at bounding box center [676, 143] width 116 height 16
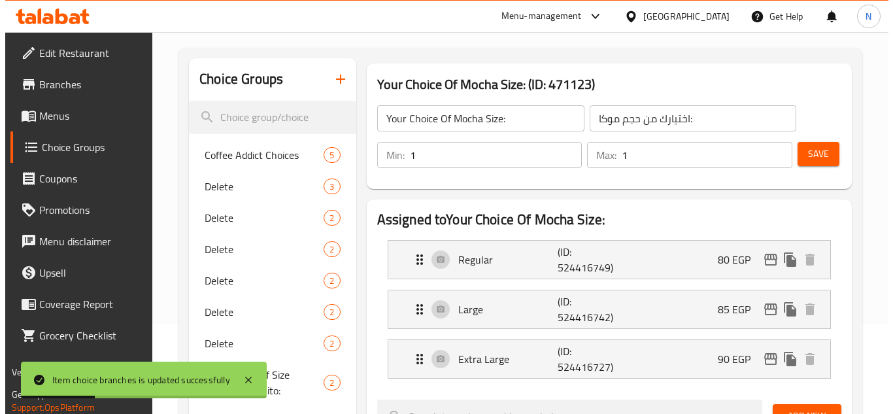
scroll to position [111, 0]
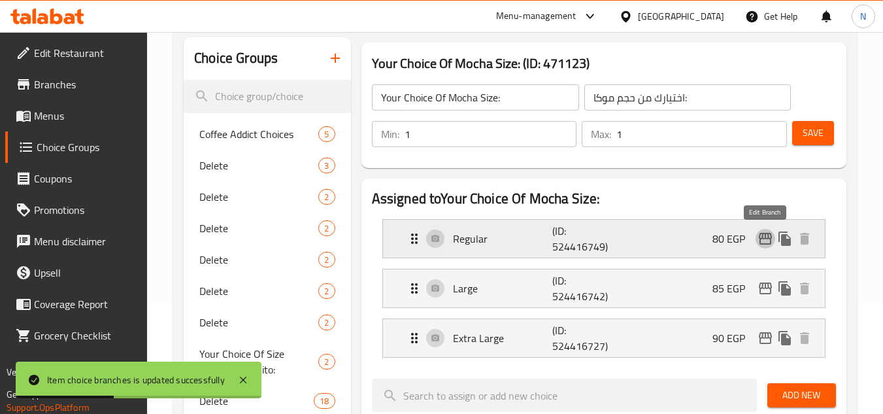
click at [763, 242] on icon "edit" at bounding box center [765, 239] width 16 height 16
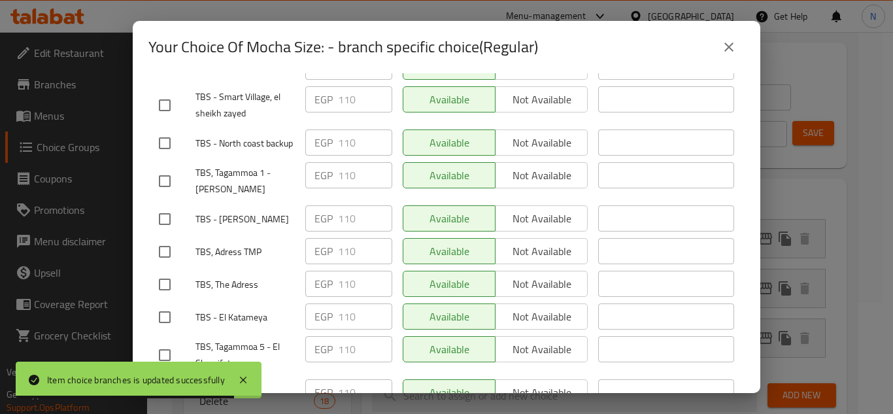
scroll to position [1809, 0]
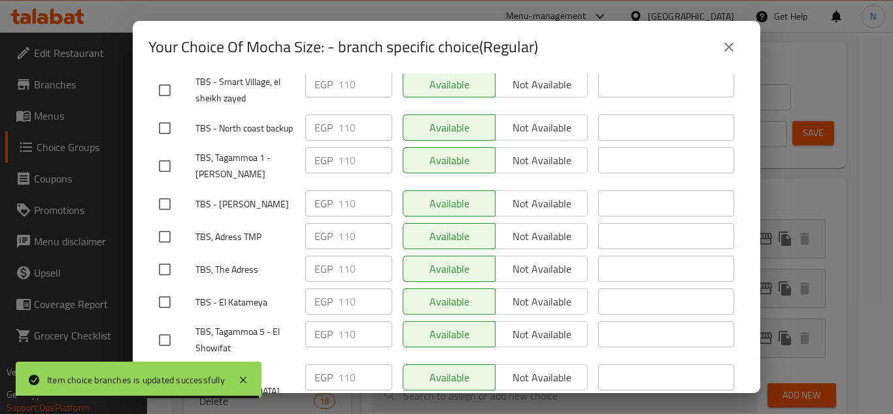
drag, startPoint x: 727, startPoint y: 47, endPoint x: 697, endPoint y: 95, distance: 56.9
click at [727, 48] on icon "close" at bounding box center [729, 47] width 16 height 16
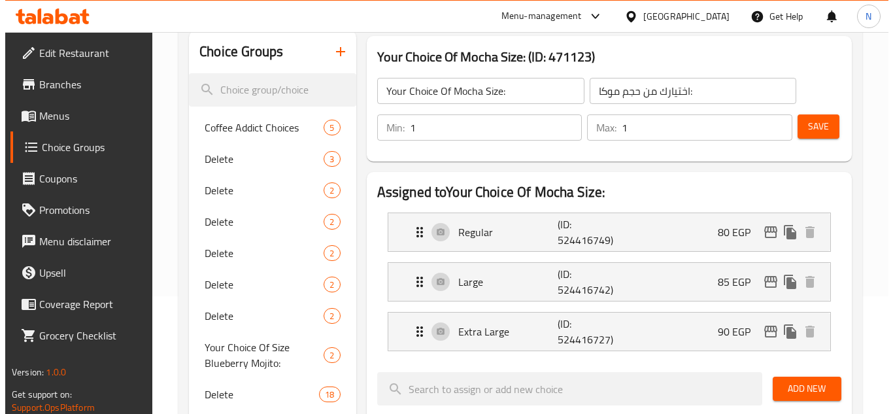
scroll to position [111, 0]
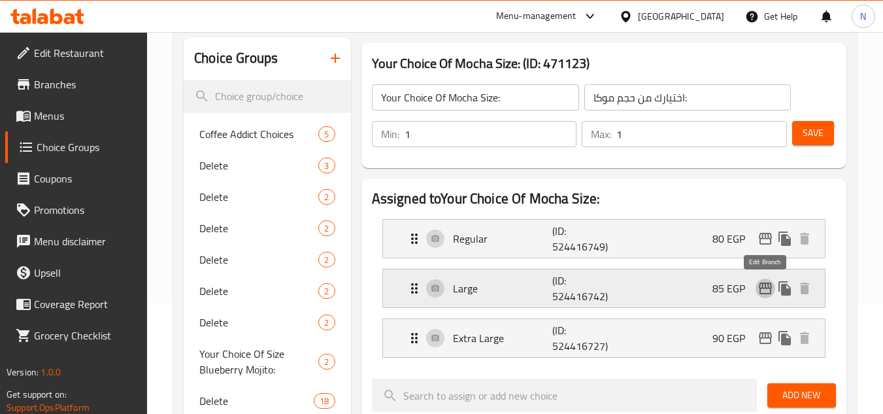
click at [764, 285] on icon "edit" at bounding box center [765, 288] width 16 height 16
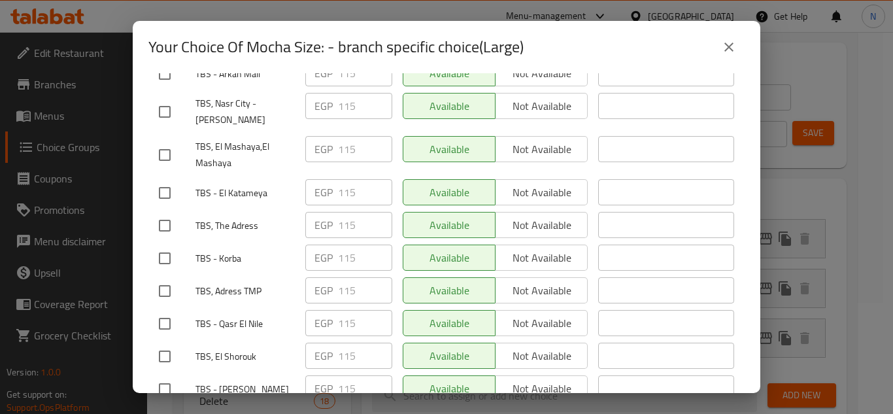
scroll to position [1809, 0]
click at [726, 45] on icon "close" at bounding box center [728, 46] width 9 height 9
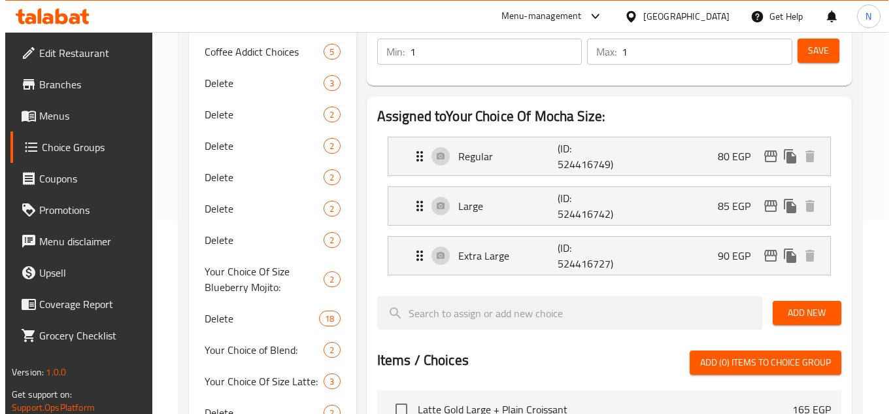
scroll to position [176, 0]
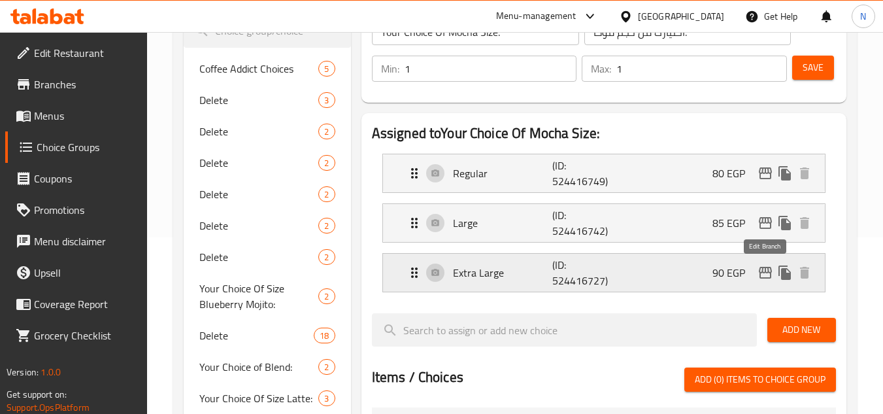
click at [761, 275] on icon "edit" at bounding box center [765, 273] width 16 height 16
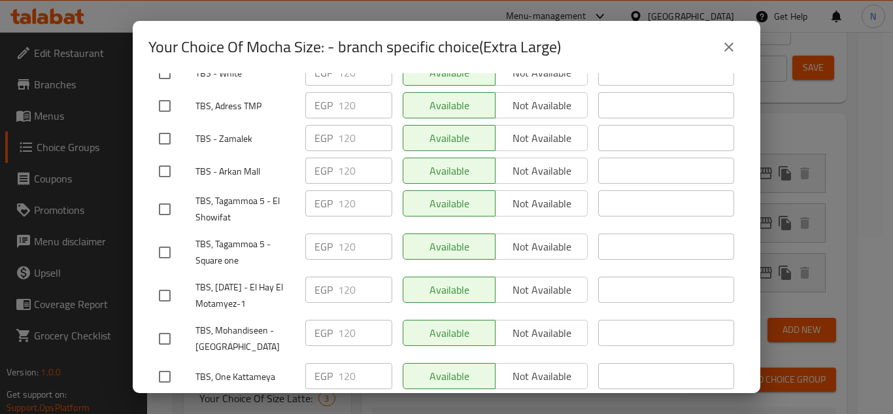
scroll to position [1678, 0]
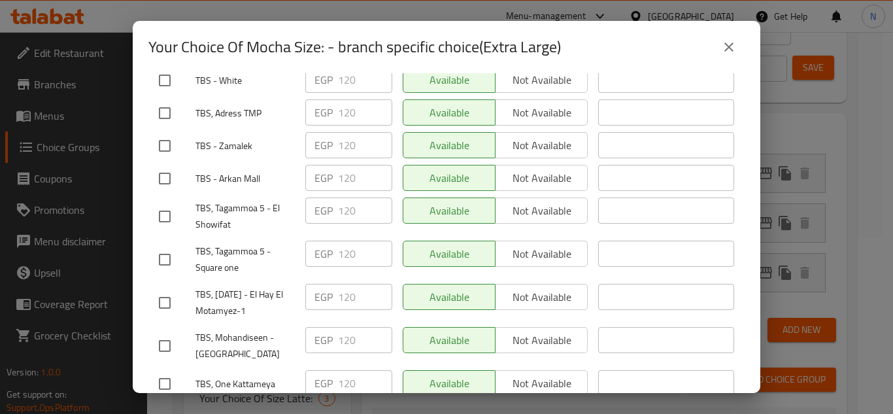
click at [730, 44] on icon "close" at bounding box center [729, 47] width 16 height 16
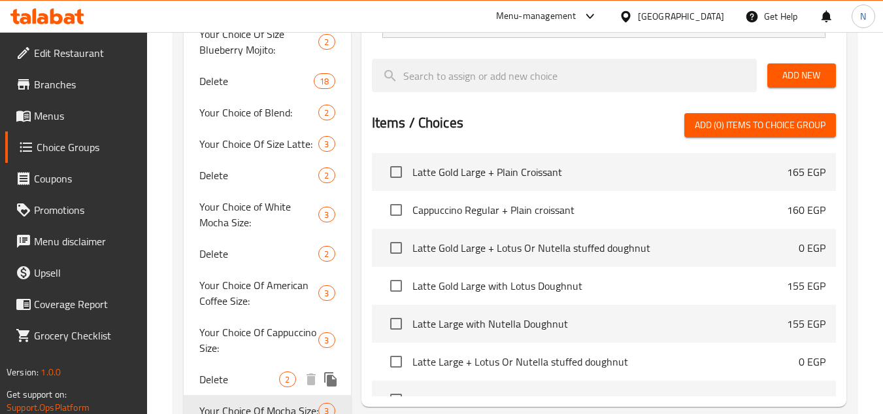
scroll to position [432, 0]
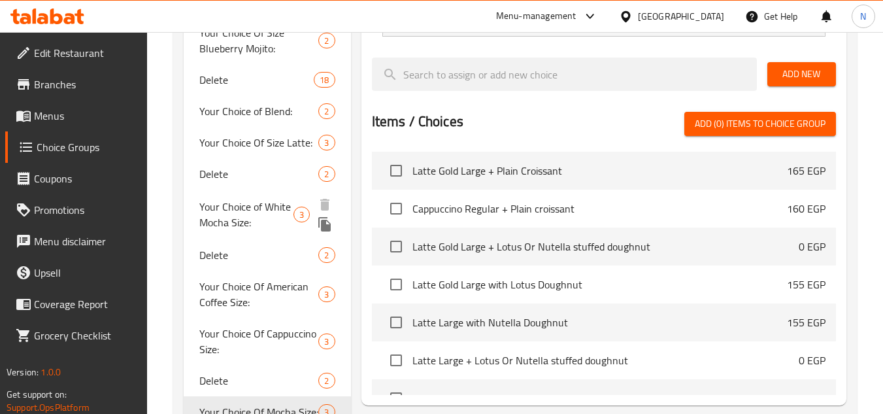
click at [255, 210] on span "Your Choice of White Mocha Size:" at bounding box center [246, 214] width 94 height 31
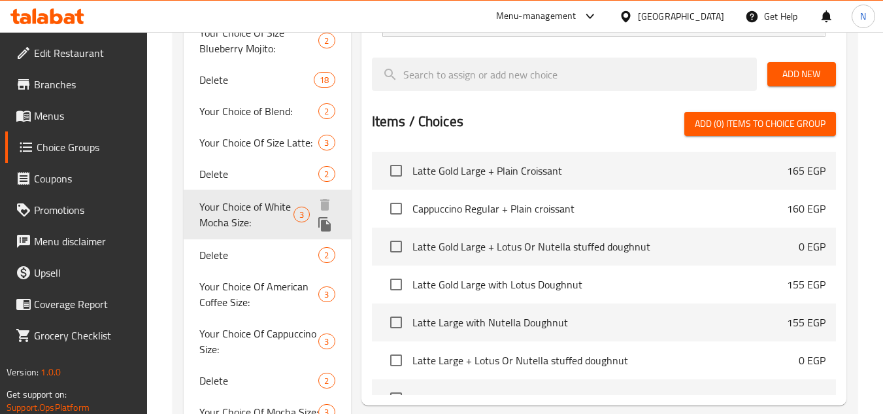
type input "Your Choice of White Mocha Size:"
type input "اختيارك من الحجم وايت موكا:"
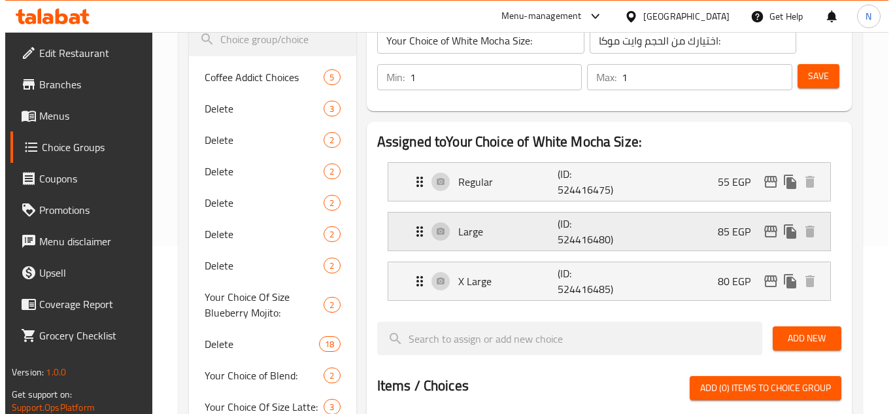
scroll to position [169, 0]
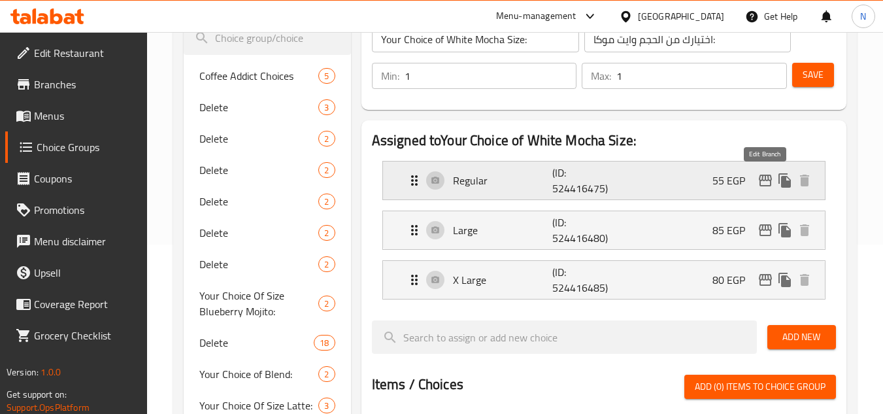
click at [767, 184] on icon "edit" at bounding box center [765, 181] width 16 height 16
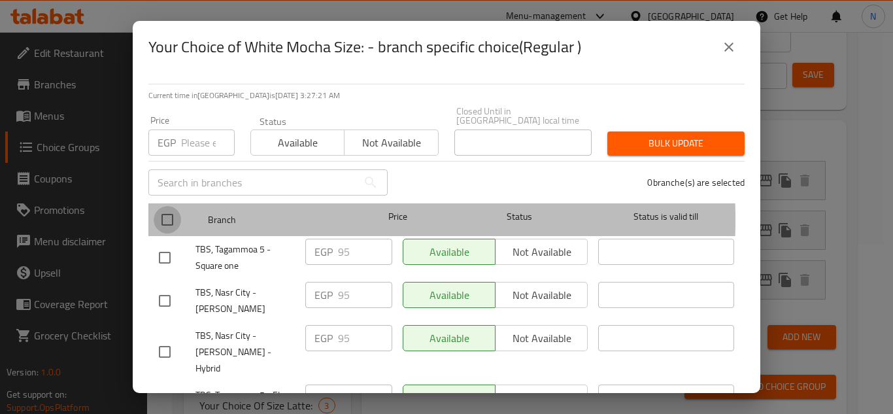
click at [165, 210] on input "checkbox" at bounding box center [167, 219] width 27 height 27
checkbox input "true"
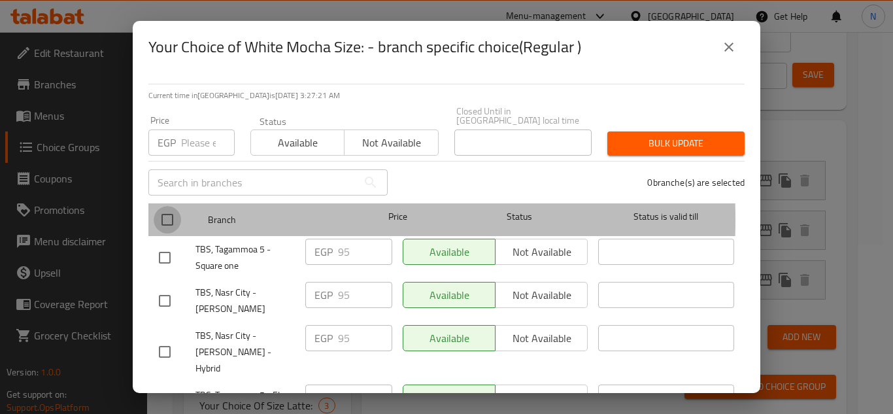
checkbox input "true"
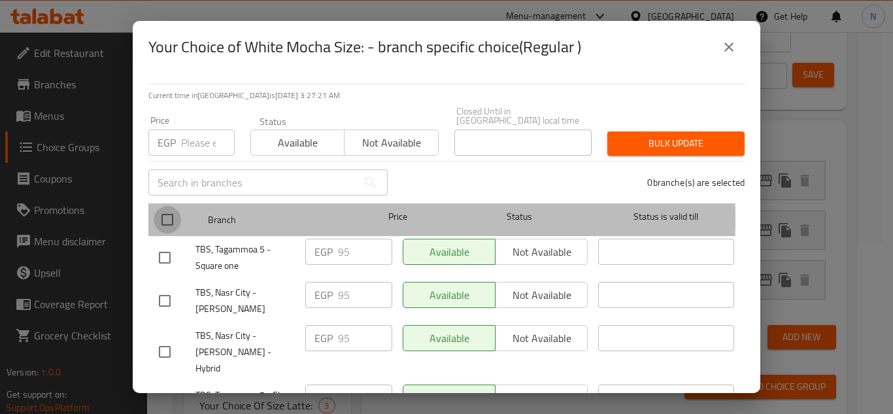
checkbox input "true"
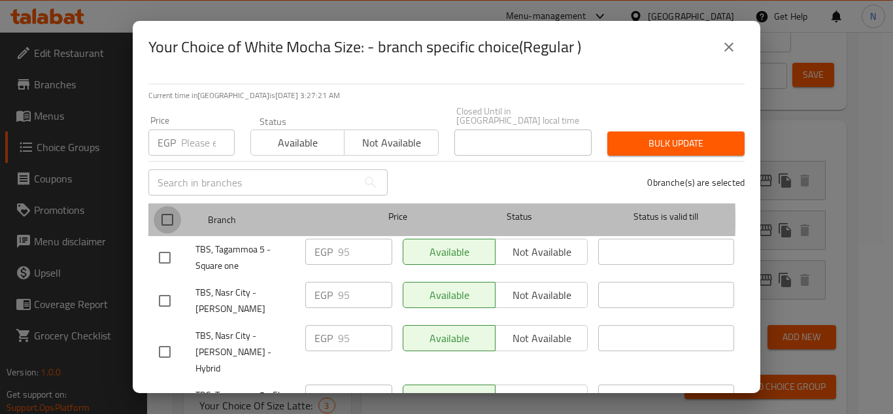
checkbox input "true"
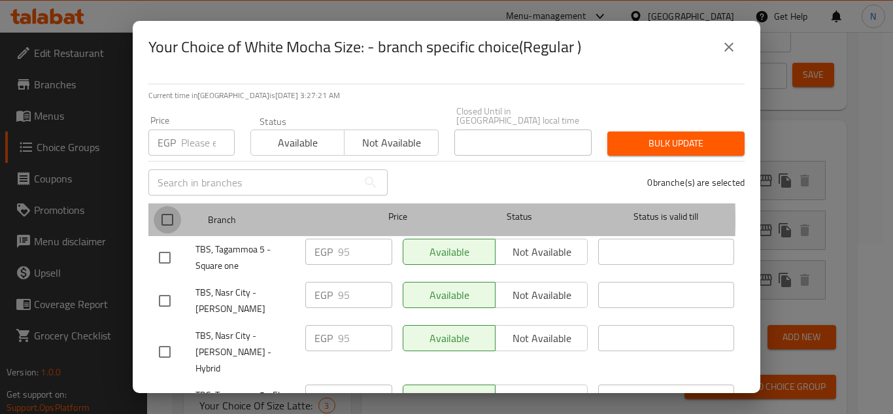
checkbox input "true"
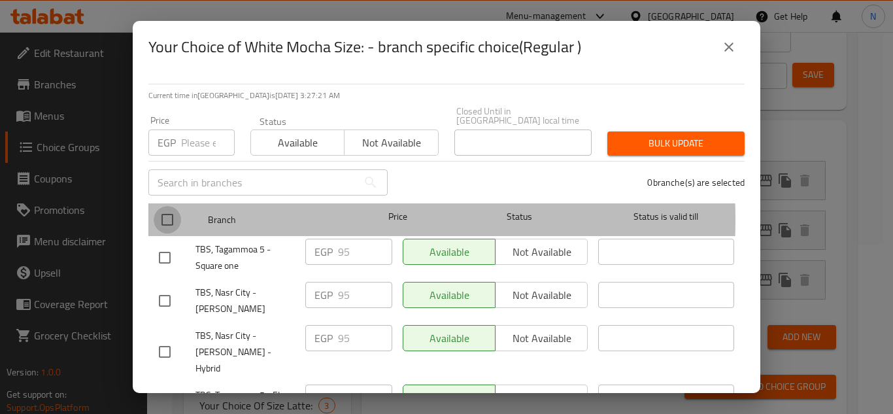
checkbox input "true"
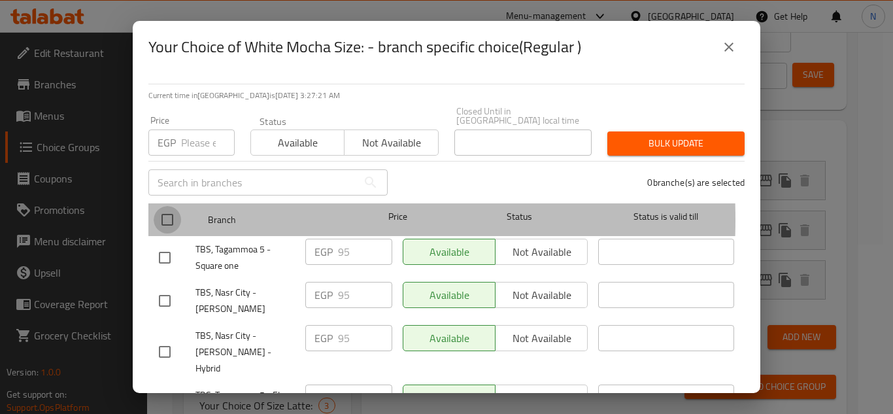
checkbox input "true"
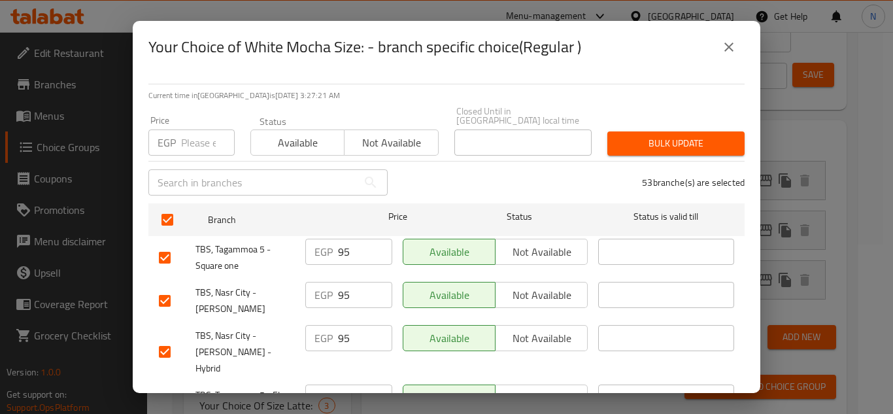
click at [197, 144] on input "number" at bounding box center [208, 142] width 54 height 26
paste input "110"
click at [655, 135] on span "Bulk update" at bounding box center [676, 143] width 116 height 16
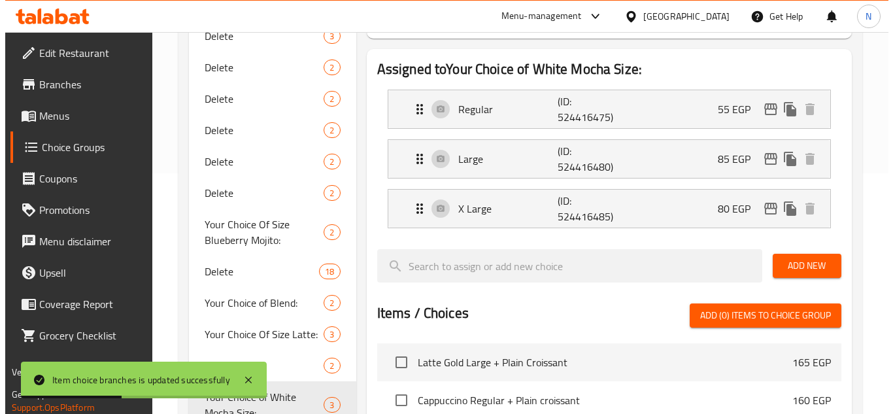
scroll to position [242, 0]
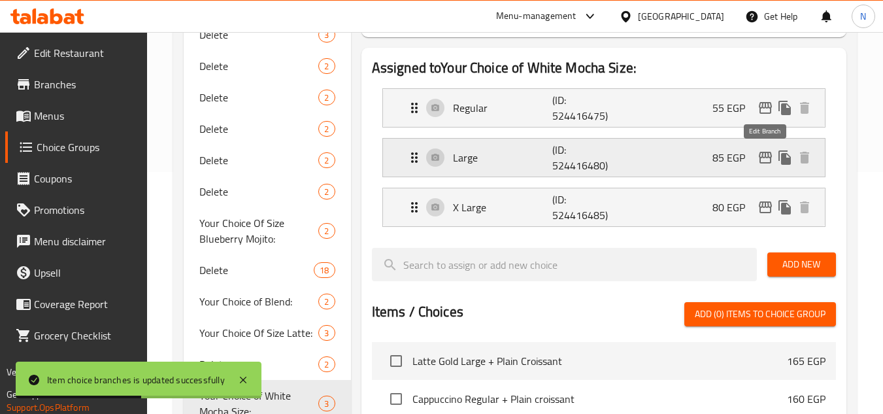
click at [760, 159] on icon "edit" at bounding box center [765, 158] width 13 height 12
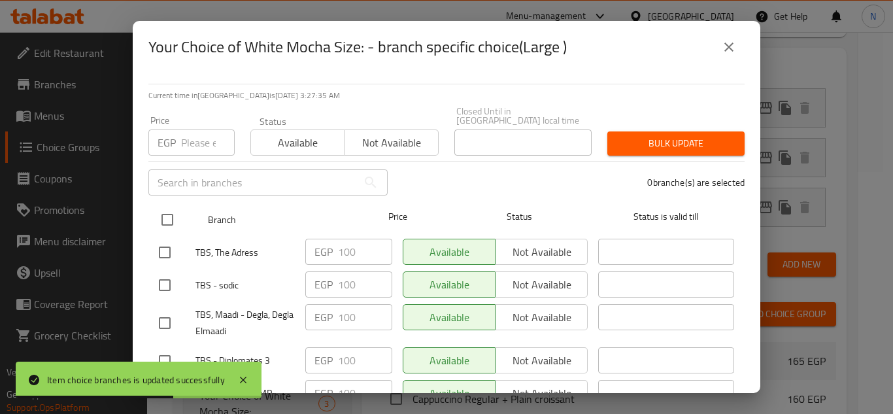
click at [168, 212] on input "checkbox" at bounding box center [167, 219] width 27 height 27
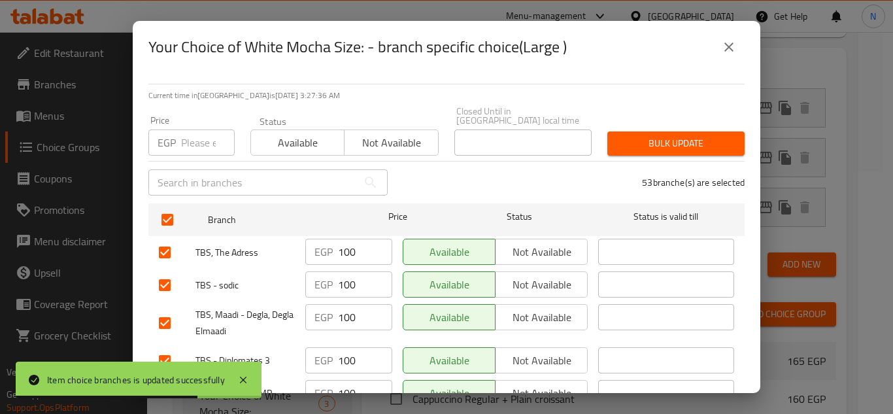
click at [206, 134] on input "number" at bounding box center [208, 142] width 54 height 26
paste input "115"
click at [662, 137] on span "Bulk update" at bounding box center [676, 143] width 116 height 16
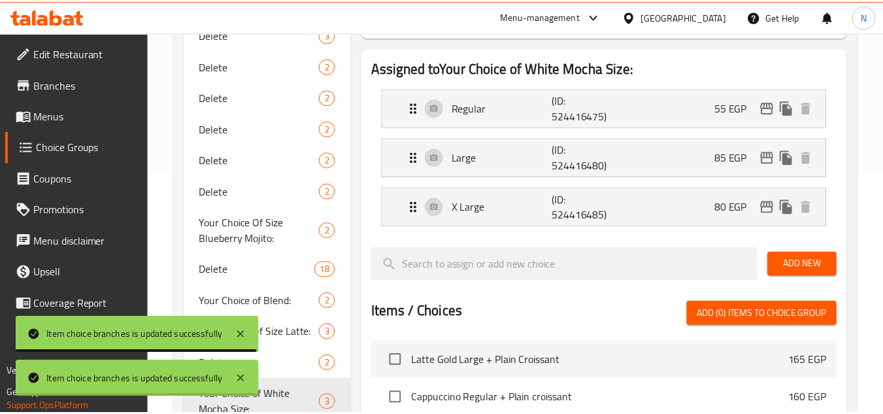
scroll to position [255, 0]
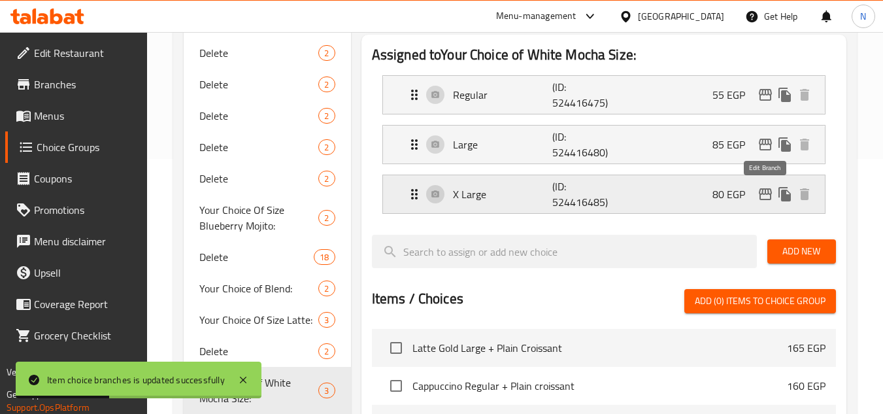
click at [765, 195] on icon "edit" at bounding box center [765, 194] width 16 height 16
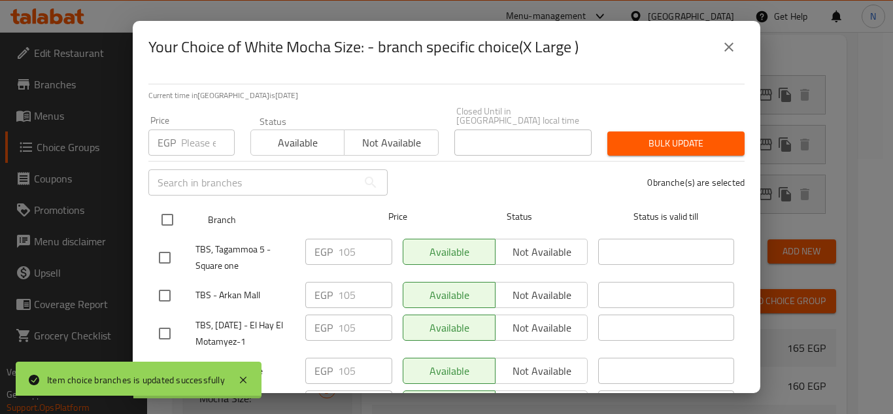
click at [171, 217] on input "checkbox" at bounding box center [167, 219] width 27 height 27
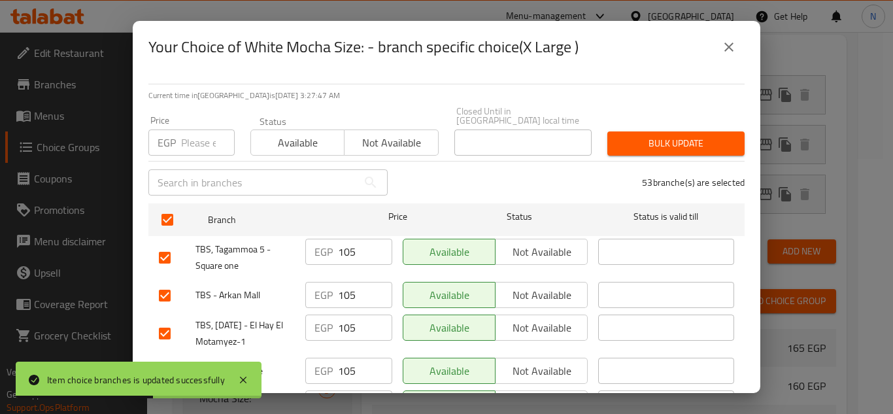
click at [202, 135] on input "number" at bounding box center [208, 142] width 54 height 26
paste input "120"
click at [643, 135] on span "Bulk update" at bounding box center [676, 143] width 116 height 16
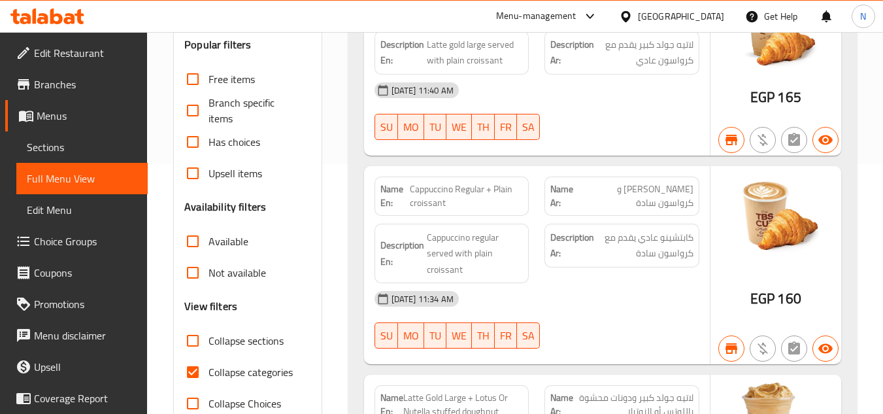
scroll to position [261, 0]
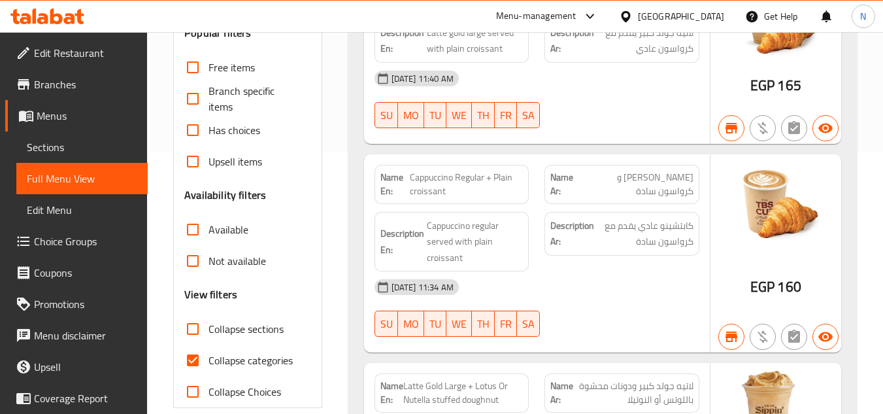
click at [195, 363] on input "Collapse categories" at bounding box center [192, 359] width 31 height 31
checkbox input "false"
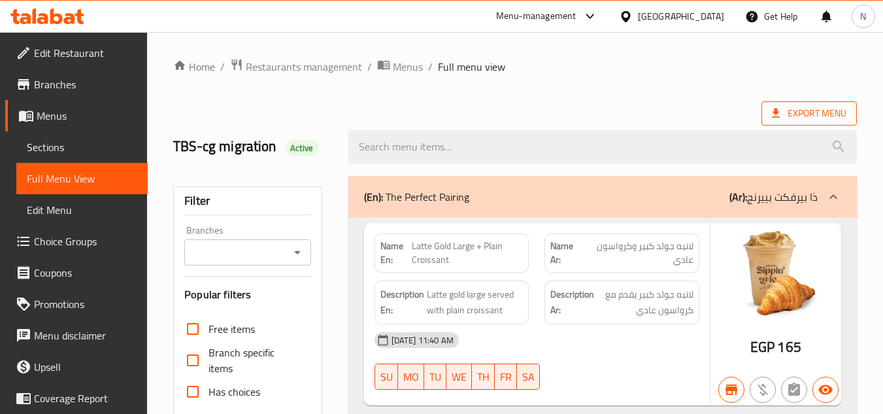
click at [822, 109] on span "Export Menu" at bounding box center [809, 113] width 74 height 16
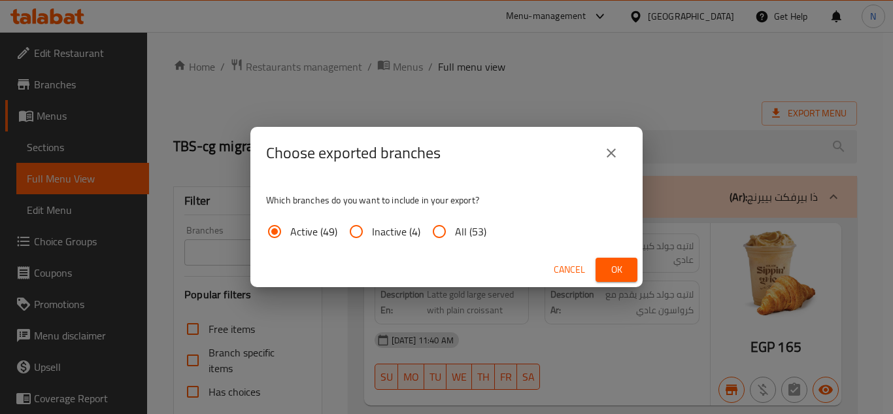
click at [446, 230] on input "All (53)" at bounding box center [438, 231] width 31 height 31
radio input "true"
click at [623, 265] on span "Ok" at bounding box center [616, 269] width 21 height 16
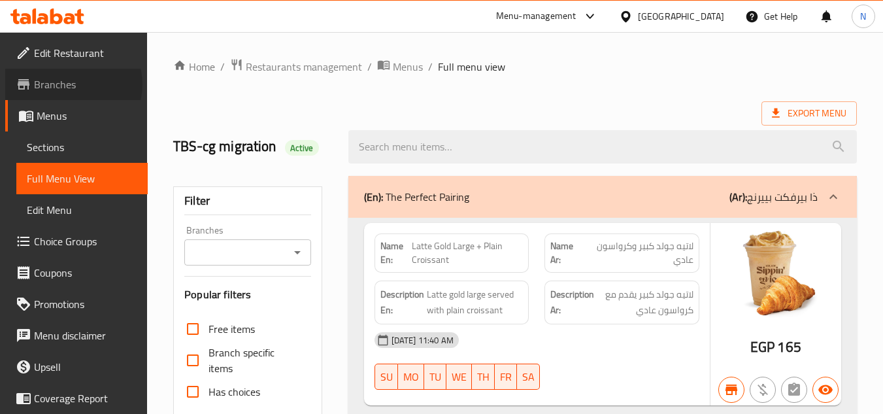
click at [73, 84] on span "Branches" at bounding box center [85, 84] width 103 height 16
